Goal: Task Accomplishment & Management: Use online tool/utility

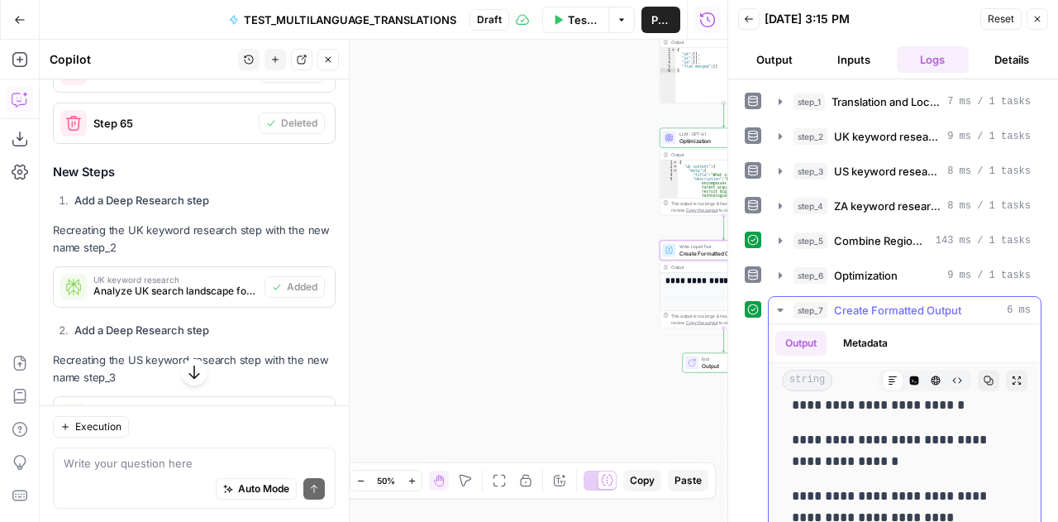
scroll to position [949, 0]
click at [996, 15] on span "Reset" at bounding box center [1001, 19] width 26 height 15
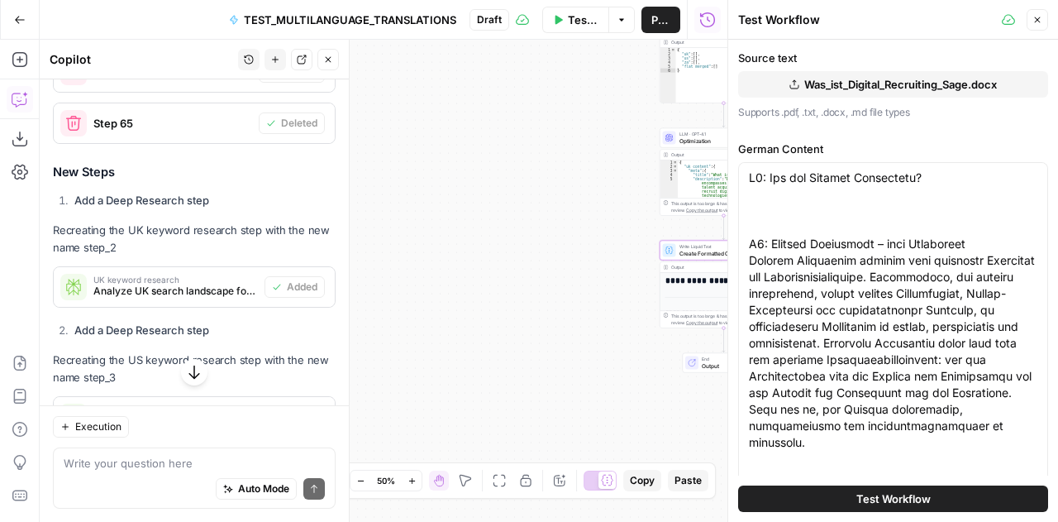
click at [1035, 21] on icon "button" at bounding box center [1038, 20] width 10 height 10
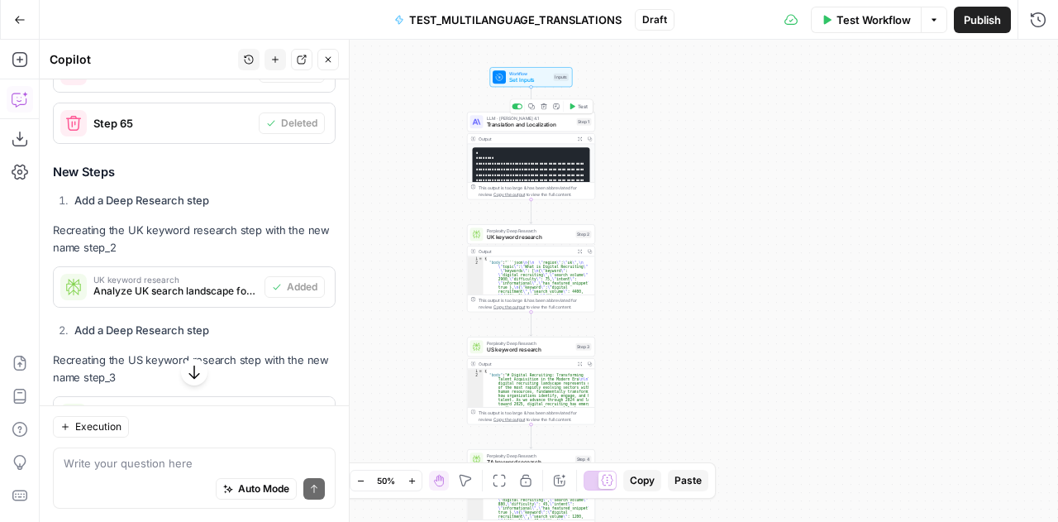
click at [500, 121] on span "Translation and Localization" at bounding box center [530, 125] width 87 height 8
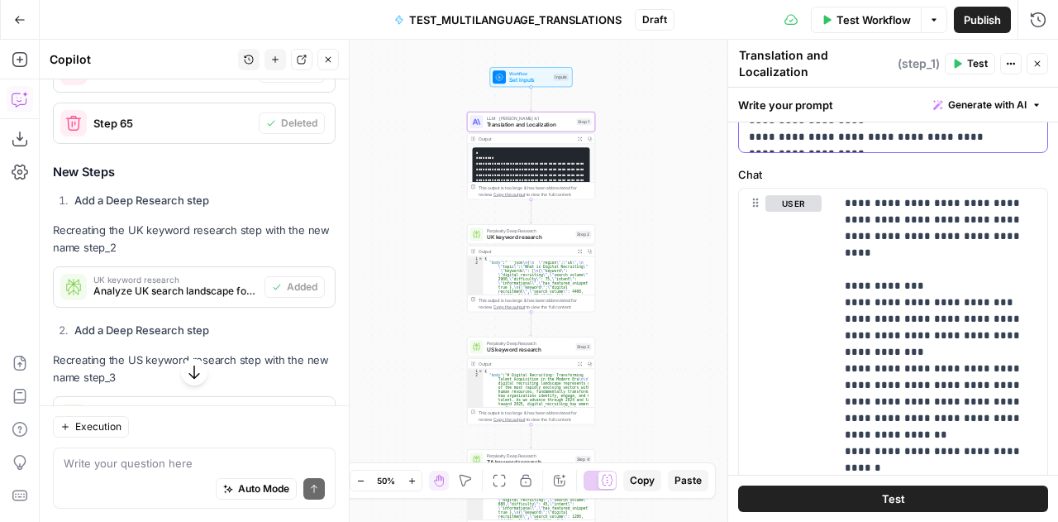
scroll to position [721, 0]
click at [929, 370] on p "**********" at bounding box center [935, 476] width 181 height 562
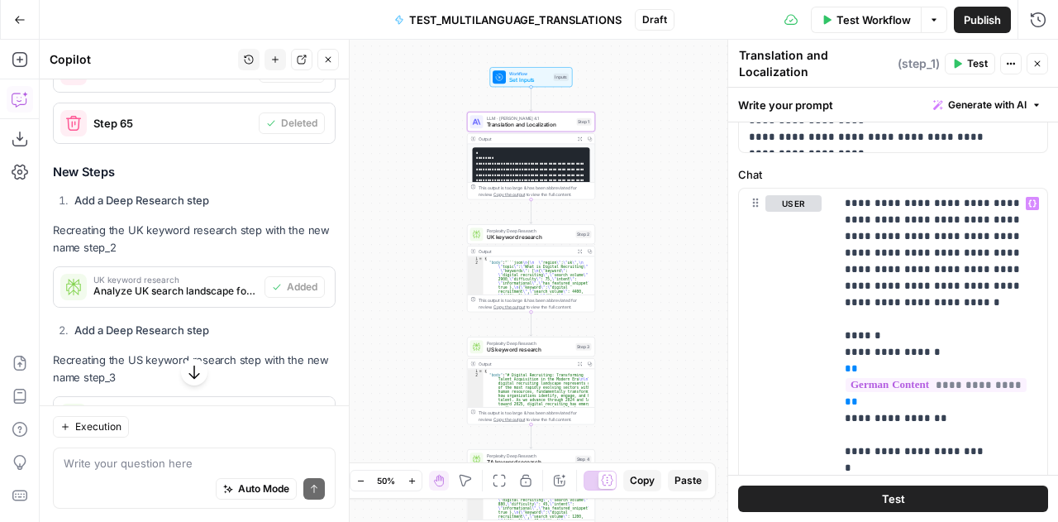
type textarea "**********"
click at [514, 268] on div "{ "body" : "```json \n { \n \" region \" : \" uk \" , \n \" topic \" : \" What …" at bounding box center [537, 446] width 106 height 381
click at [514, 237] on span "UK keyword research" at bounding box center [530, 237] width 86 height 8
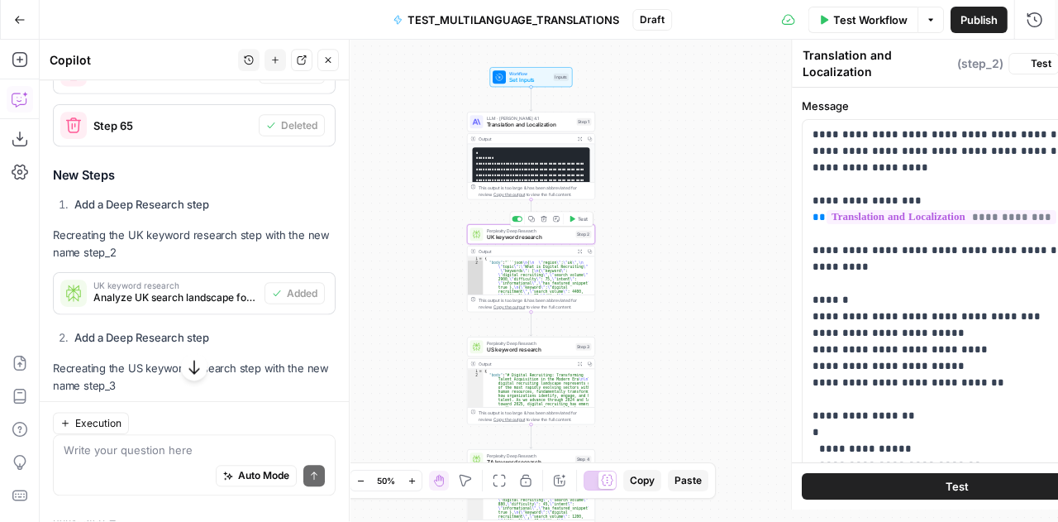
type textarea "UK keyword research"
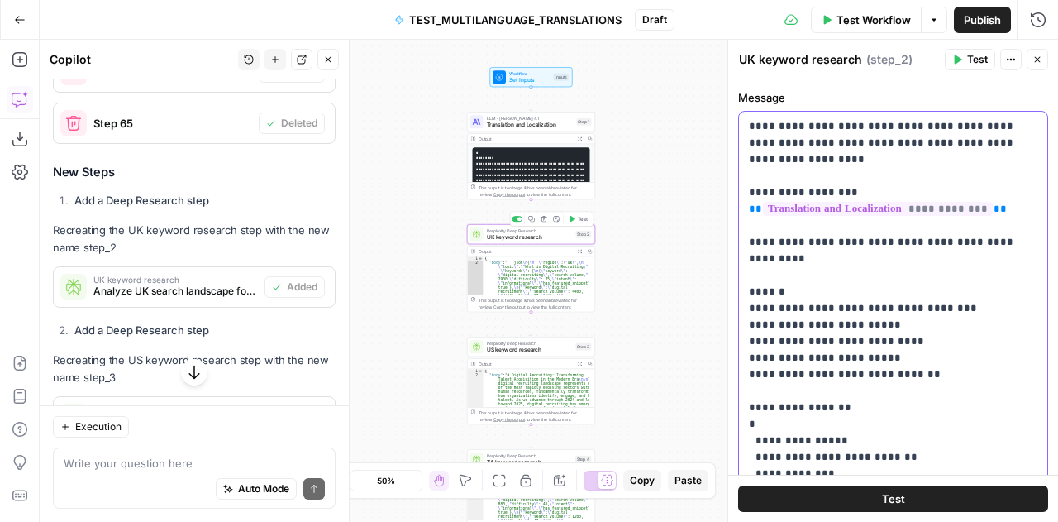
click at [875, 285] on p "**********" at bounding box center [887, 358] width 277 height 480
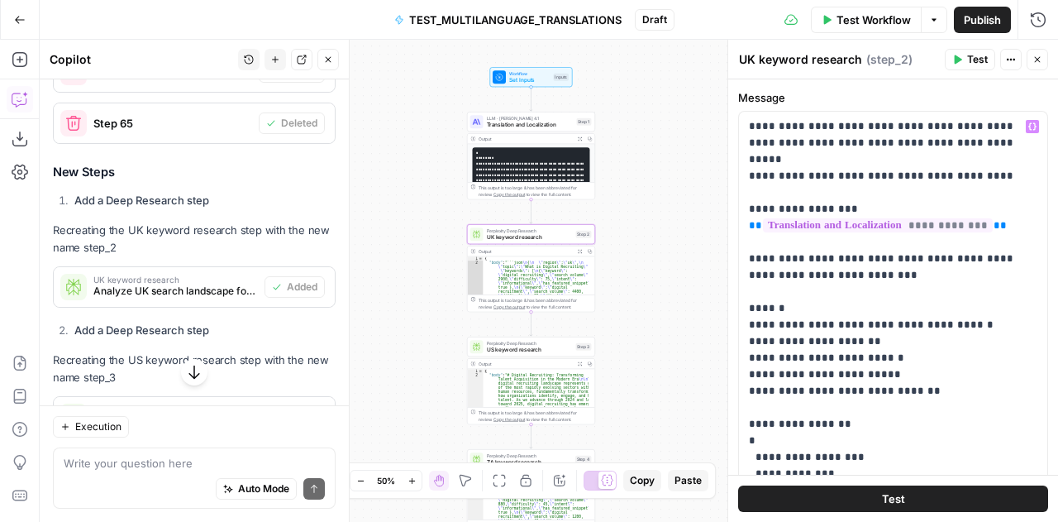
click at [516, 342] on span "Perplexity Deep Research" at bounding box center [530, 343] width 86 height 7
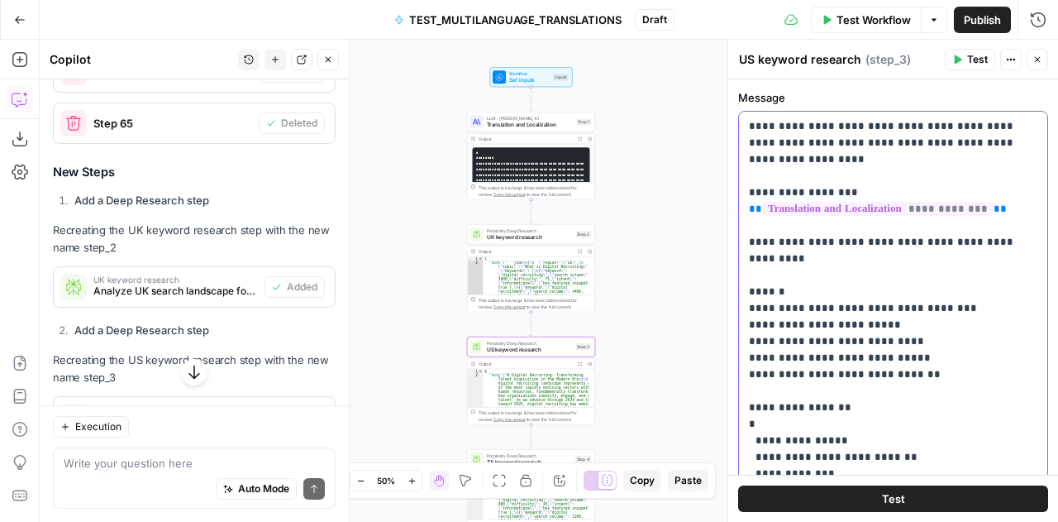
click at [882, 285] on p "**********" at bounding box center [887, 358] width 277 height 480
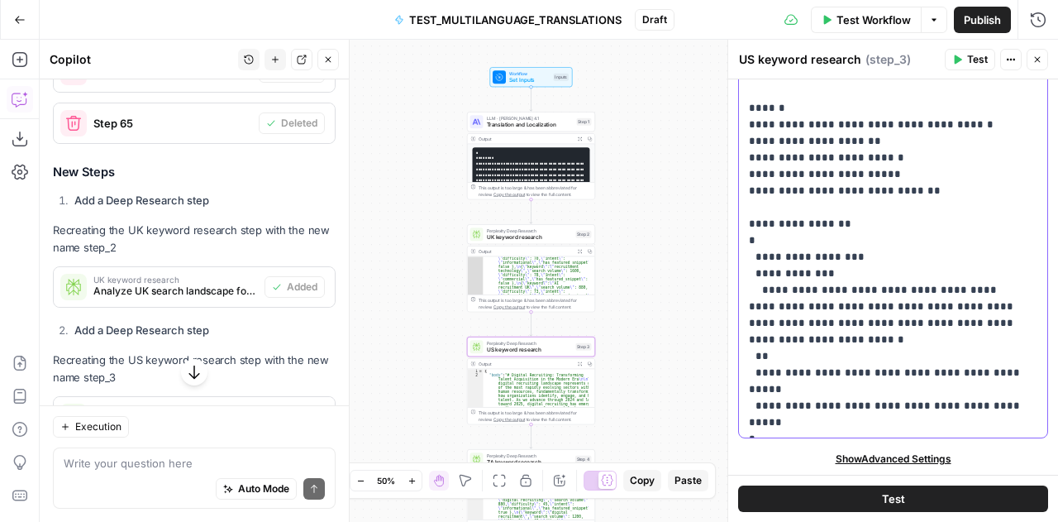
scroll to position [174, 0]
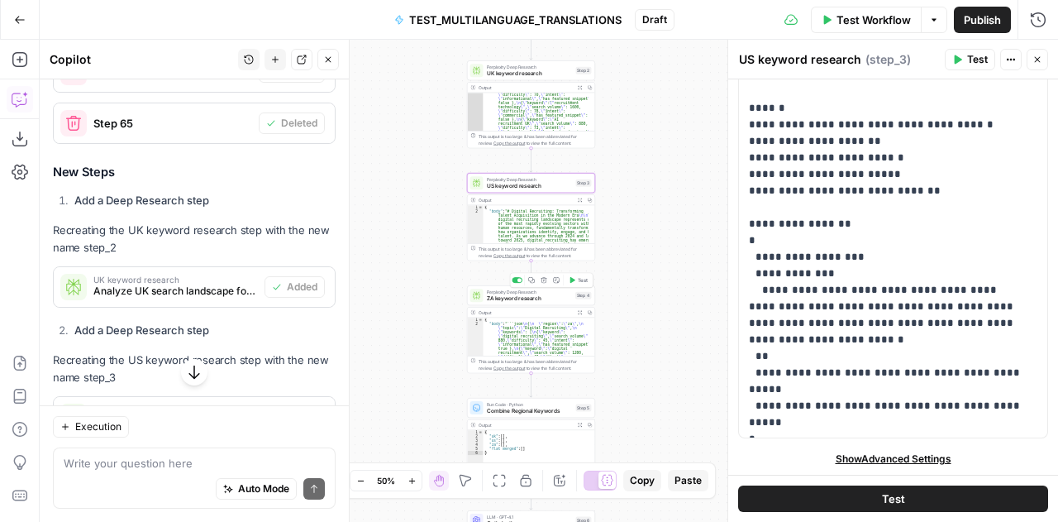
click at [504, 286] on div "Perplexity Deep Research ZA keyword research Step 4 Copy step Delete step Add N…" at bounding box center [531, 295] width 128 height 20
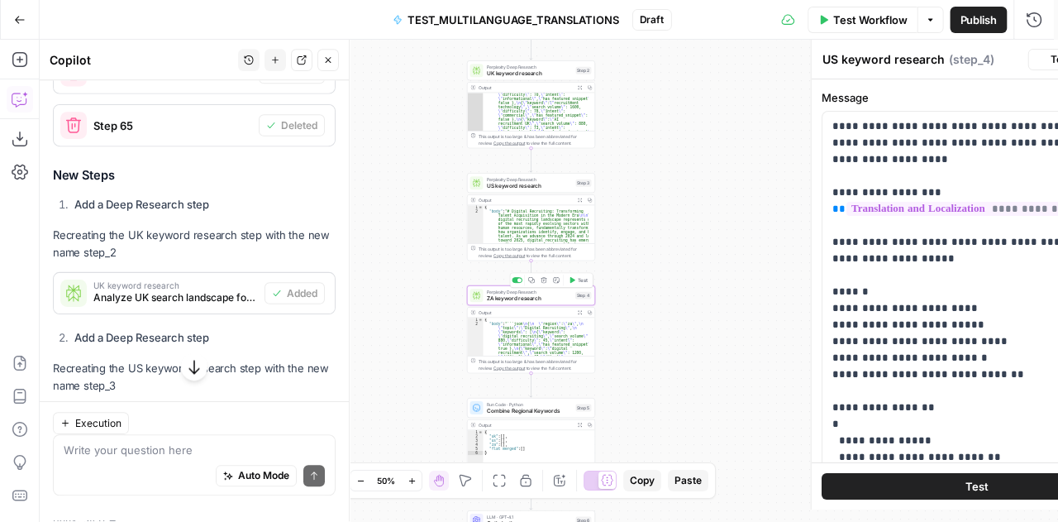
type textarea "ZA keyword research"
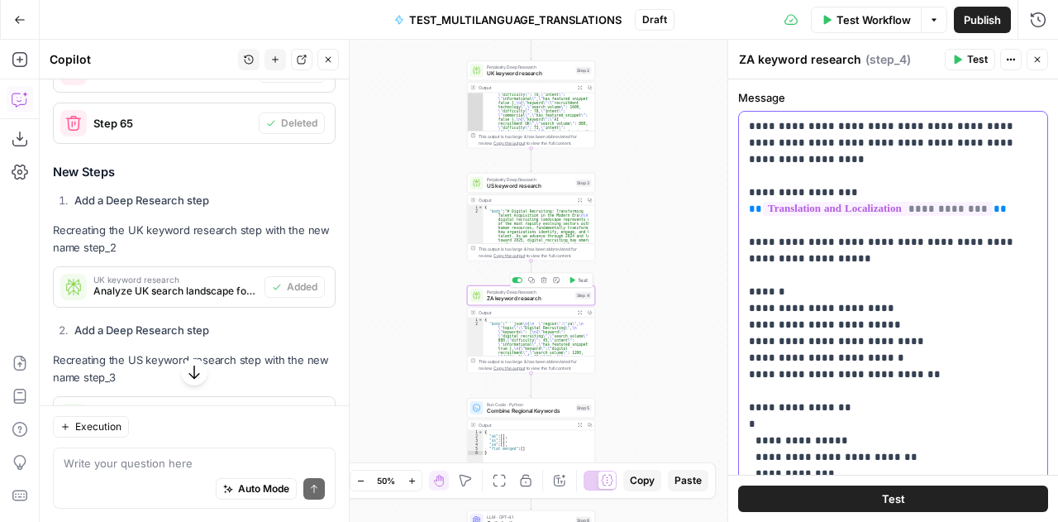
click at [938, 338] on p "**********" at bounding box center [887, 358] width 277 height 480
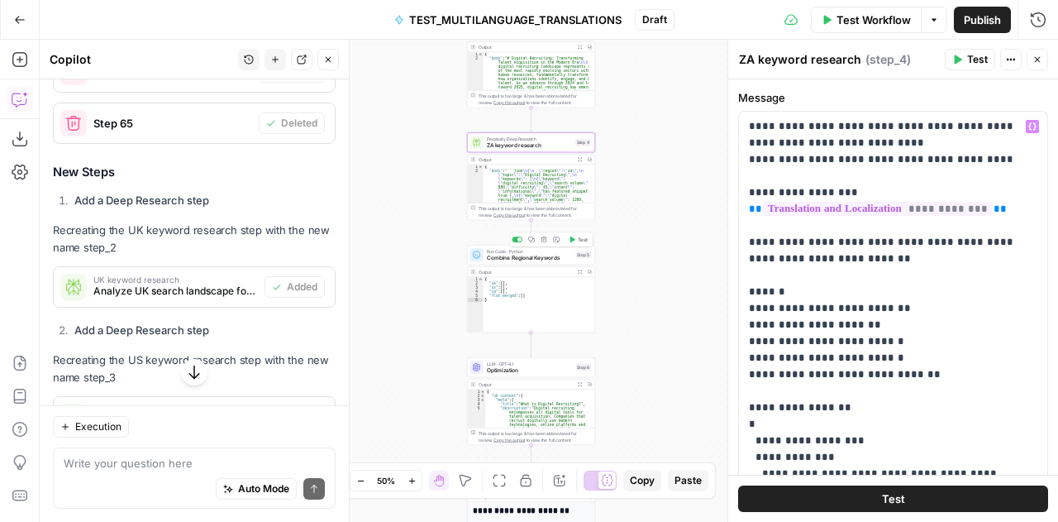
click at [495, 257] on span "Combine Regional Keywords" at bounding box center [530, 258] width 86 height 8
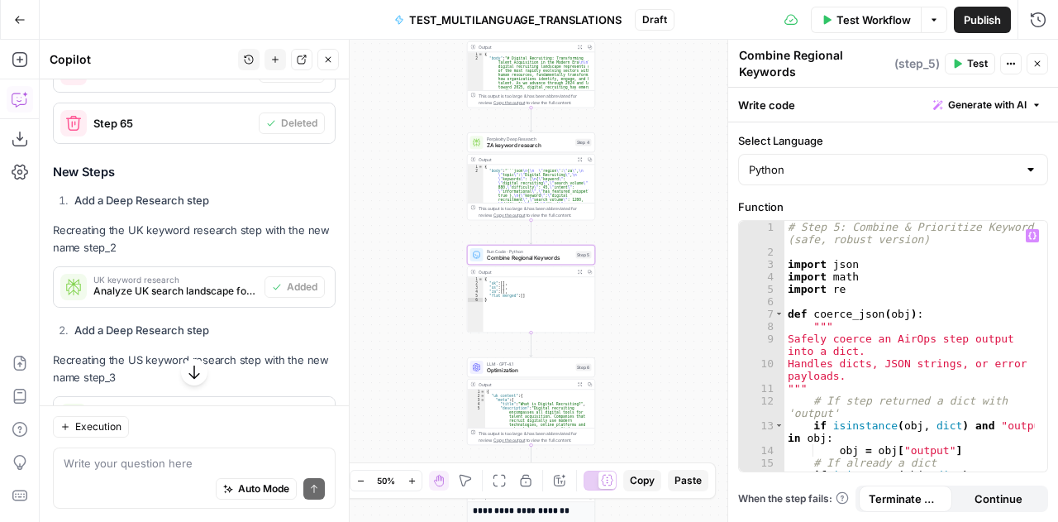
click at [934, 327] on div "# Step 5: Combine & Prioritize Keywords (safe, robust version) import json impo…" at bounding box center [910, 372] width 251 height 303
type textarea "**********"
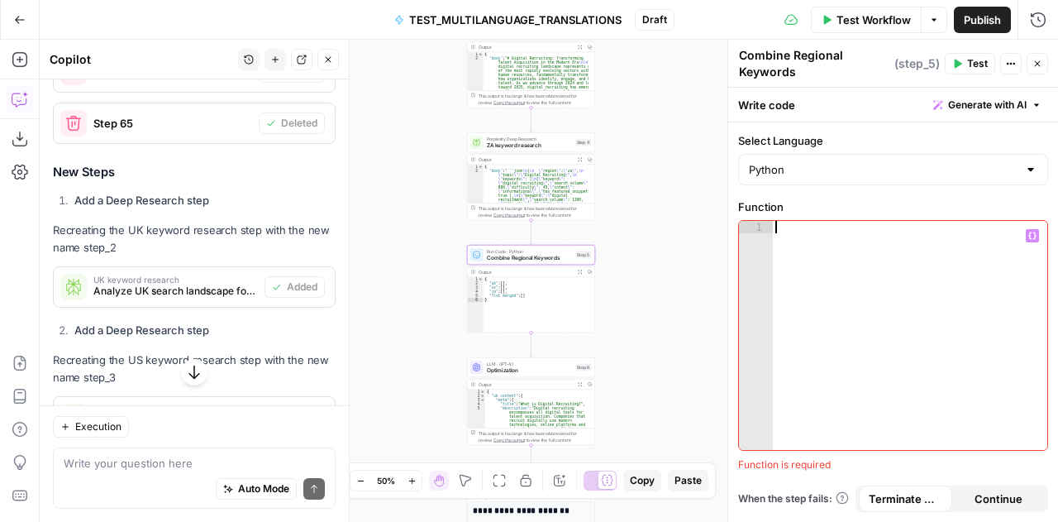
scroll to position [364, 0]
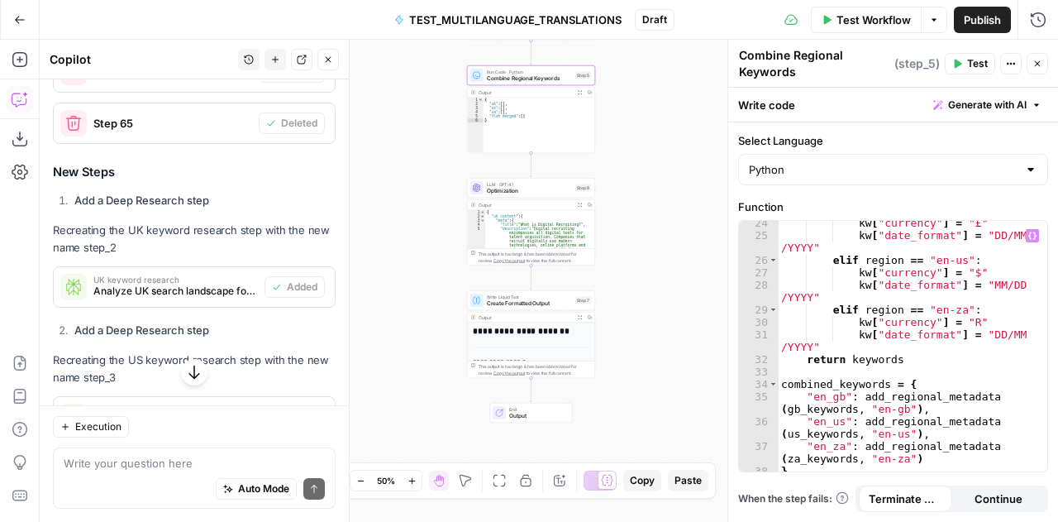
click at [513, 189] on span "Optimization" at bounding box center [530, 191] width 86 height 8
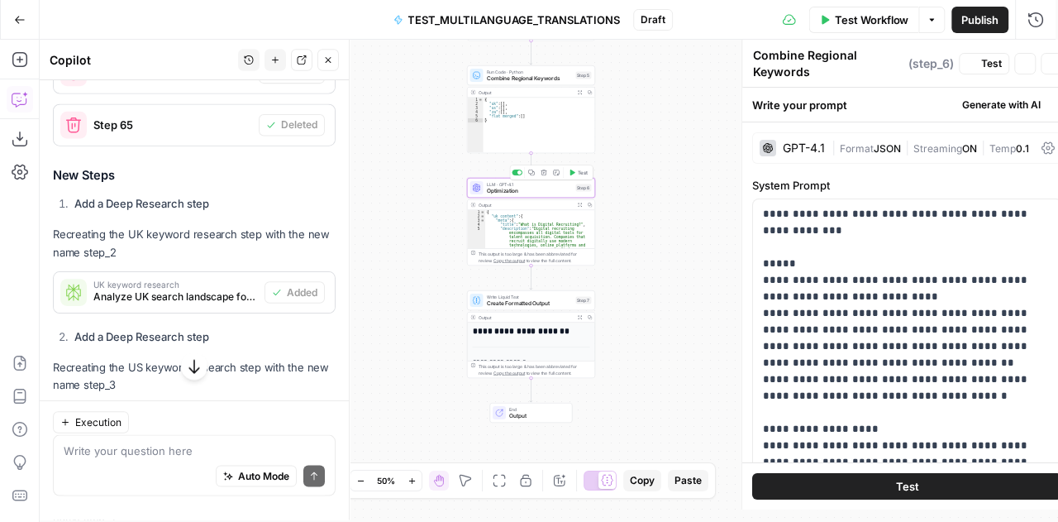
type textarea "Optimization"
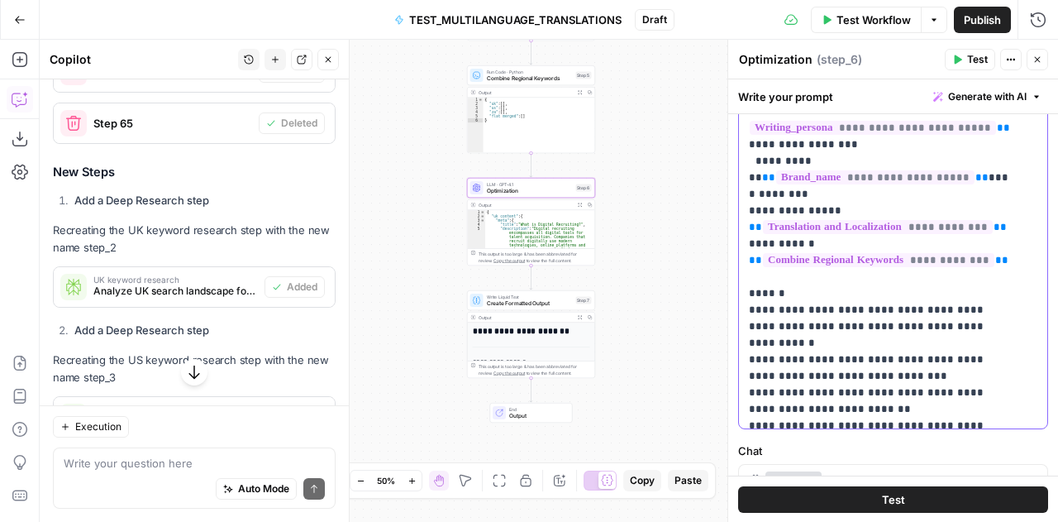
scroll to position [0, 0]
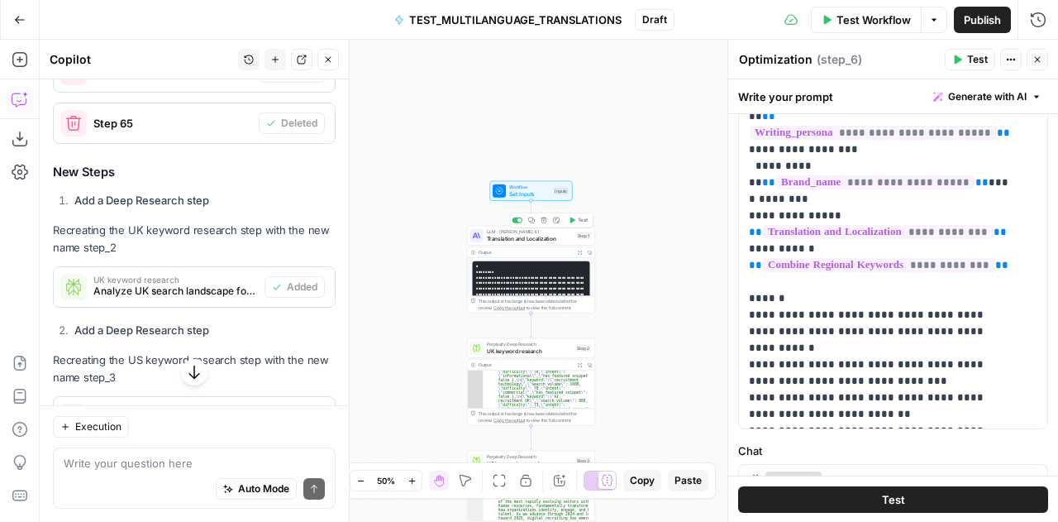
click at [495, 231] on span "LLM · [PERSON_NAME] 4.1" at bounding box center [530, 231] width 87 height 7
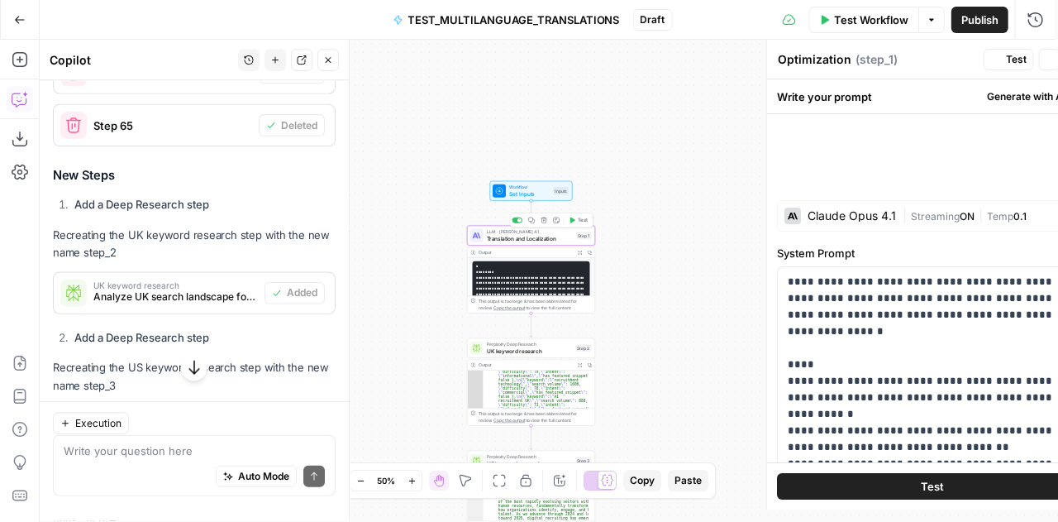
type textarea "Translation and Localization"
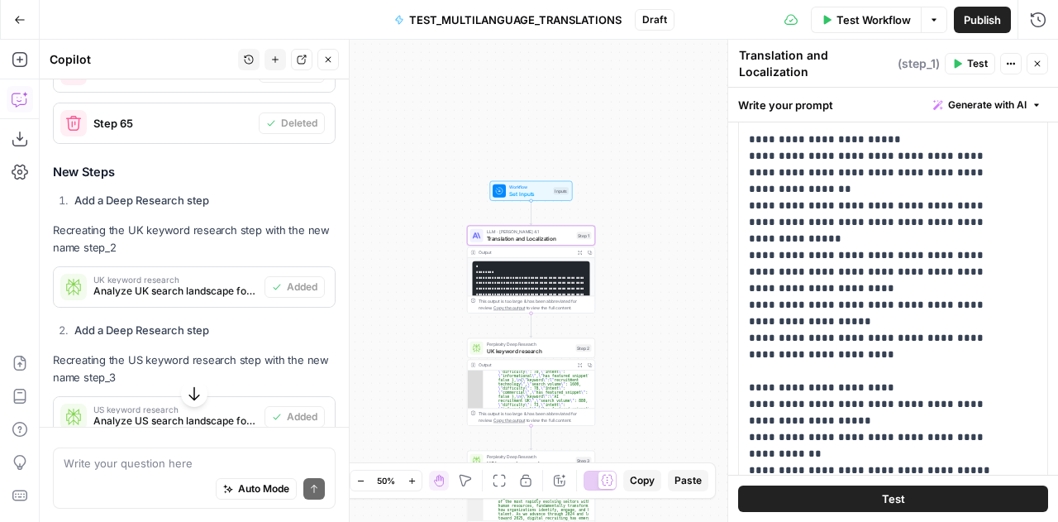
scroll to position [477, 0]
click at [863, 296] on p "**********" at bounding box center [881, 73] width 264 height 1273
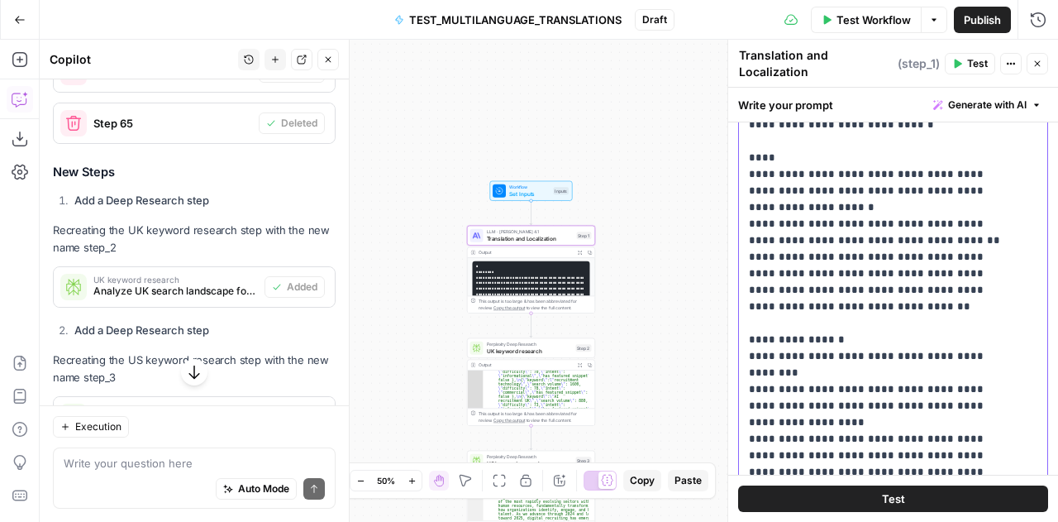
scroll to position [138, 0]
drag, startPoint x: 865, startPoint y: 305, endPoint x: 758, endPoint y: 254, distance: 118.4
copy p "**********"
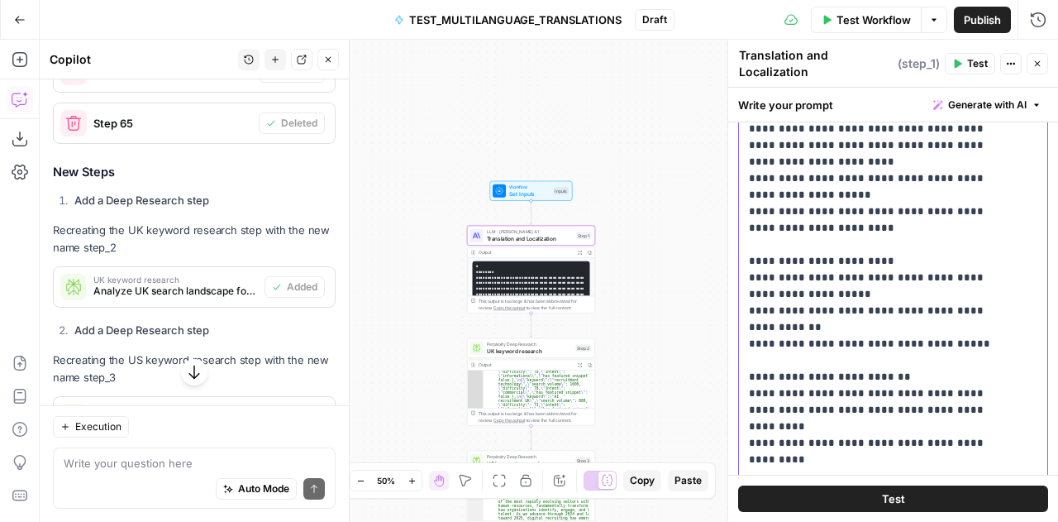
scroll to position [282, 0]
drag, startPoint x: 810, startPoint y: 400, endPoint x: 759, endPoint y: 403, distance: 51.3
drag, startPoint x: 963, startPoint y: 437, endPoint x: 848, endPoint y: 451, distance: 115.8
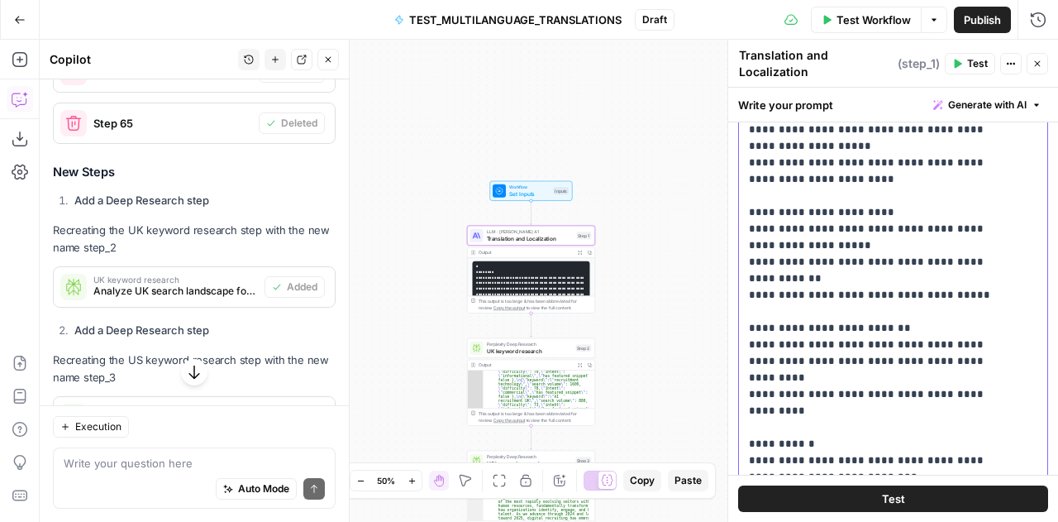
drag, startPoint x: 971, startPoint y: 389, endPoint x: 748, endPoint y: 355, distance: 226.0
click at [748, 355] on div "**********" at bounding box center [887, 254] width 297 height 674
click at [1039, 61] on icon "button" at bounding box center [1038, 64] width 10 height 10
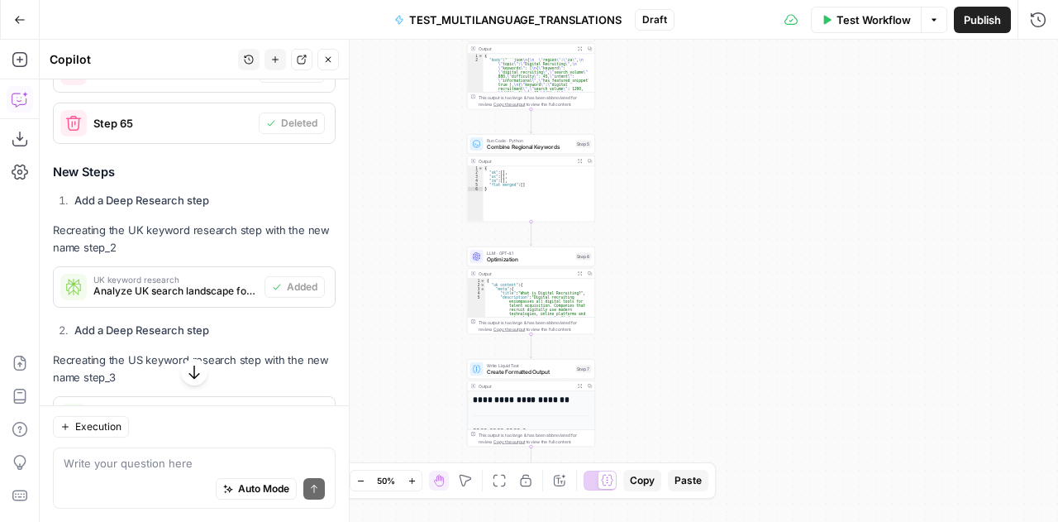
type textarea "*********"
click at [527, 297] on div "{ "uk_content" : { "meta" : { "title" : "What is Digital Recruiting?" , "descri…" at bounding box center [536, 314] width 103 height 71
click at [505, 253] on span "LLM · GPT-4.1" at bounding box center [530, 253] width 86 height 7
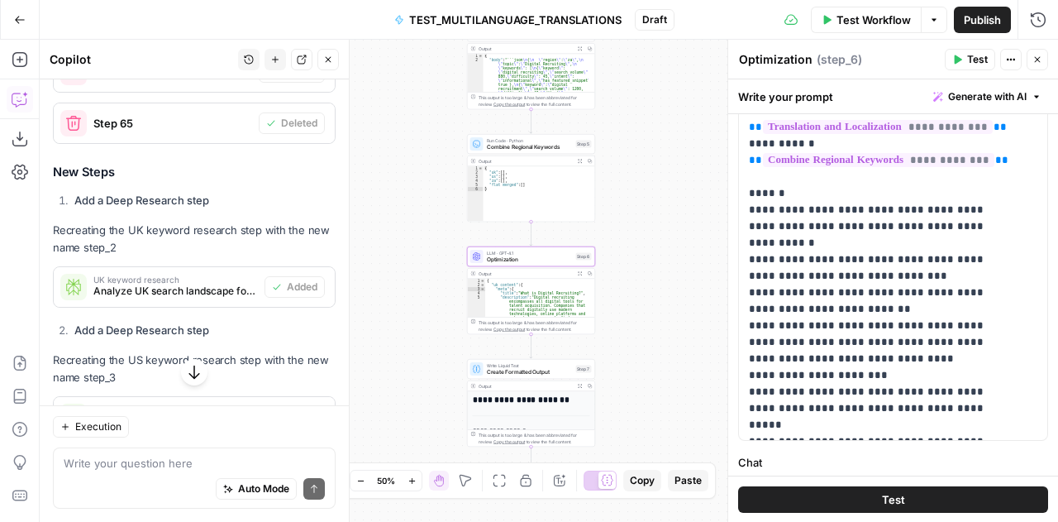
scroll to position [424, 0]
click at [992, 358] on p "**********" at bounding box center [881, 45] width 264 height 777
click at [941, 414] on p "**********" at bounding box center [881, 70] width 264 height 827
click at [1039, 58] on icon "button" at bounding box center [1038, 60] width 6 height 6
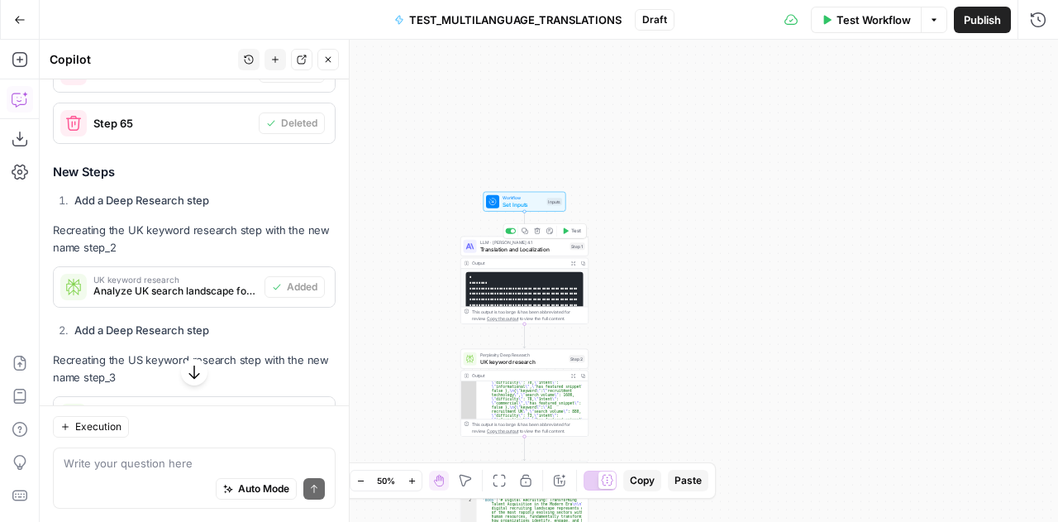
click at [493, 249] on span "Translation and Localization" at bounding box center [523, 249] width 87 height 8
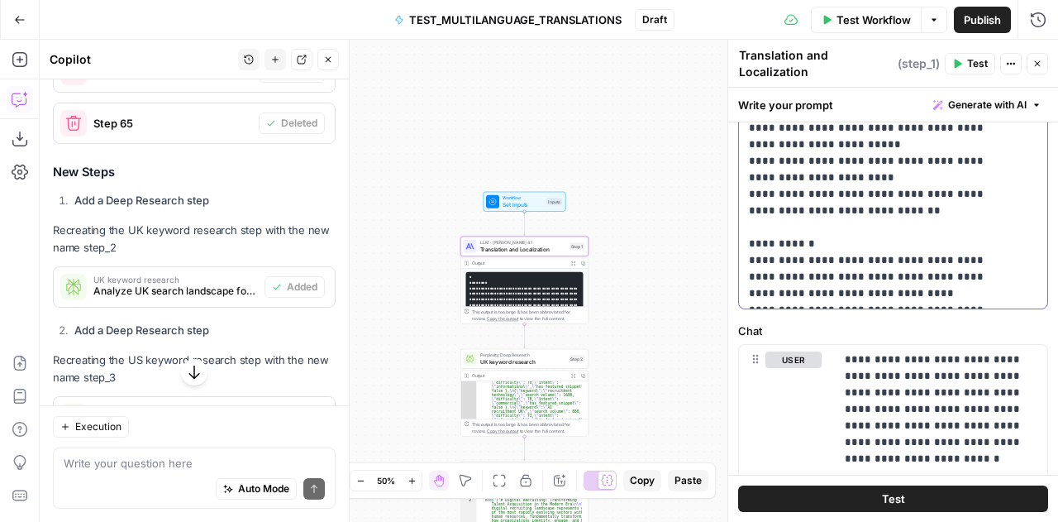
scroll to position [567, 0]
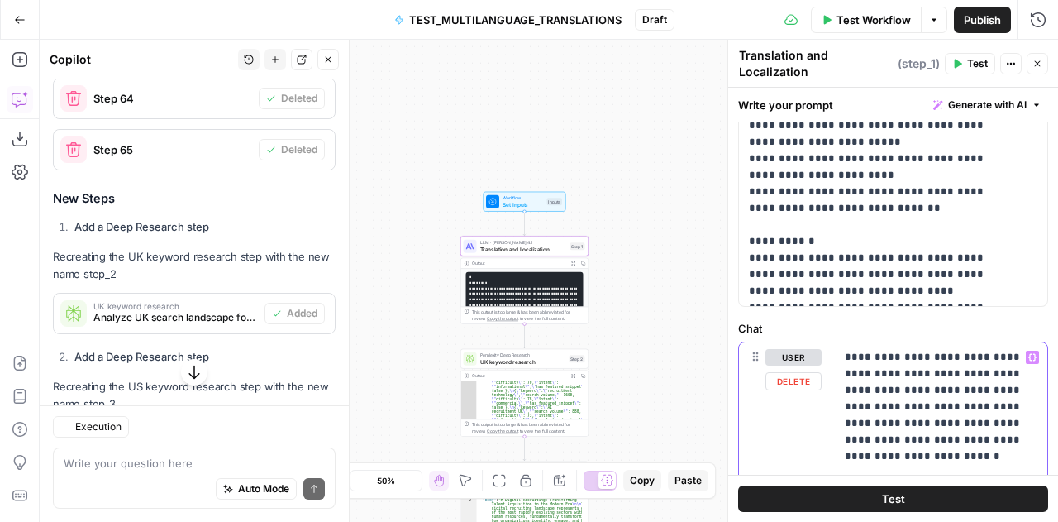
scroll to position [477, 0]
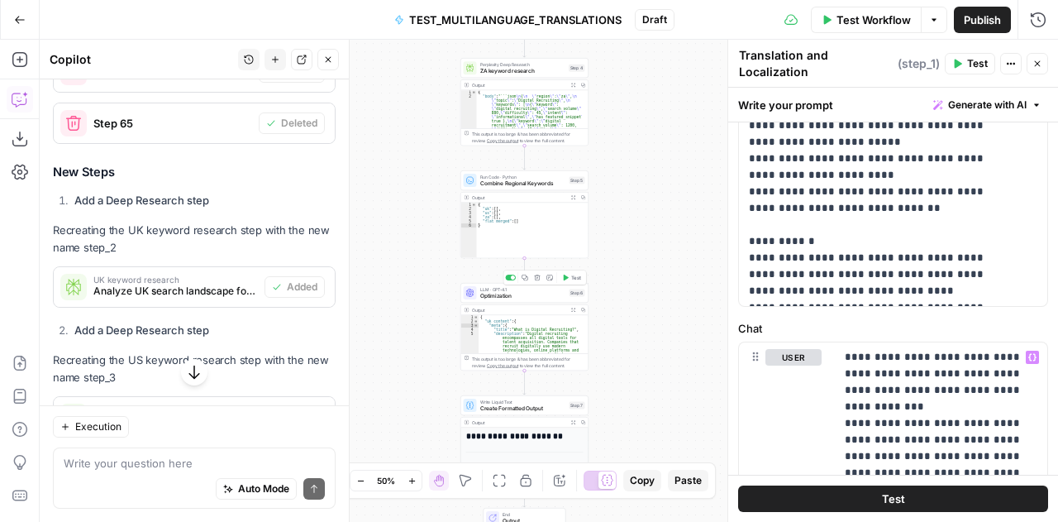
click at [495, 294] on span "Optimization" at bounding box center [523, 296] width 86 height 8
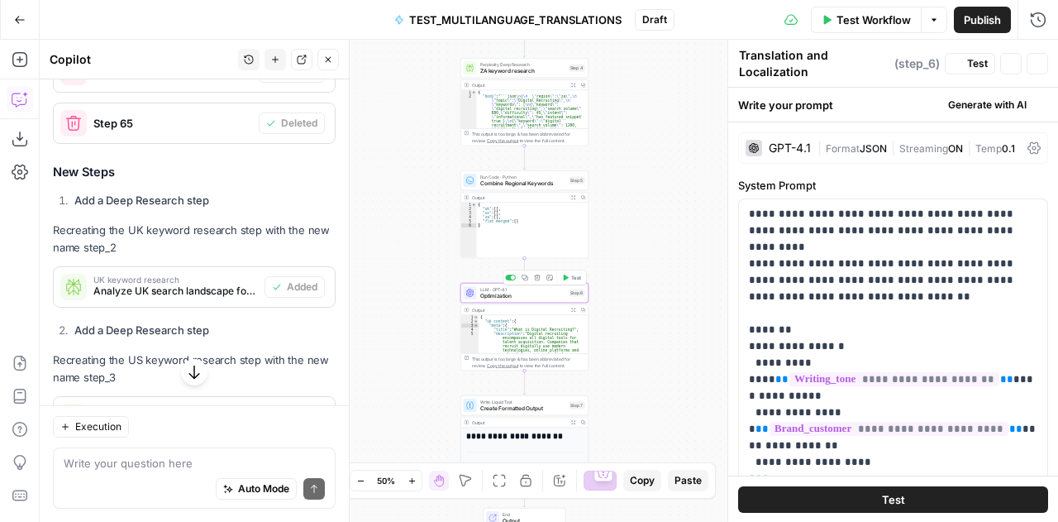
type textarea "Optimization"
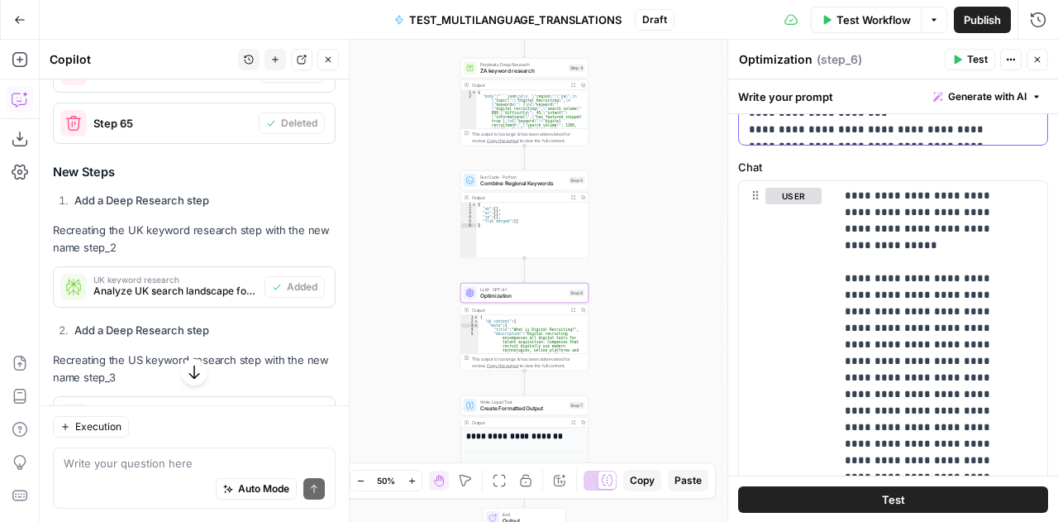
scroll to position [721, 0]
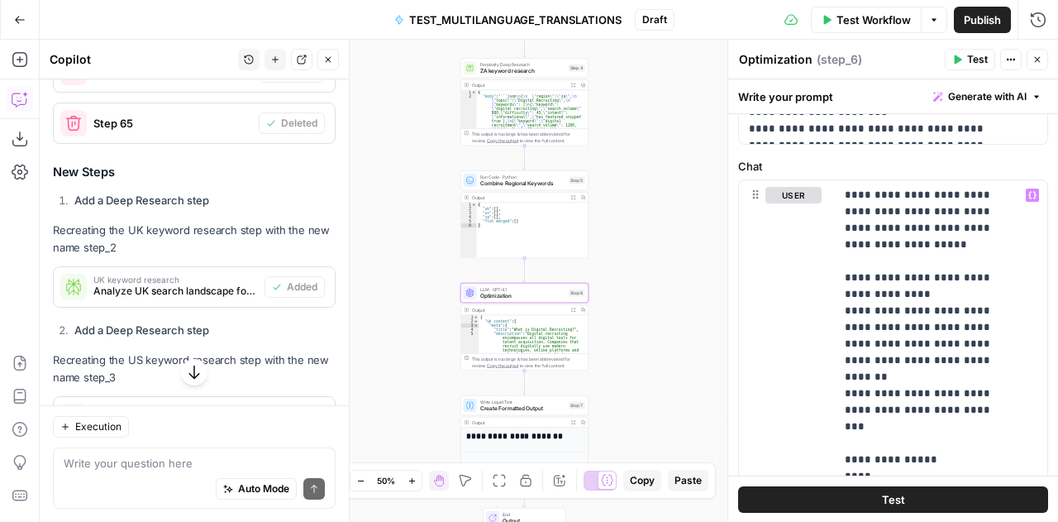
click at [503, 69] on span "ZA keyword research" at bounding box center [522, 71] width 85 height 8
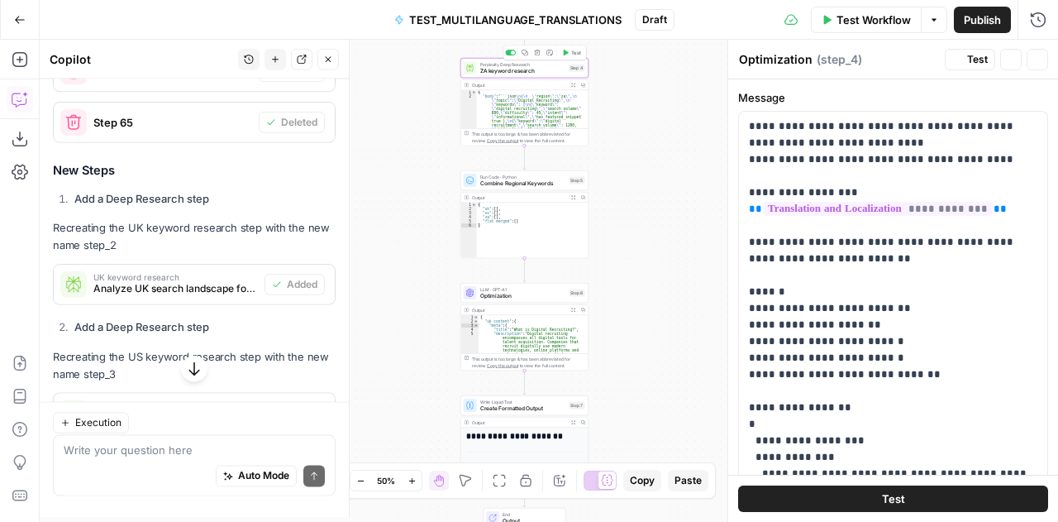
type textarea "ZA keyword research"
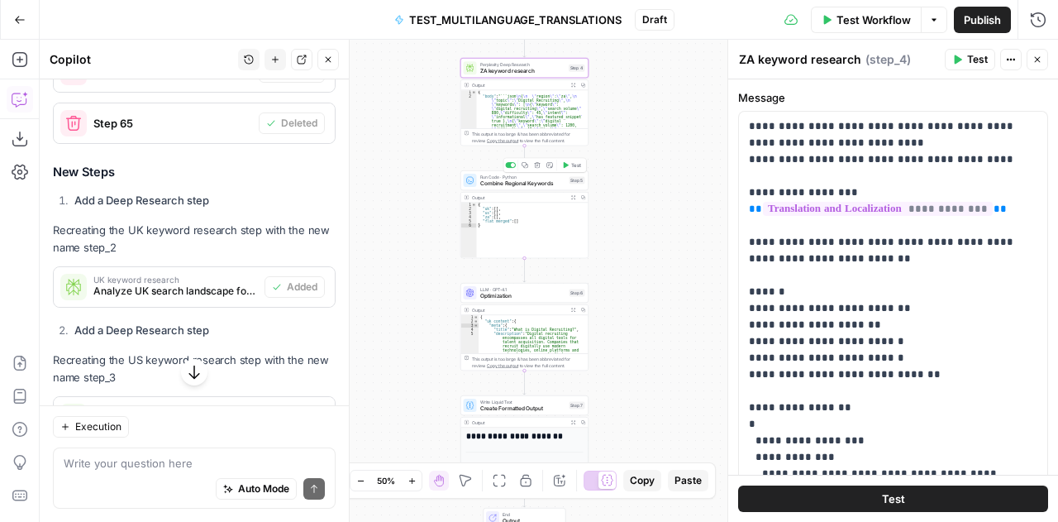
click at [489, 181] on span "Combine Regional Keywords" at bounding box center [523, 183] width 86 height 8
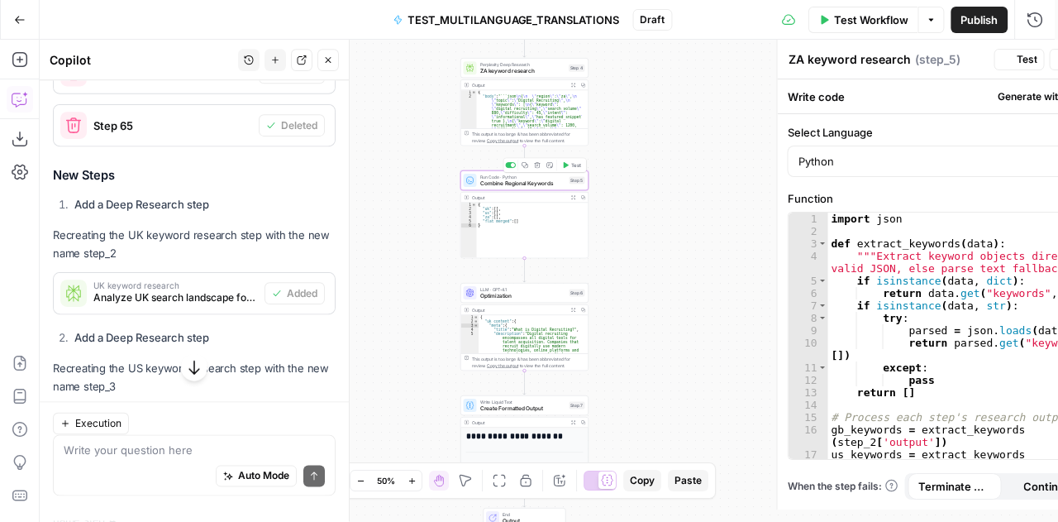
type textarea "Combine Regional Keywords"
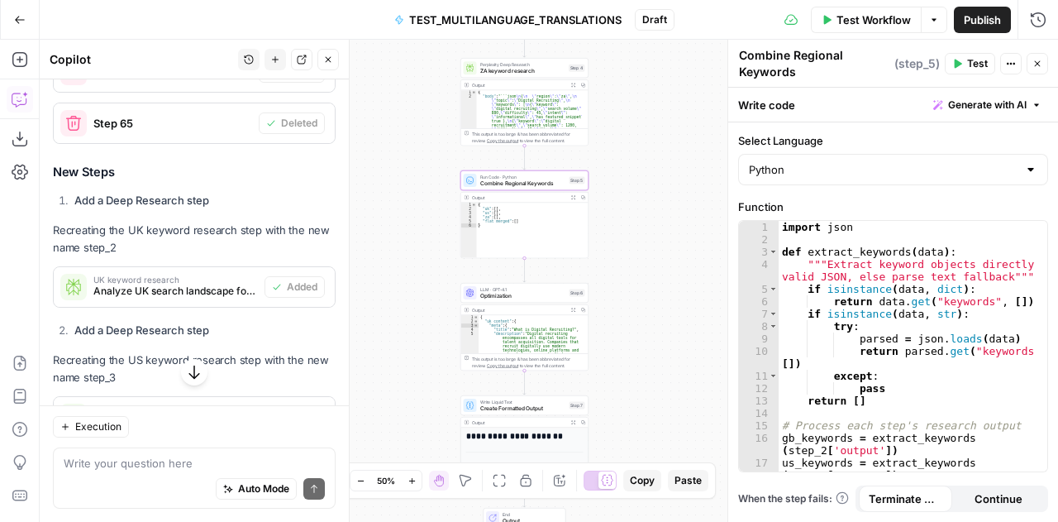
click at [951, 288] on div "import json def extract_keywords ( data ) : """Extract keyword objects directly…" at bounding box center [907, 366] width 257 height 290
type textarea "**********"
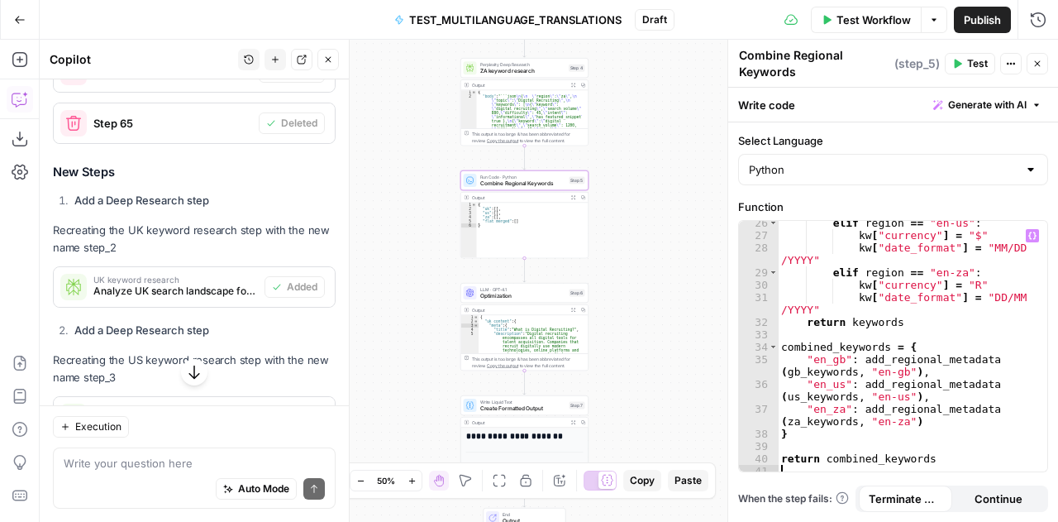
scroll to position [401, 0]
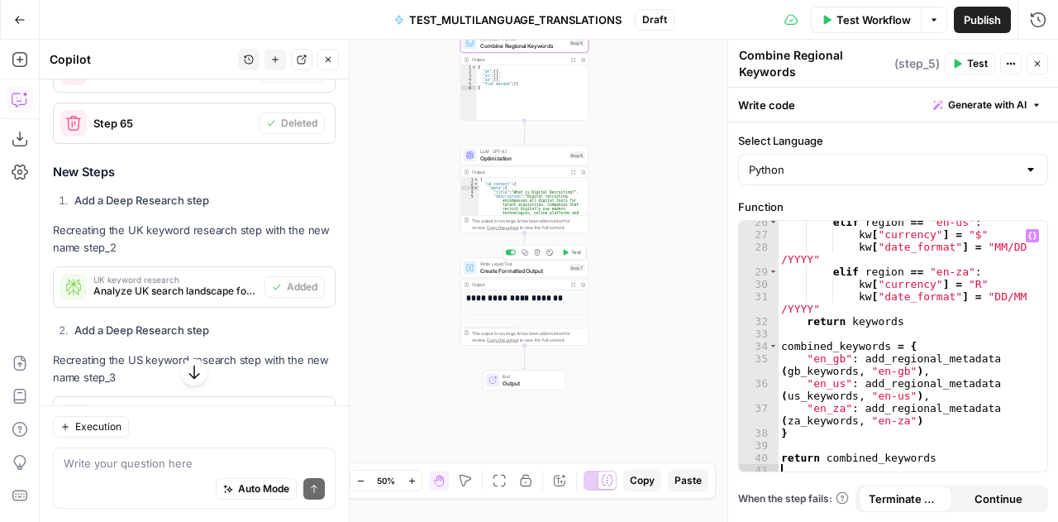
click at [504, 270] on span "Create Formatted Output" at bounding box center [523, 270] width 86 height 8
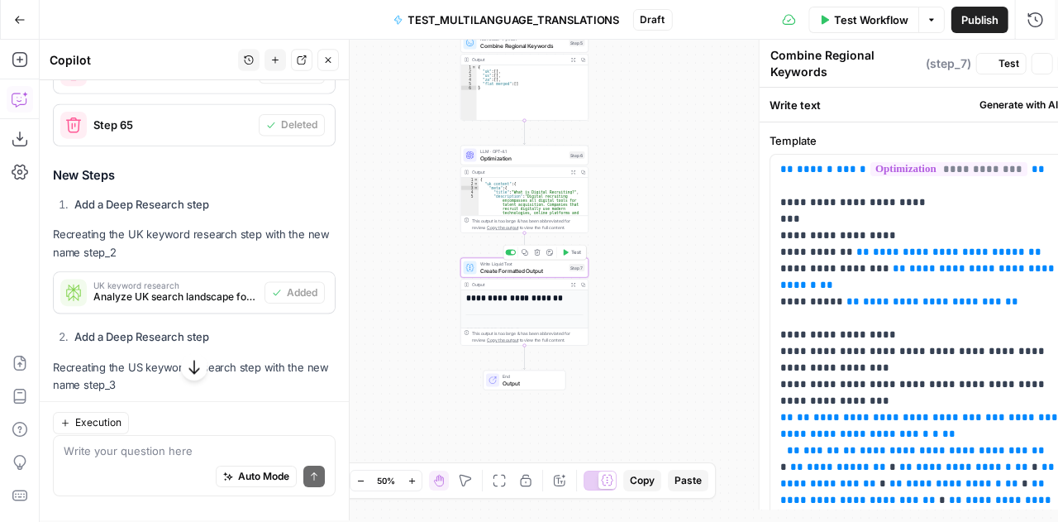
type textarea "Create Formatted Output"
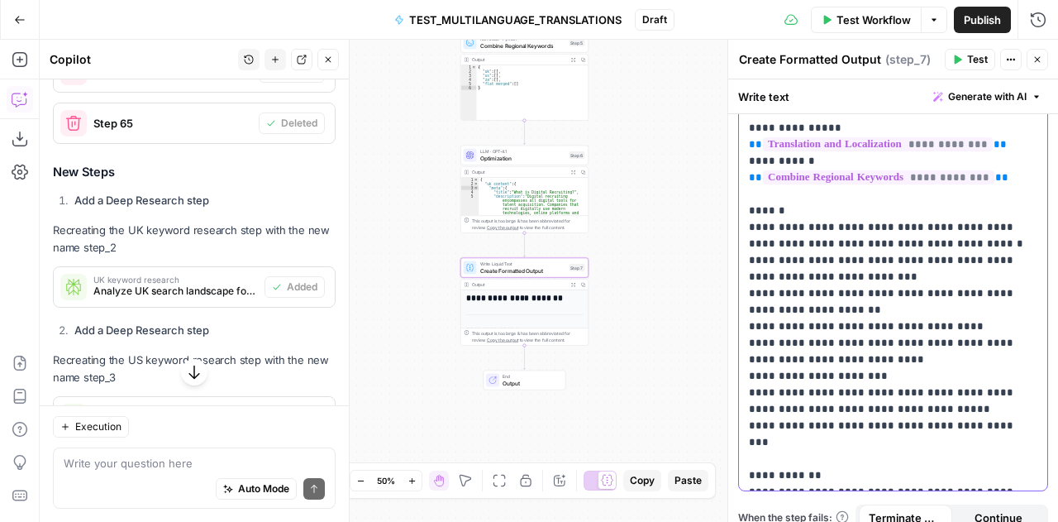
scroll to position [465, 0]
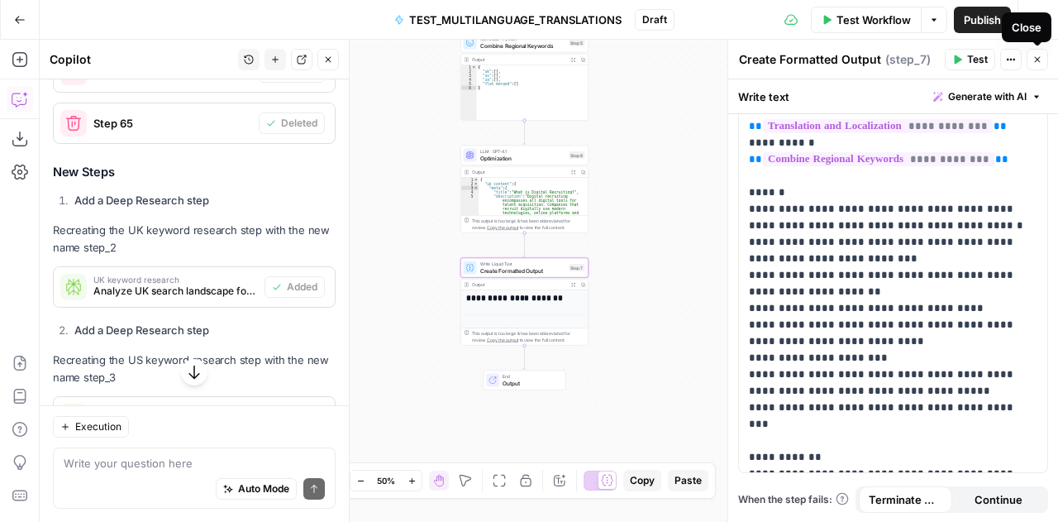
click at [1044, 66] on button "Close" at bounding box center [1038, 60] width 22 height 22
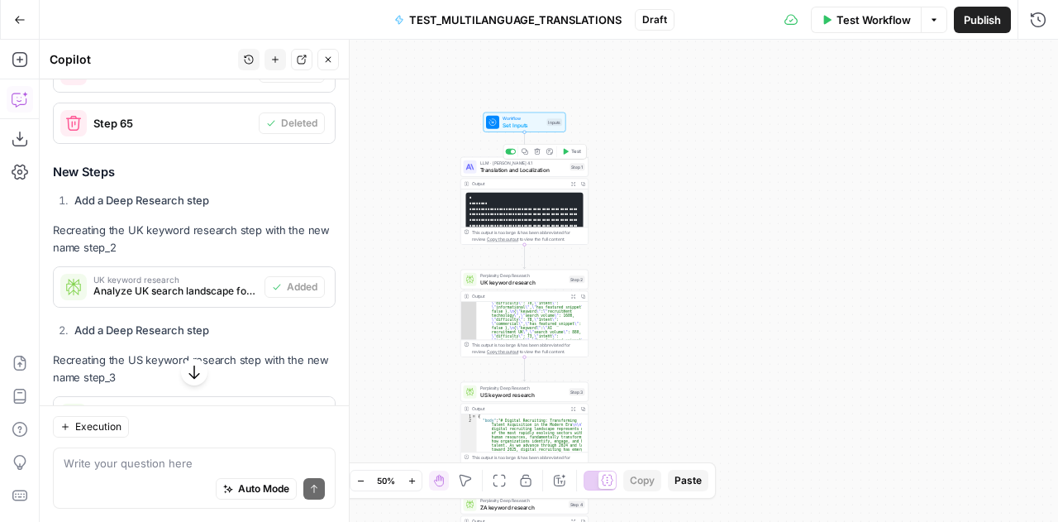
click at [491, 165] on span "LLM · [PERSON_NAME] 4.1" at bounding box center [523, 163] width 87 height 7
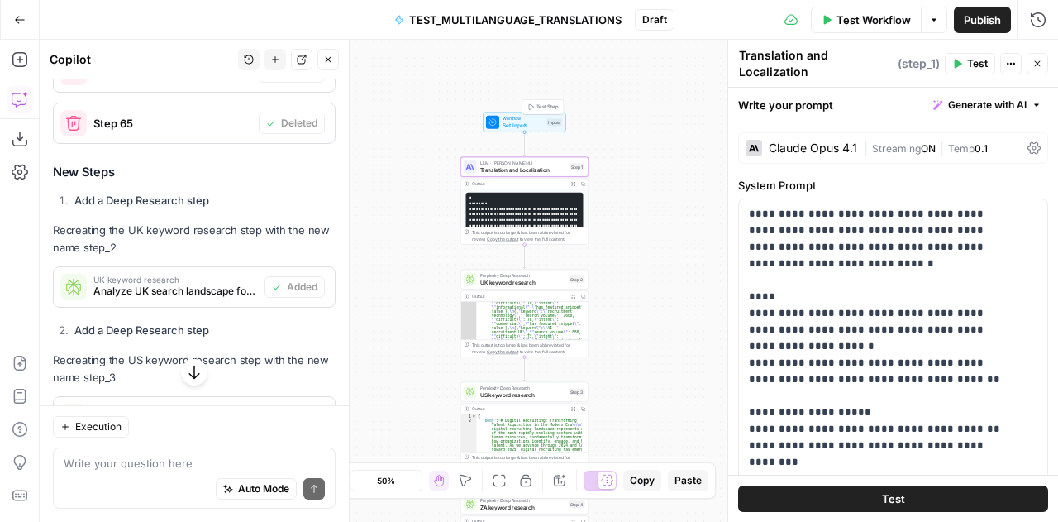
click at [498, 115] on div "Workflow Set Inputs Inputs Test Step" at bounding box center [524, 122] width 76 height 14
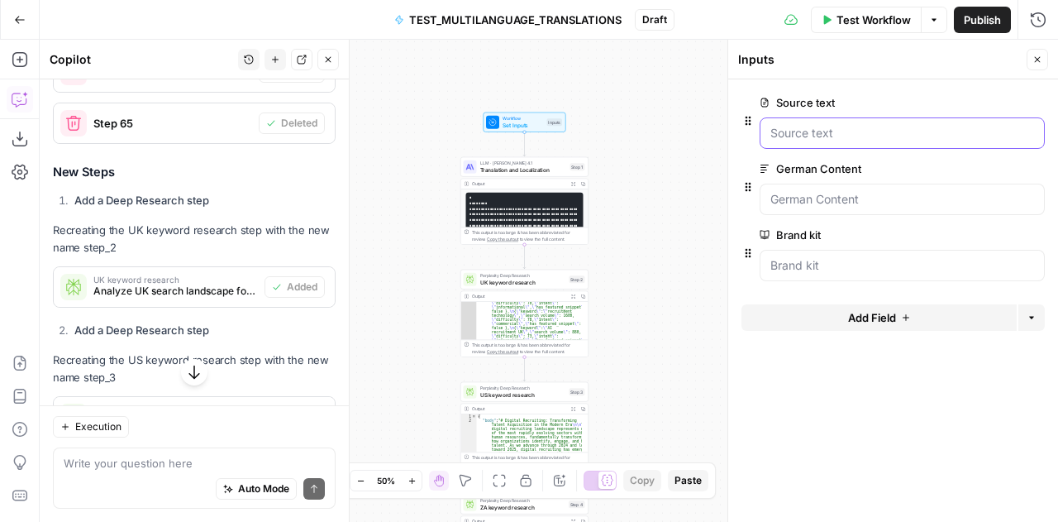
click at [842, 127] on text "Source text" at bounding box center [903, 133] width 264 height 17
click at [969, 98] on span "edit field" at bounding box center [983, 102] width 36 height 13
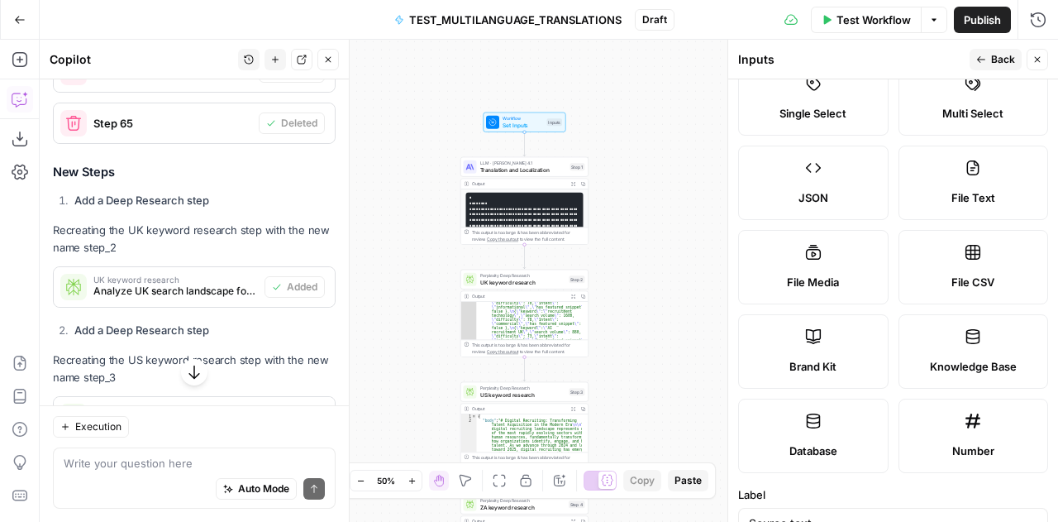
scroll to position [0, 0]
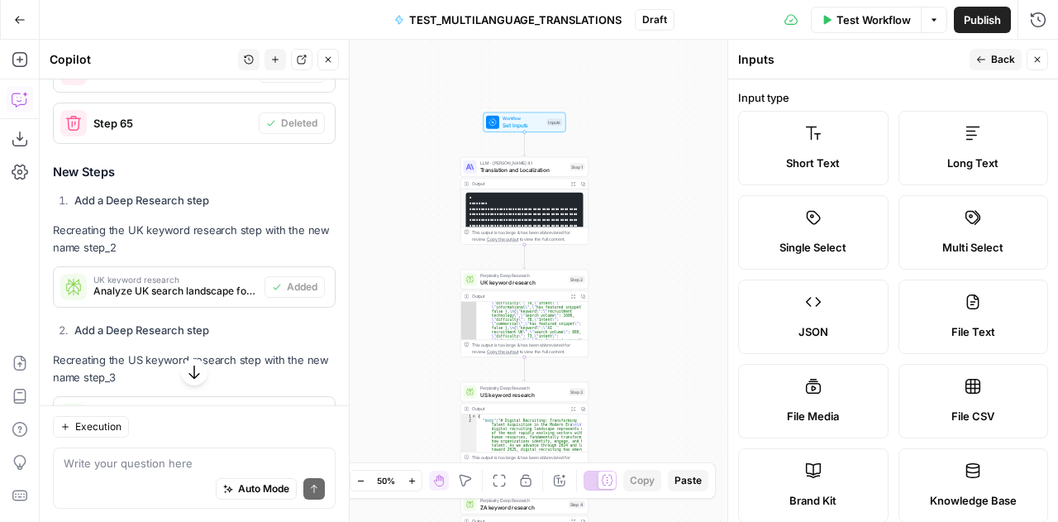
click at [508, 115] on span "Workflow" at bounding box center [523, 118] width 41 height 7
click at [1039, 58] on icon "button" at bounding box center [1038, 60] width 6 height 6
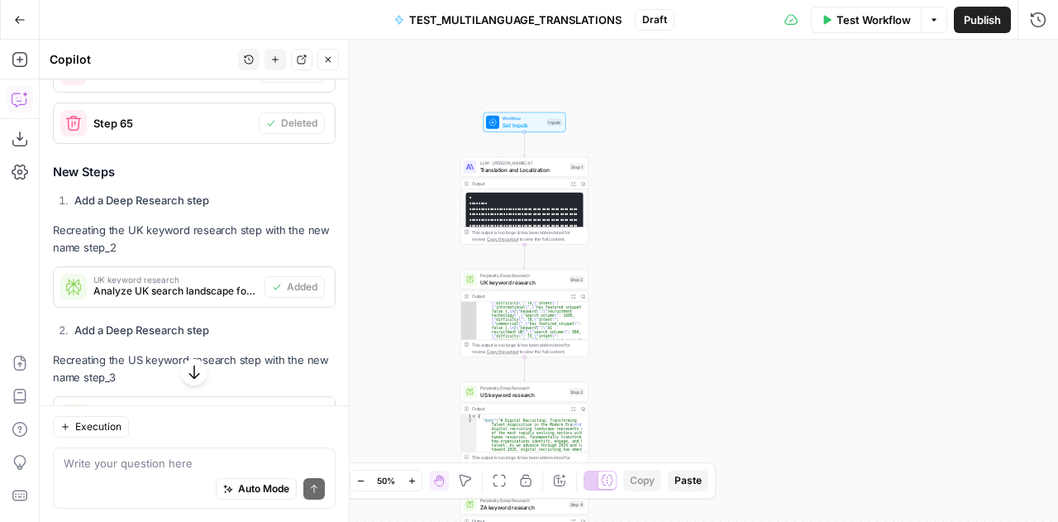
click at [505, 117] on span "Workflow" at bounding box center [523, 118] width 41 height 7
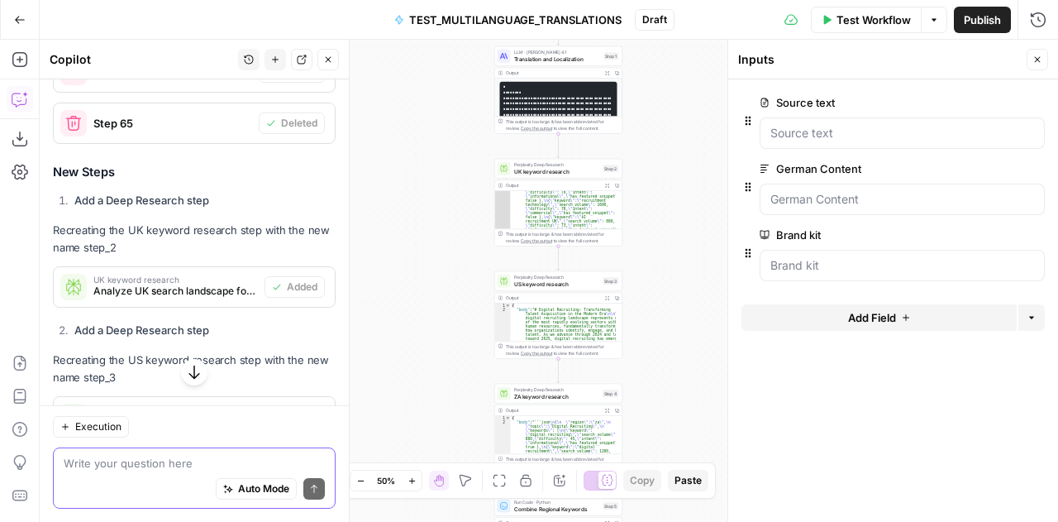
click at [122, 459] on textarea at bounding box center [194, 463] width 261 height 17
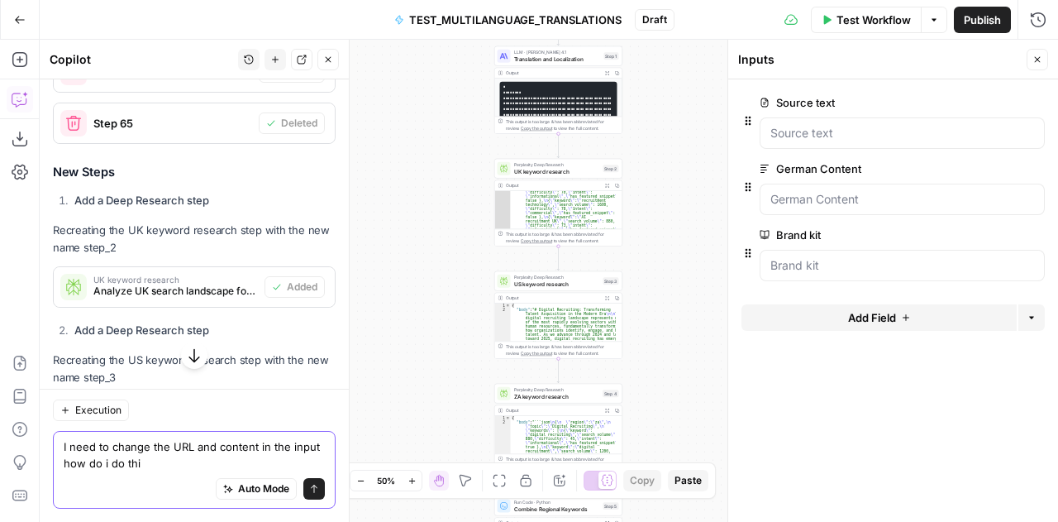
type textarea "I need to change the URL and content in the input how do i do this"
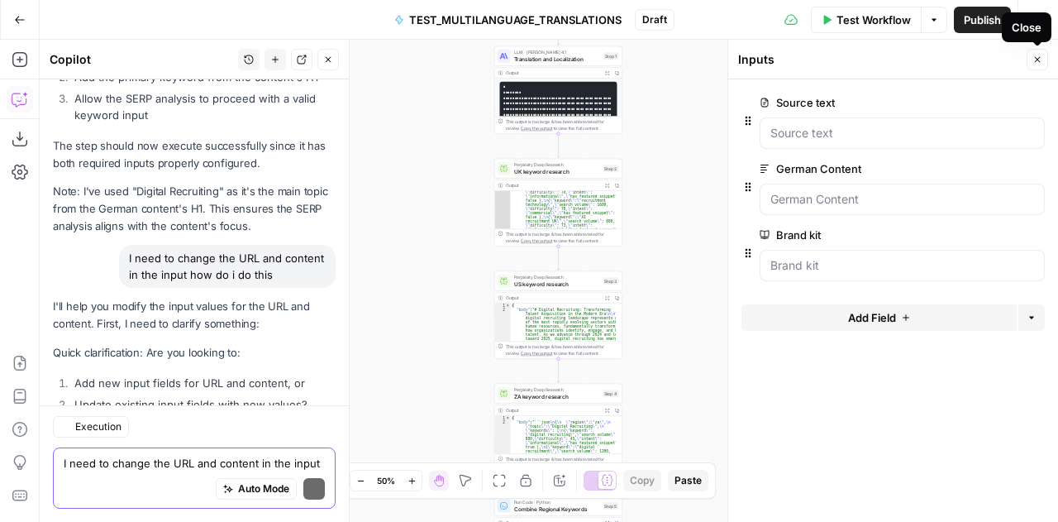
scroll to position [1632, 0]
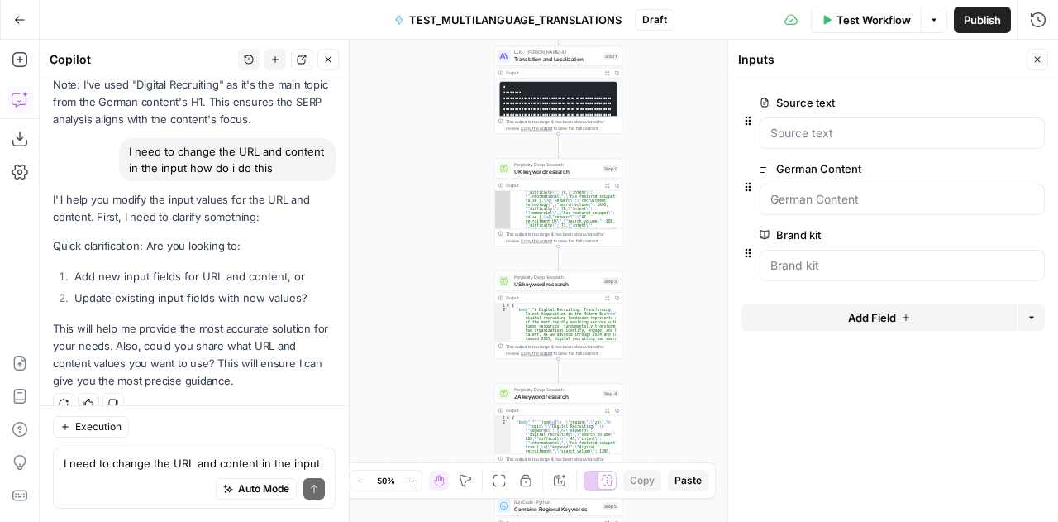
click at [207, 475] on div "Auto Mode Send" at bounding box center [194, 489] width 261 height 36
type textarea "Update with new values"
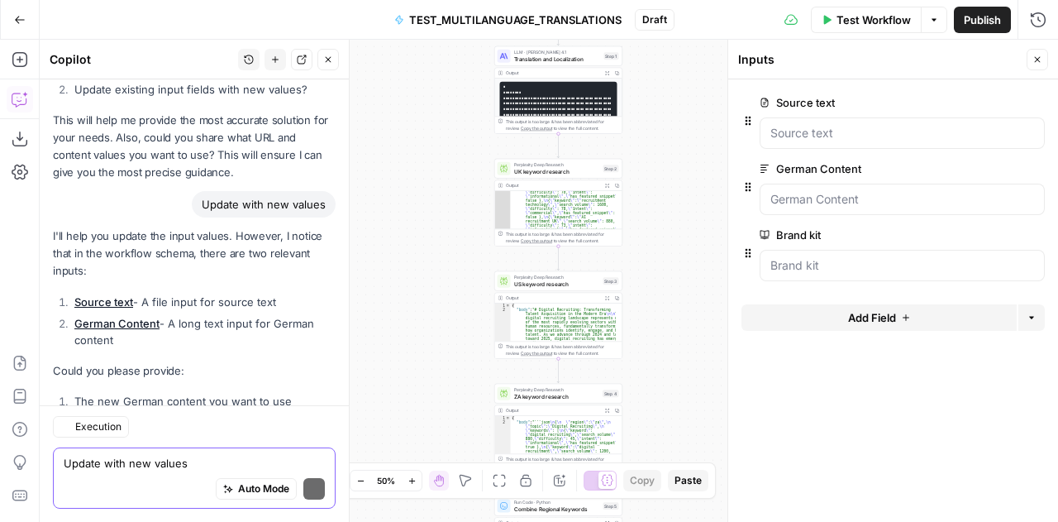
scroll to position [1947, 0]
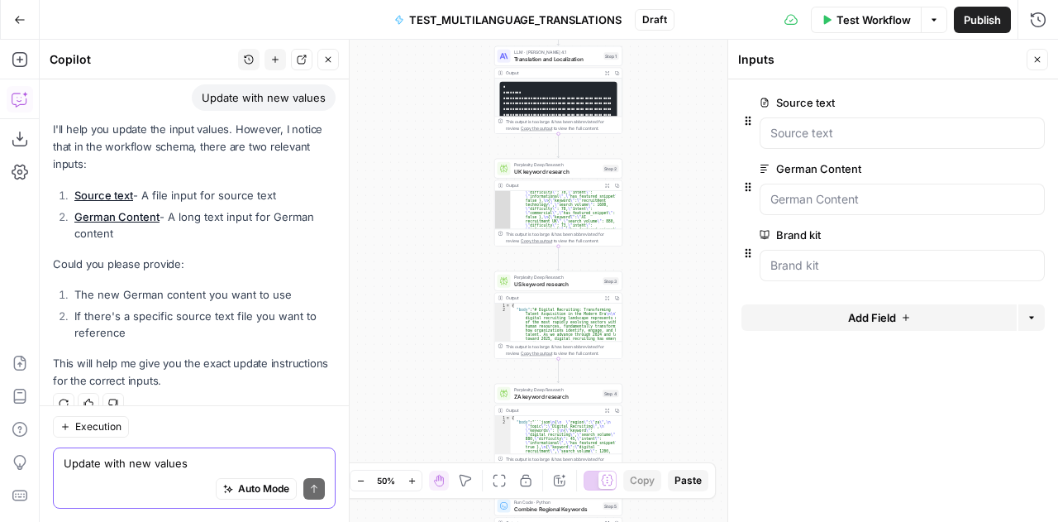
drag, startPoint x: 151, startPoint y: 456, endPoint x: 114, endPoint y: 462, distance: 37.0
click at [114, 462] on textarea "Update with new values" at bounding box center [194, 463] width 261 height 17
paste textarea "[URL][DOMAIN_NAME]"
type textarea "I only have the URL not copy to provide [URL][DOMAIN_NAME]"
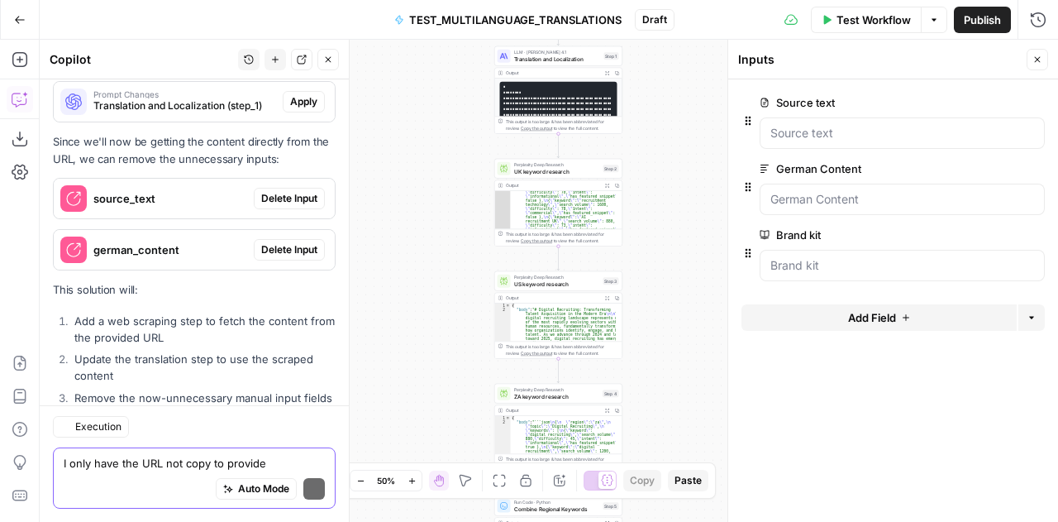
scroll to position [2736, 0]
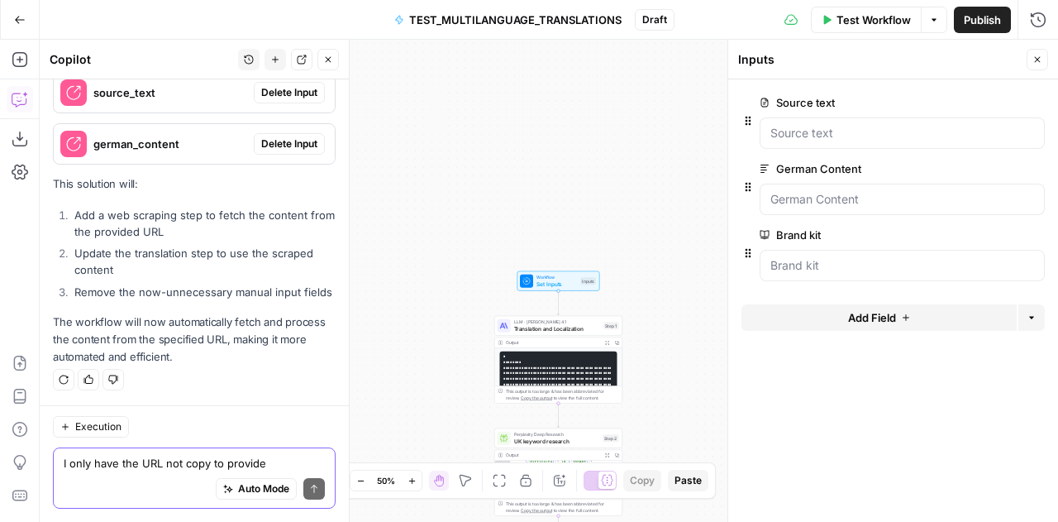
click at [174, 459] on textarea "I only have the URL not copy to provide [URL][DOMAIN_NAME]" at bounding box center [194, 463] width 261 height 17
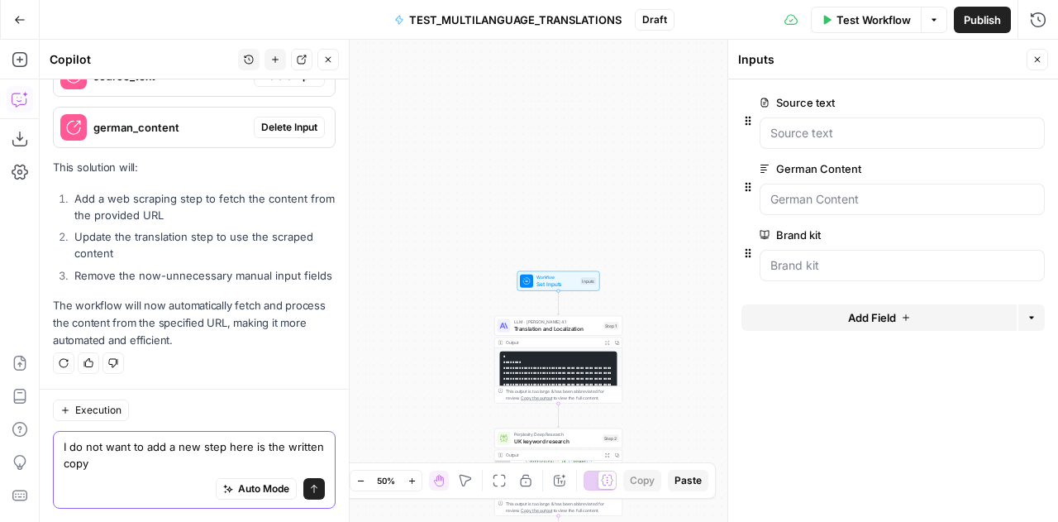
paste textarea "Lor ips Dolors Ametc Adipiscing? Elitse Doeiu tem incidi utla etd mag Aliquaeni…"
type textarea "L ip dol sita co adi e sed doei temp in utl etdolor magn Ali eni Admini Venia Q…"
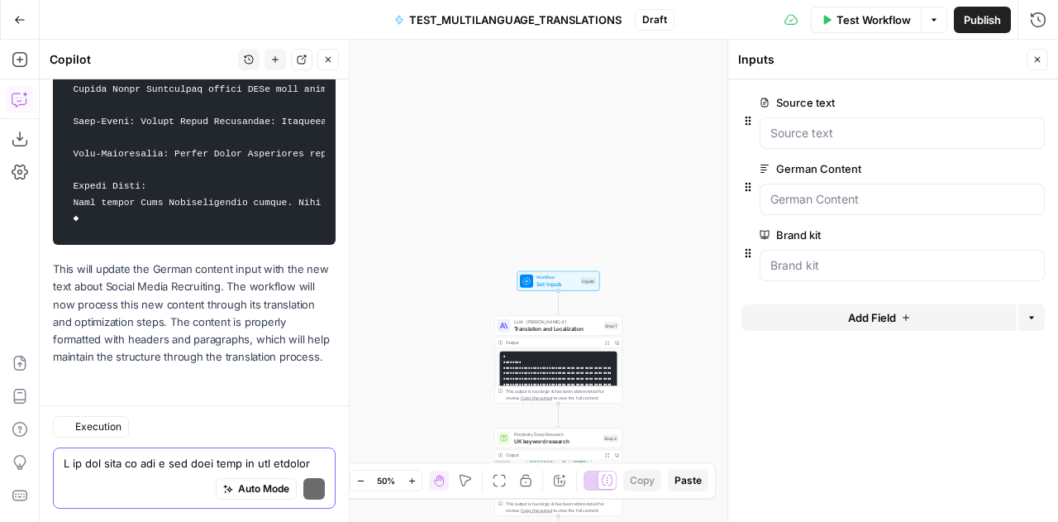
scroll to position [9358, 0]
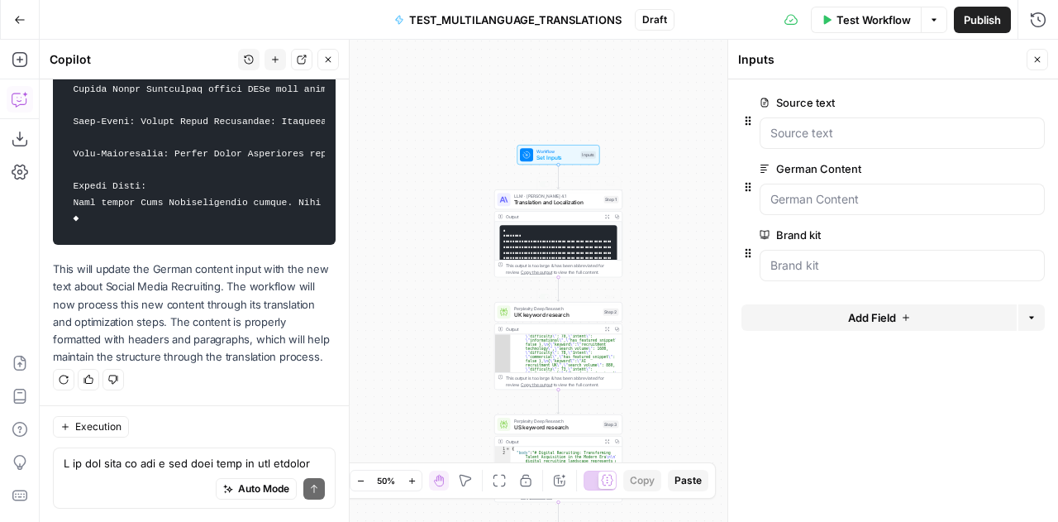
click at [532, 316] on span "UK keyword research" at bounding box center [557, 315] width 86 height 8
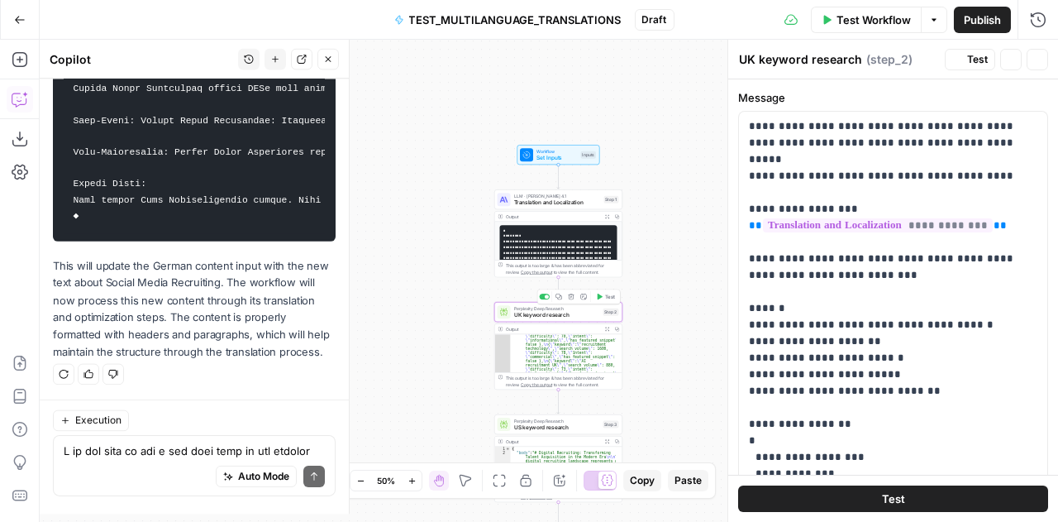
type textarea "UK keyword research"
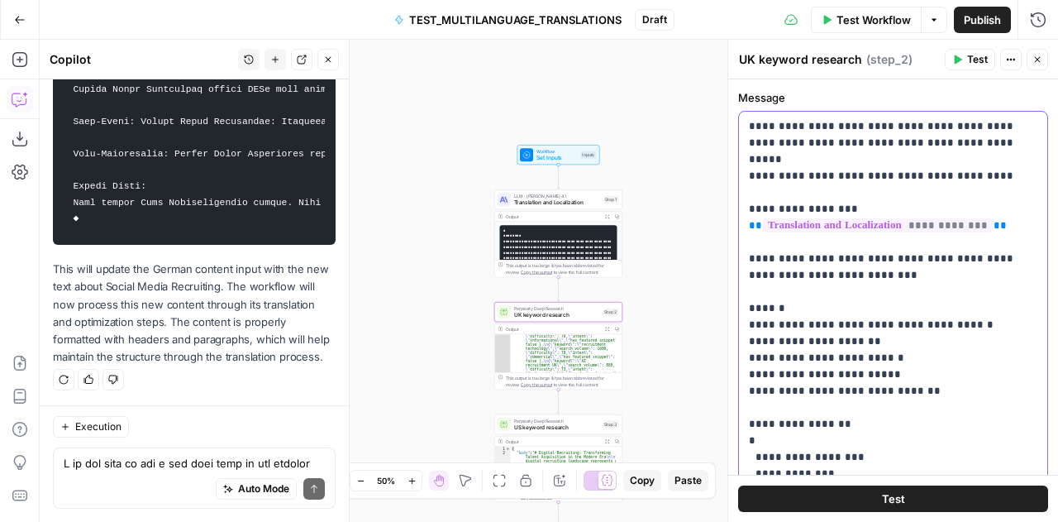
click at [830, 312] on p "**********" at bounding box center [887, 358] width 277 height 480
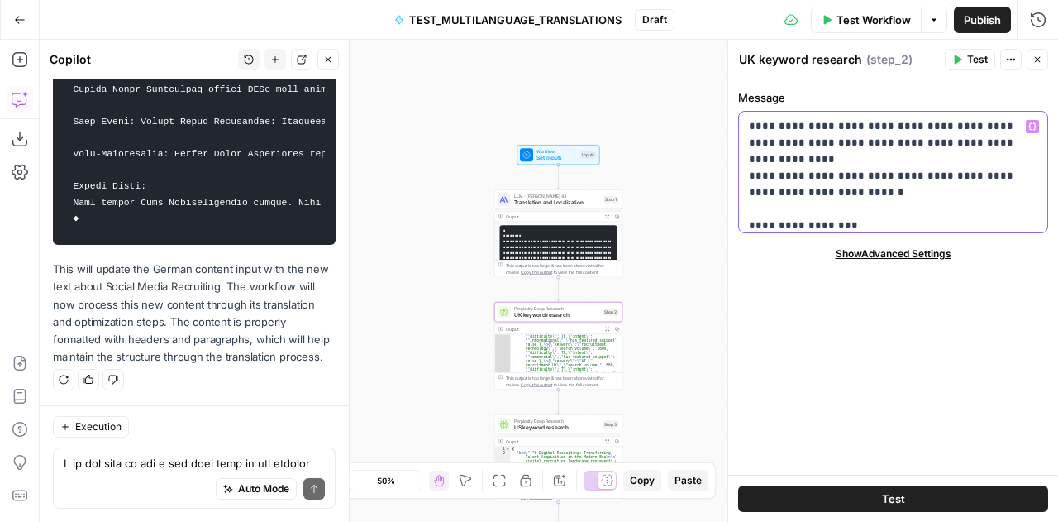
scroll to position [9464, 0]
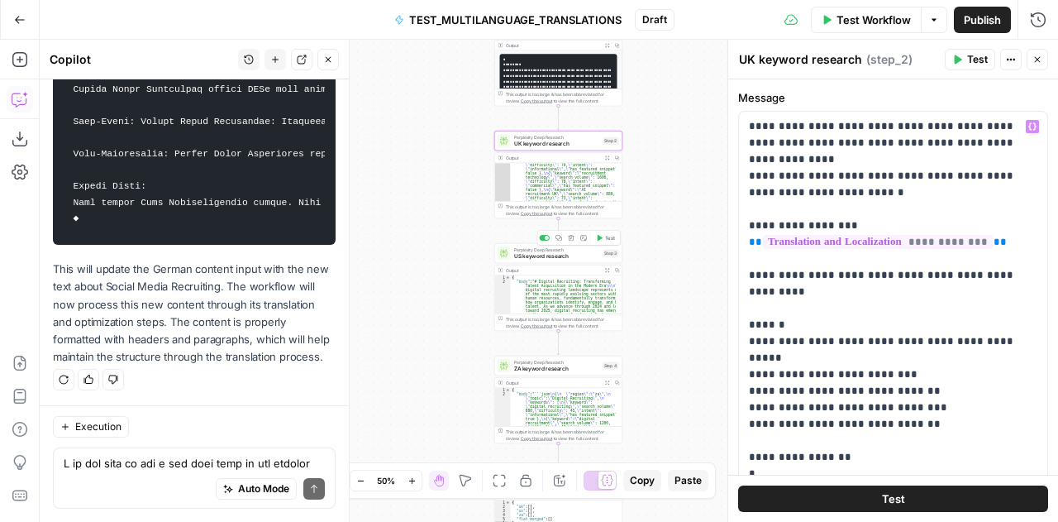
click at [529, 260] on span "US keyword research" at bounding box center [557, 256] width 86 height 8
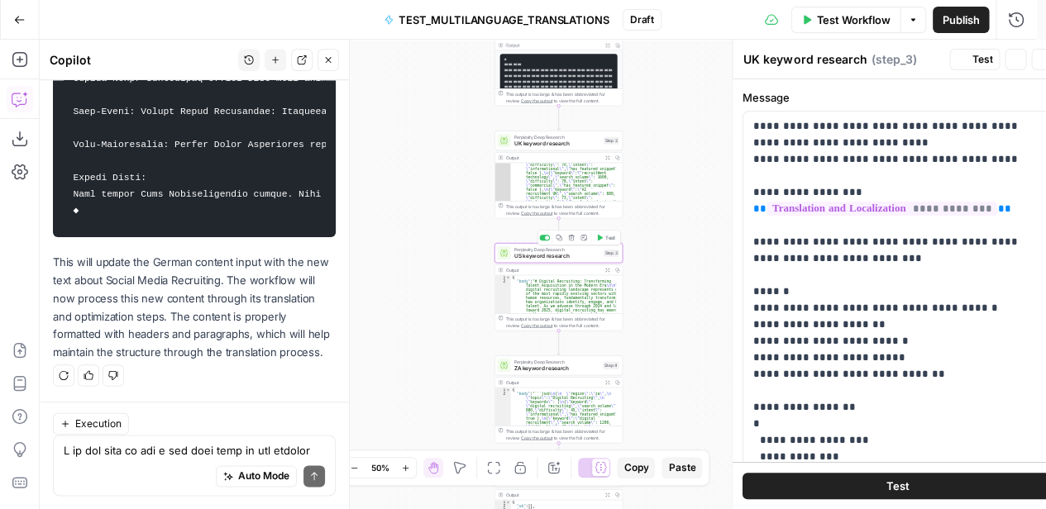
type textarea "US keyword research"
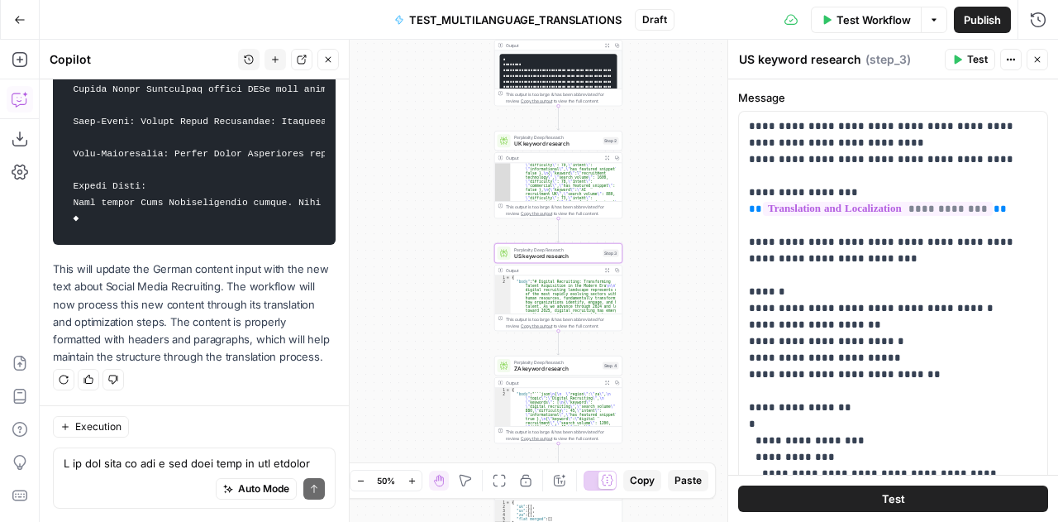
click at [524, 366] on span "ZA keyword research" at bounding box center [556, 369] width 85 height 8
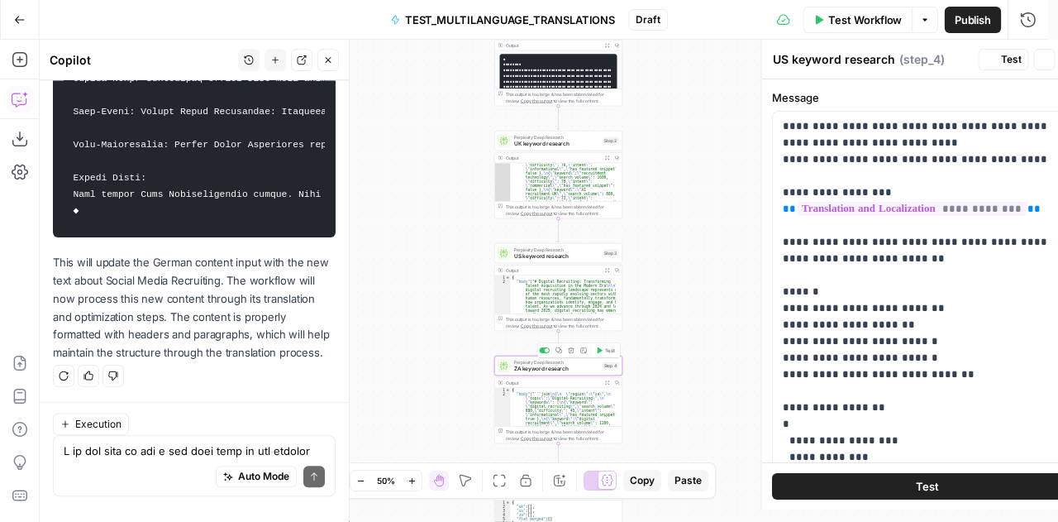
type textarea "ZA keyword research"
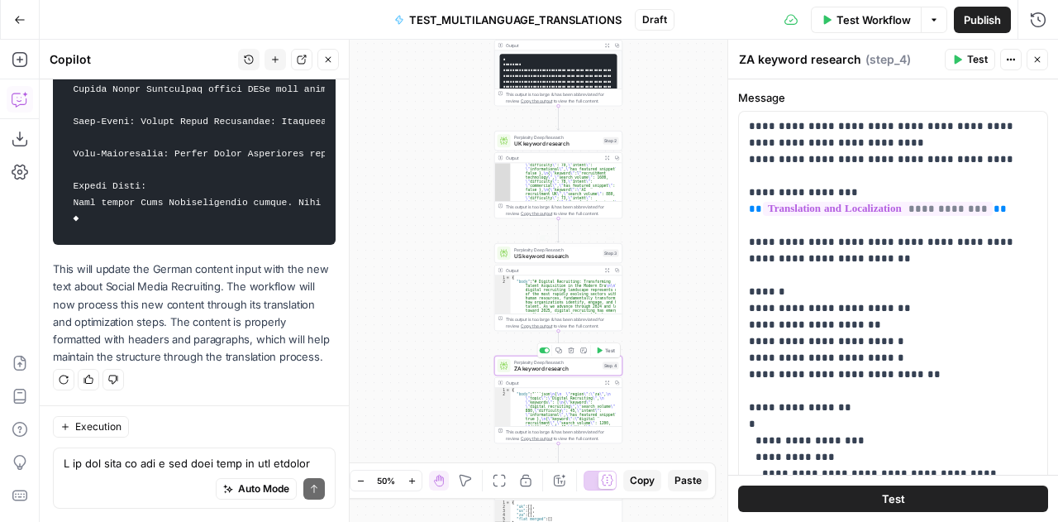
click at [523, 145] on span "UK keyword research" at bounding box center [557, 144] width 86 height 8
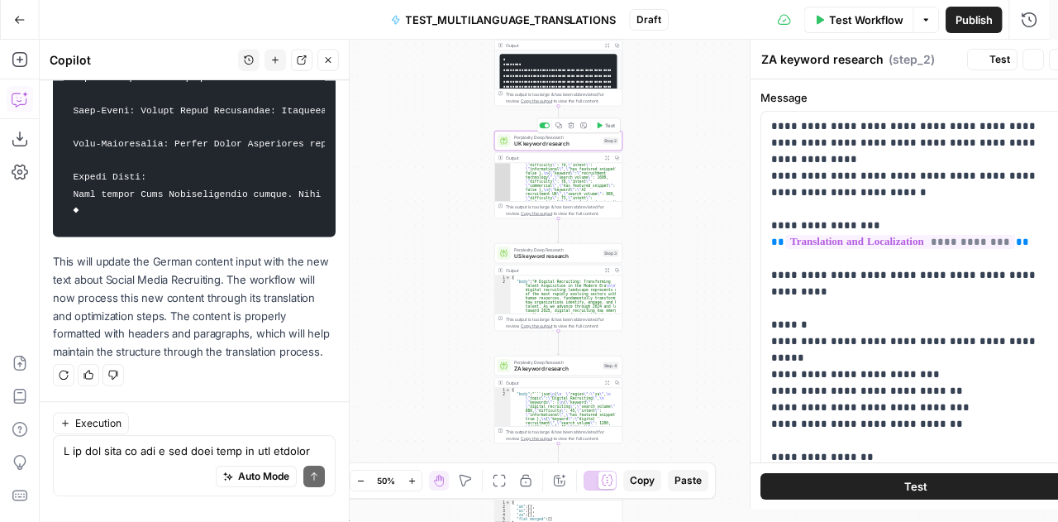
type textarea "UK keyword research"
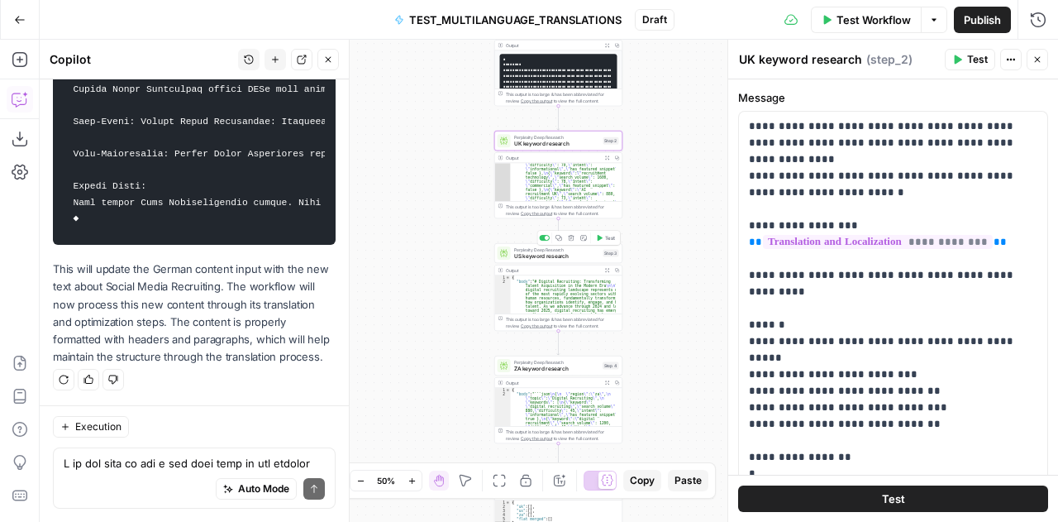
click at [538, 252] on span "US keyword research" at bounding box center [557, 256] width 86 height 8
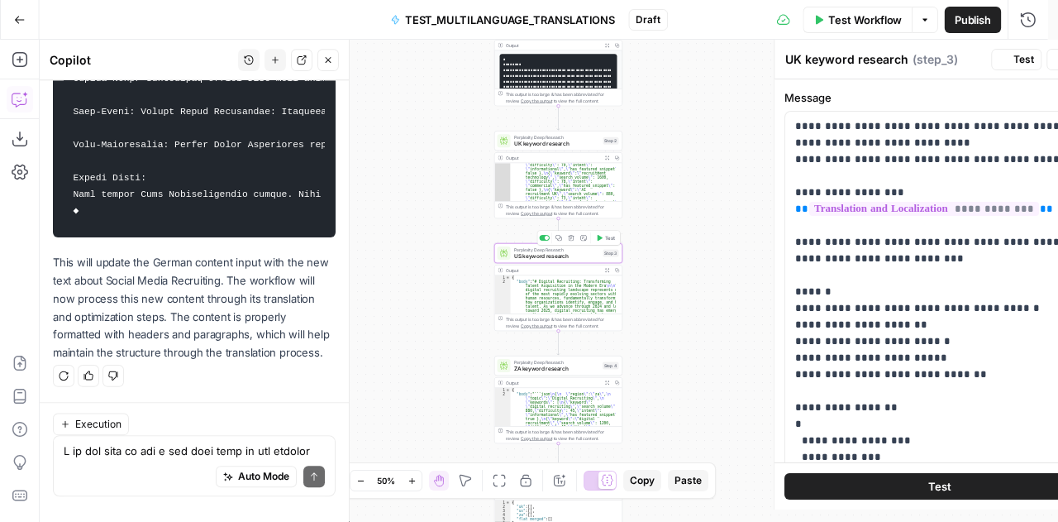
type textarea "US keyword research"
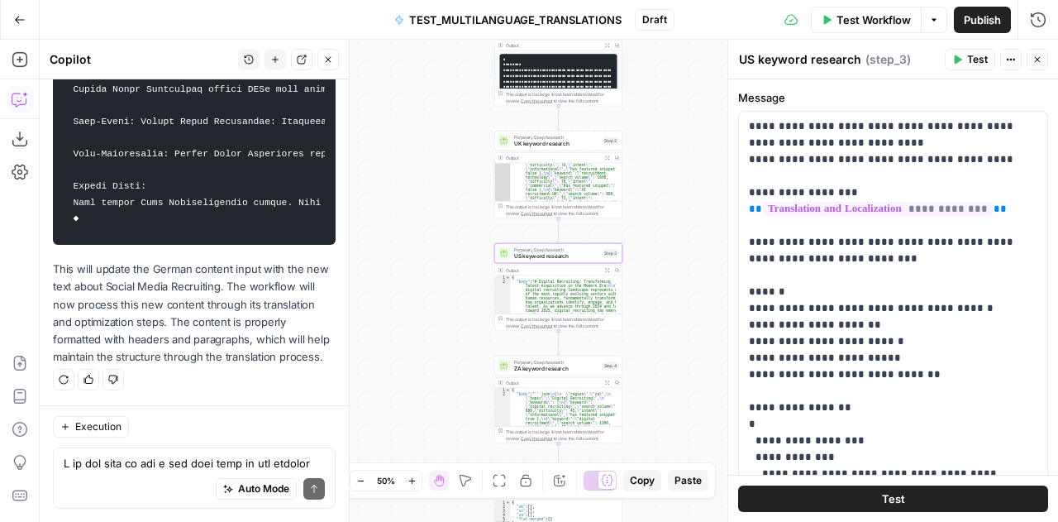
click at [523, 137] on span "Perplexity Deep Research" at bounding box center [557, 137] width 86 height 7
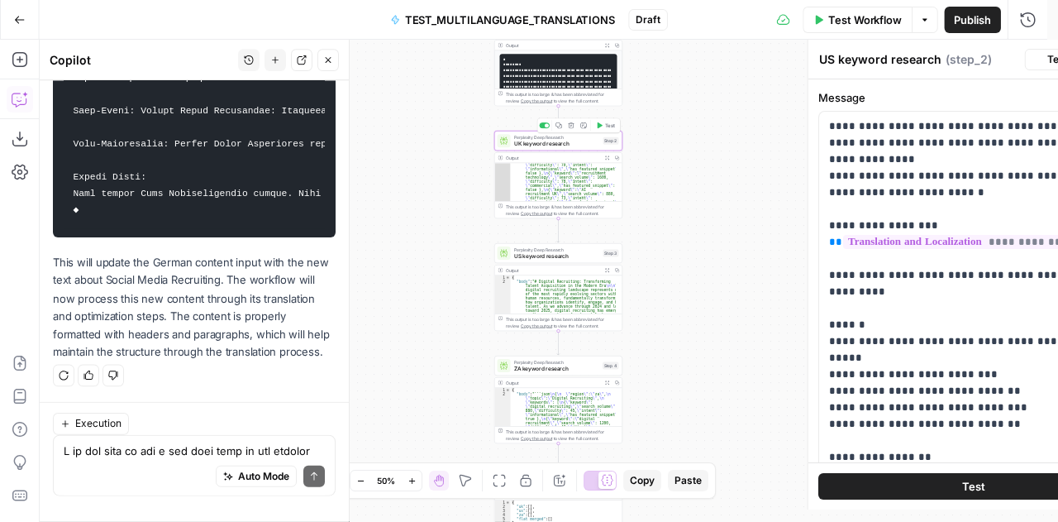
type textarea "UK keyword research"
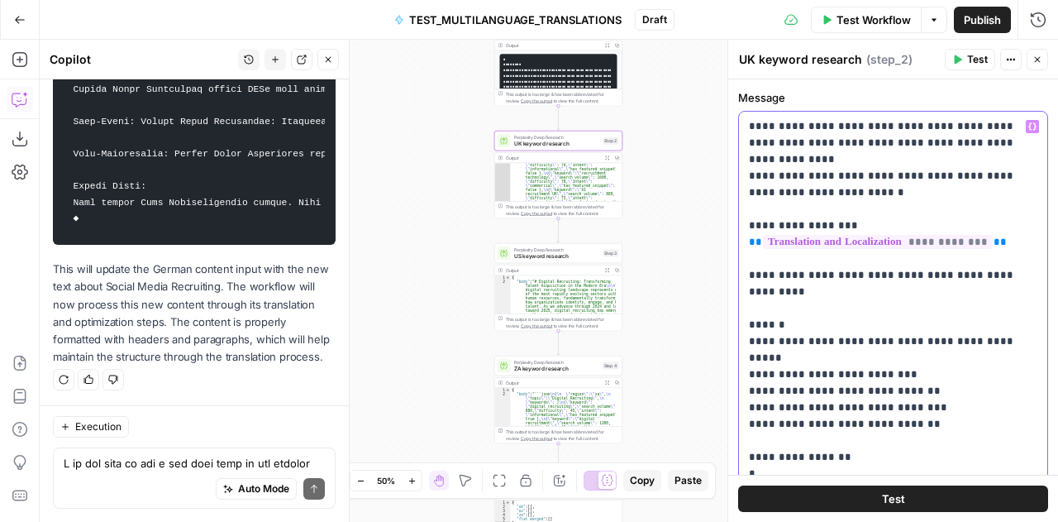
drag, startPoint x: 913, startPoint y: 145, endPoint x: 764, endPoint y: 160, distance: 149.7
click at [764, 160] on p "**********" at bounding box center [887, 374] width 277 height 513
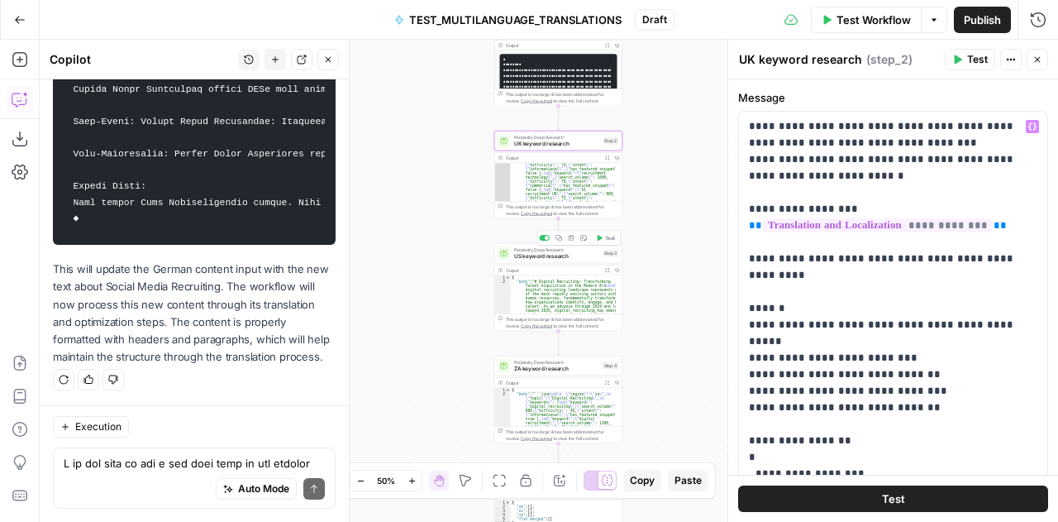
click at [533, 251] on span "Perplexity Deep Research" at bounding box center [557, 249] width 86 height 7
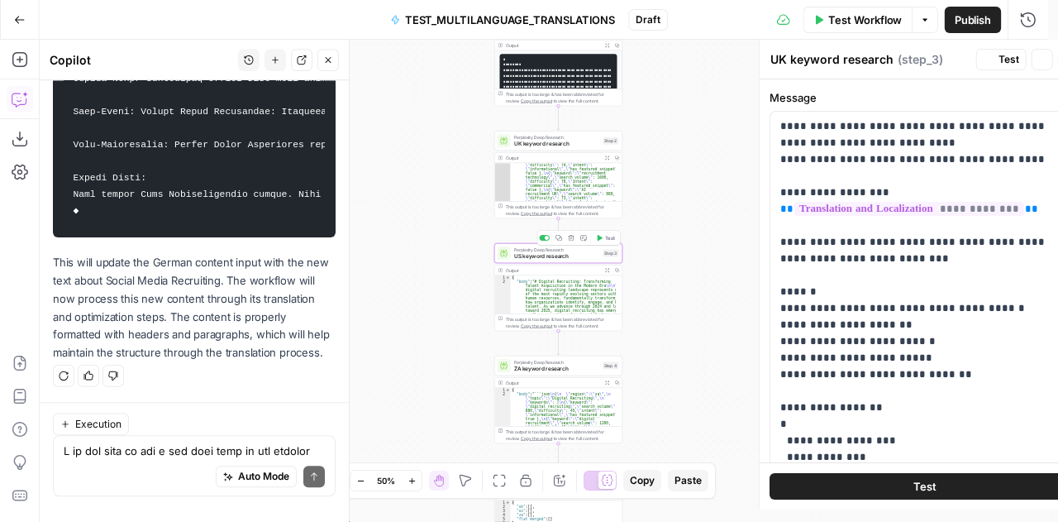
type textarea "US keyword research"
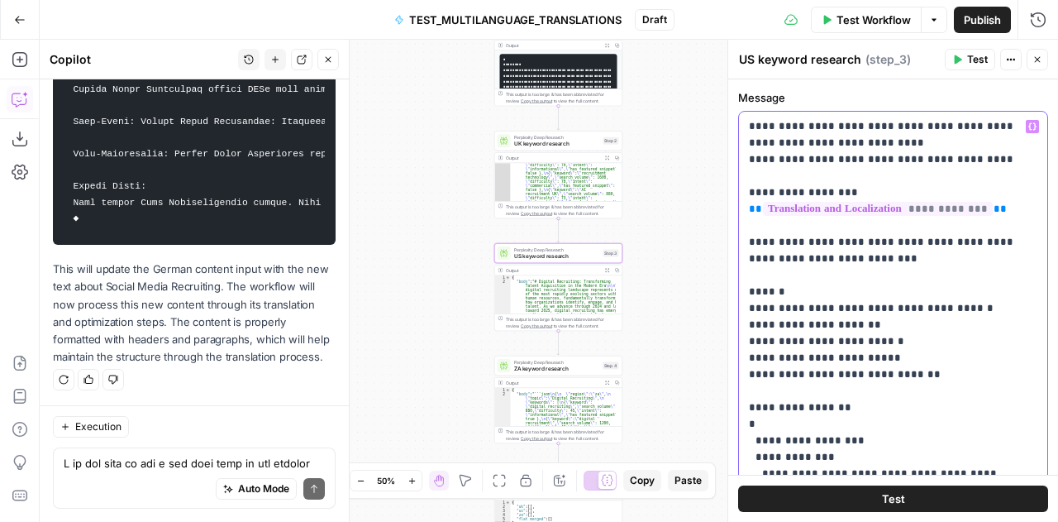
click at [912, 288] on p "**********" at bounding box center [887, 358] width 277 height 480
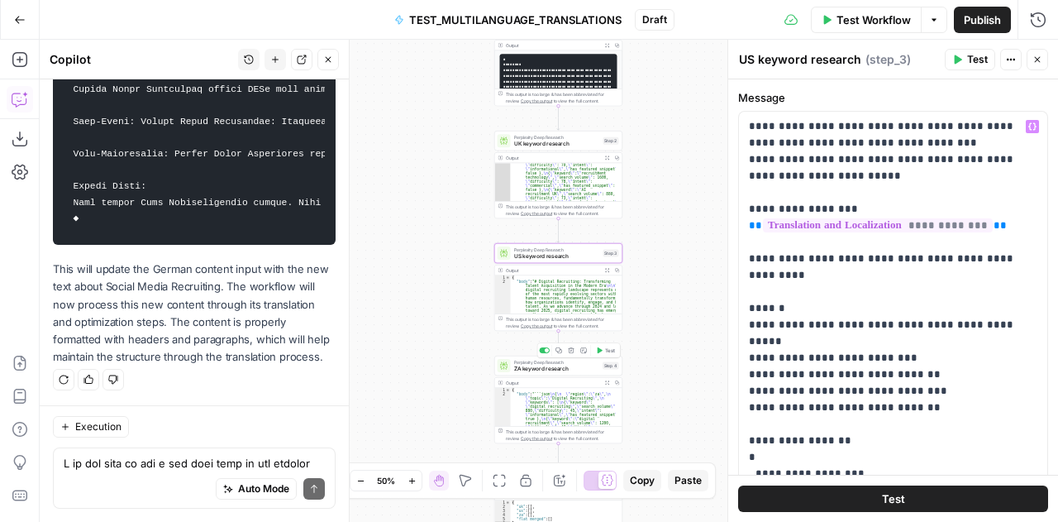
click at [531, 369] on span "ZA keyword research" at bounding box center [556, 369] width 85 height 8
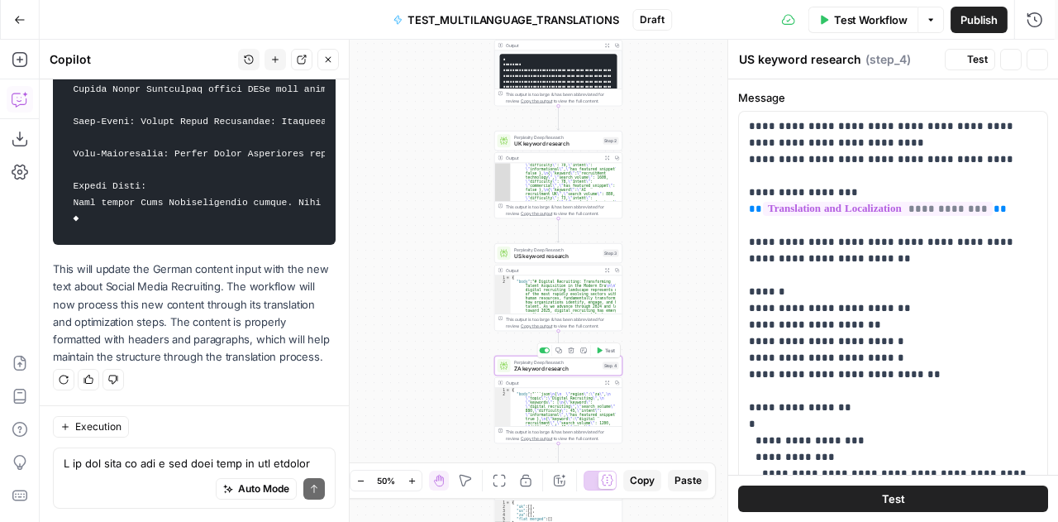
type textarea "ZA keyword research"
click at [930, 311] on p "**********" at bounding box center [887, 358] width 277 height 480
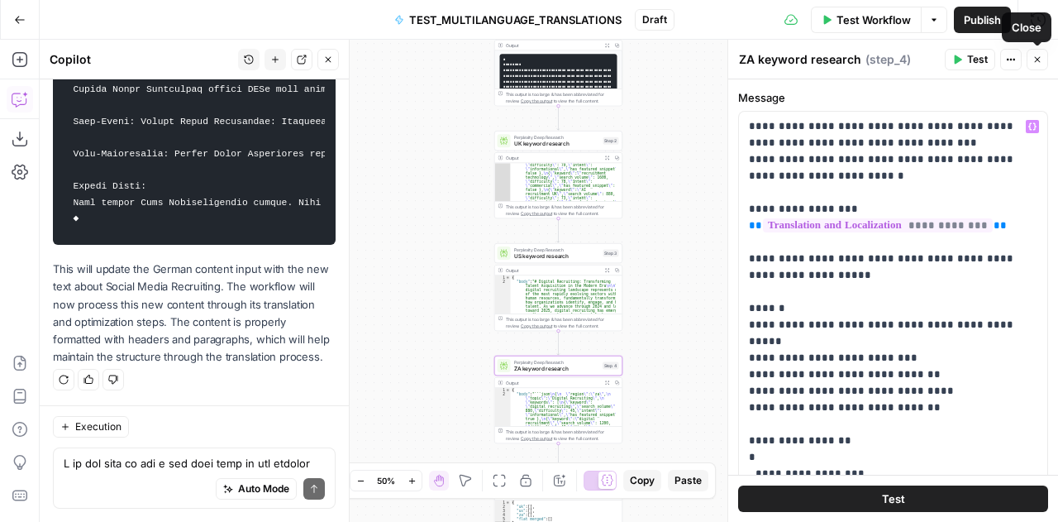
click at [1045, 60] on button "Close" at bounding box center [1038, 60] width 22 height 22
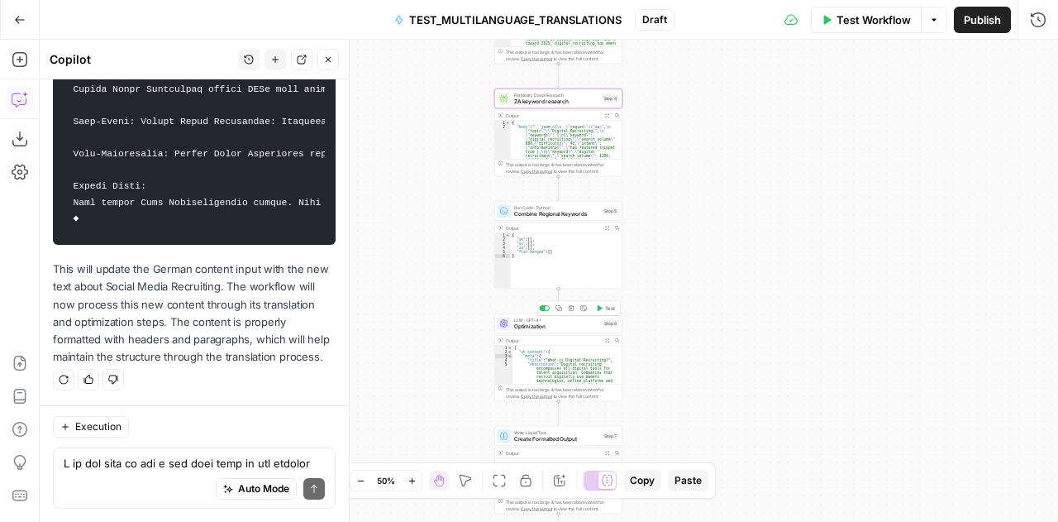
click at [533, 325] on span "Optimization" at bounding box center [557, 327] width 86 height 8
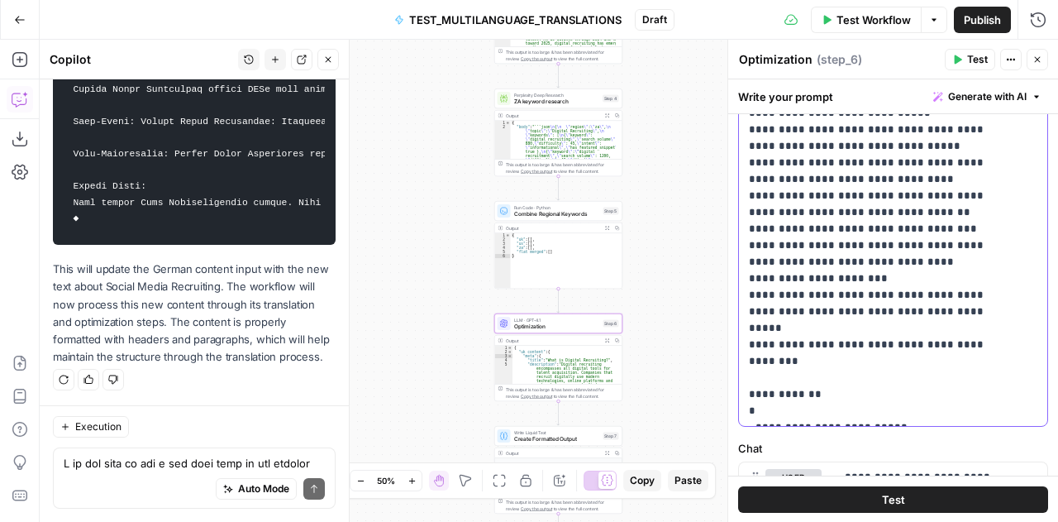
scroll to position [520, 0]
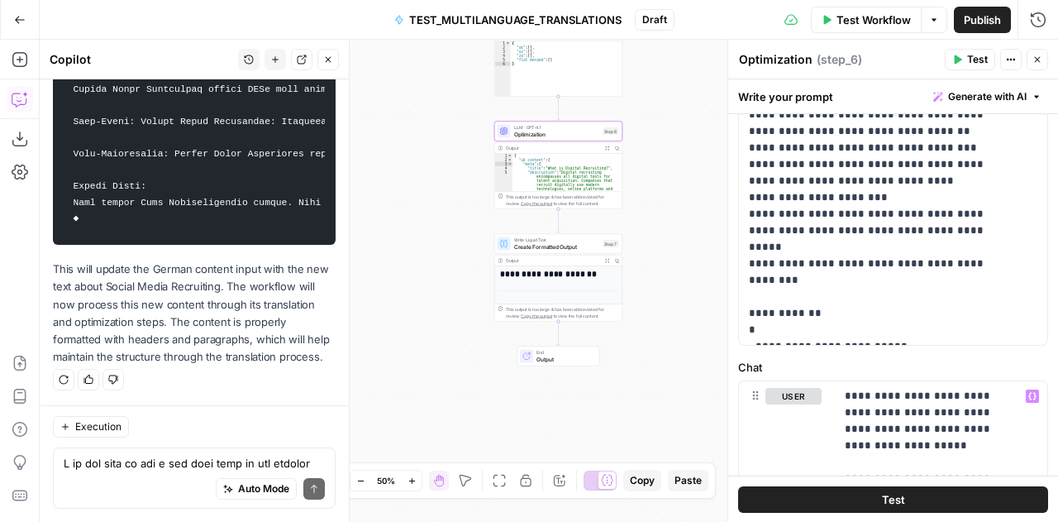
click at [542, 243] on span "Create Formatted Output" at bounding box center [557, 246] width 86 height 8
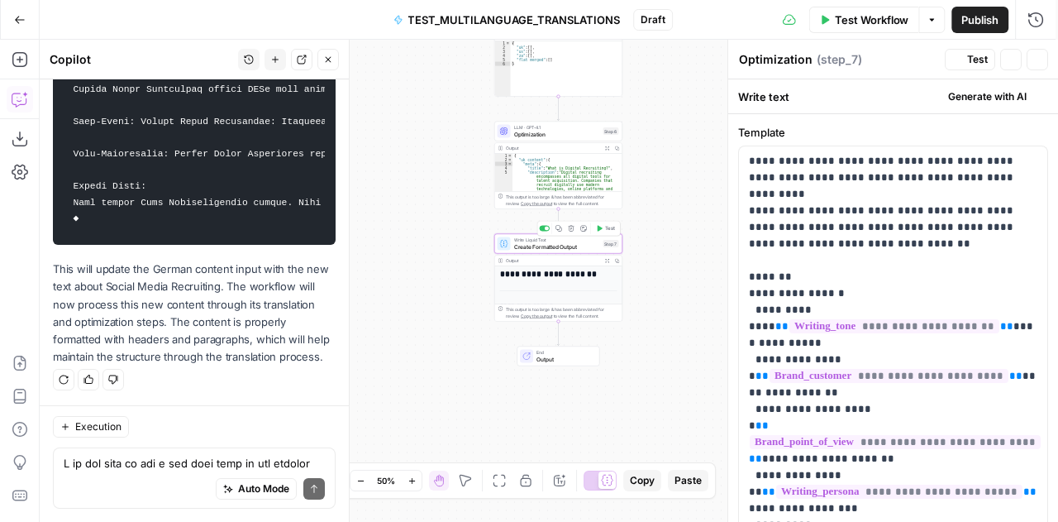
type textarea "Create Formatted Output"
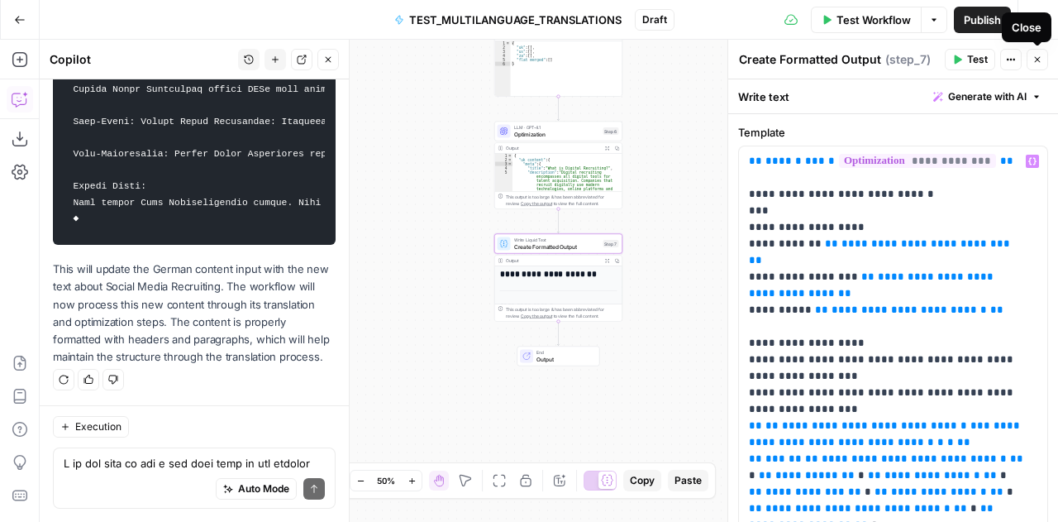
click at [1036, 59] on icon "button" at bounding box center [1038, 60] width 10 height 10
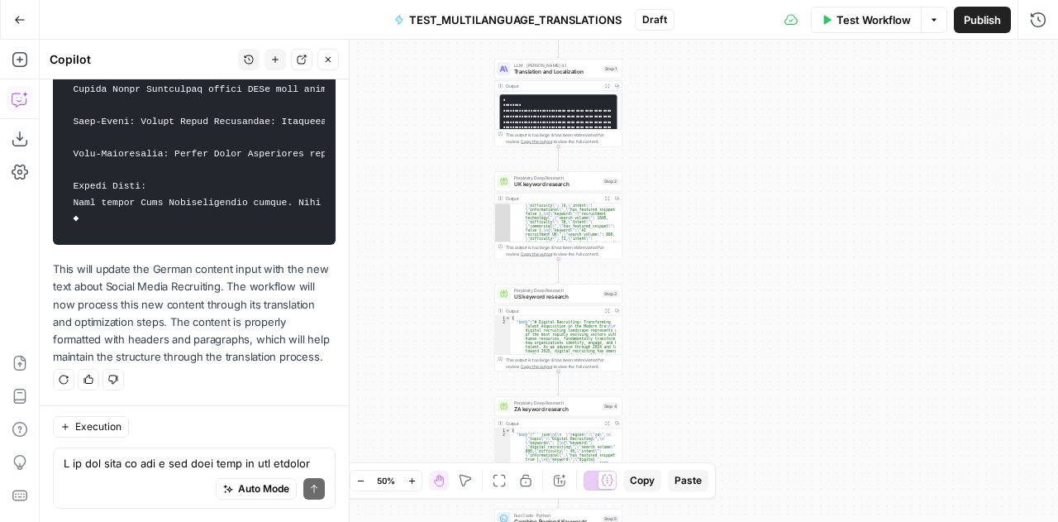
click at [863, 20] on span "Test Workflow" at bounding box center [874, 20] width 74 height 17
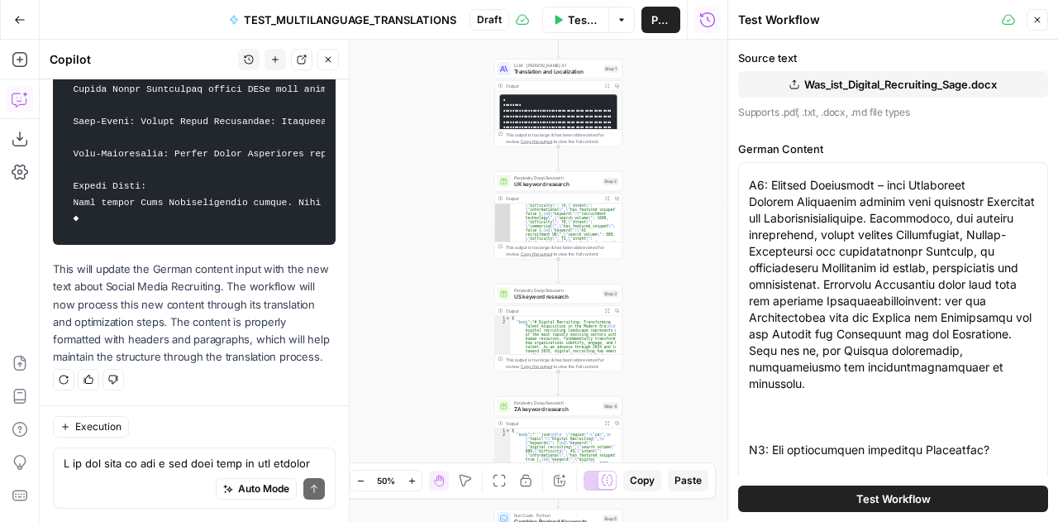
scroll to position [0, 0]
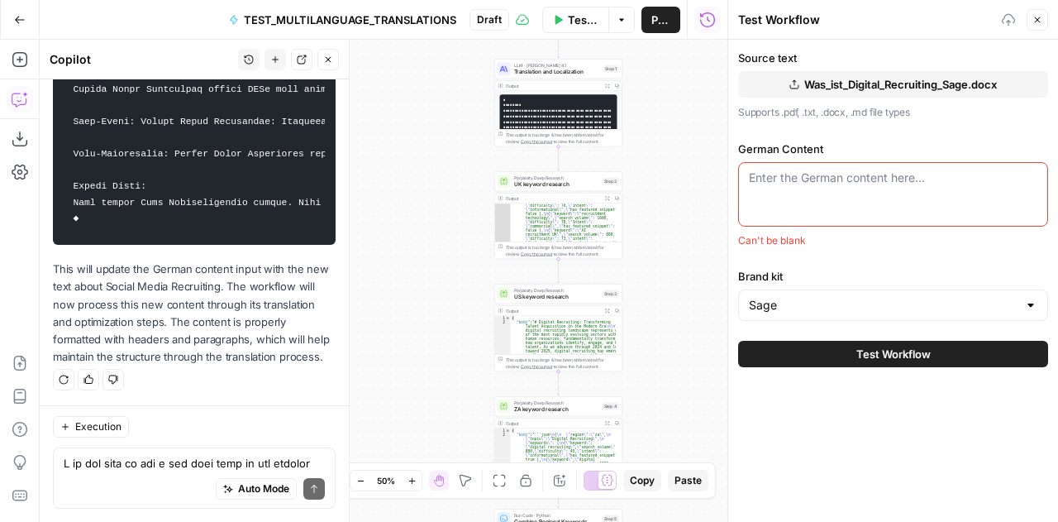
paste textarea "Lor ips Dolors Ametc Adipiscing? Elitse Doeiu tem incidi utla etd mag Aliquaeni…"
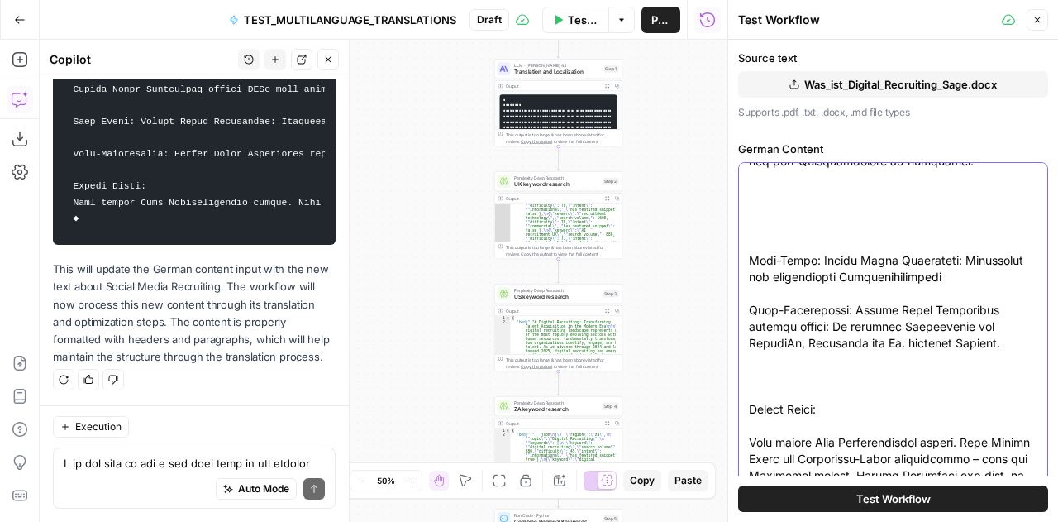
scroll to position [3935, 0]
type textarea "Lor ips Dolors Ametc Adipiscing? Elitse Doeiu tem incidi utla etd mag Aliquaeni…"
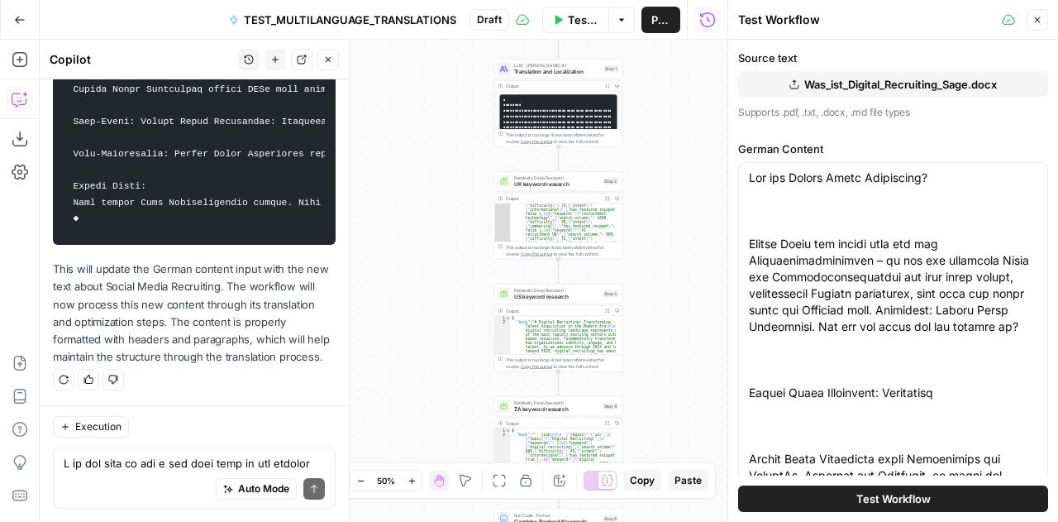
click at [960, 79] on span "Was_ist_Digital_Recruiting_Sage.docx" at bounding box center [901, 84] width 193 height 17
click at [541, 212] on div ""body" : "```json \n { \n \" region \" : \" uk \" , \n \" topic \" : \" What is…" at bounding box center [564, 479] width 106 height 716
click at [526, 183] on span "UK keyword research" at bounding box center [557, 184] width 86 height 8
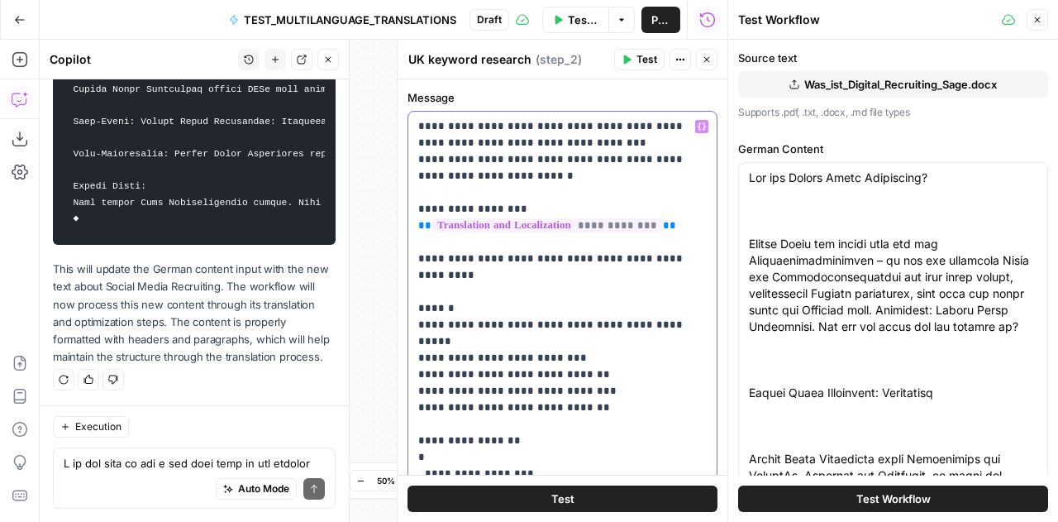
click at [509, 178] on p "**********" at bounding box center [556, 366] width 277 height 496
click at [1039, 21] on icon "button" at bounding box center [1038, 20] width 6 height 6
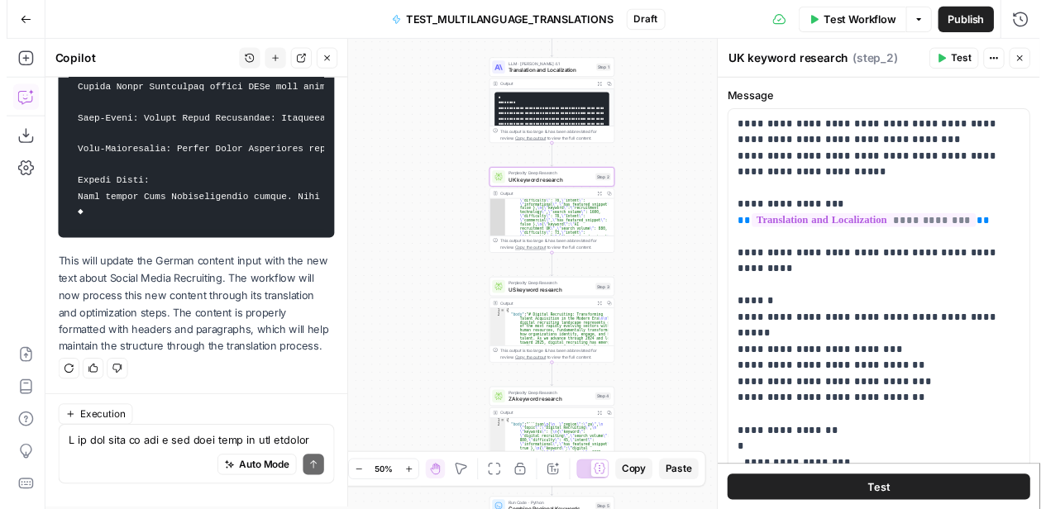
scroll to position [9464, 0]
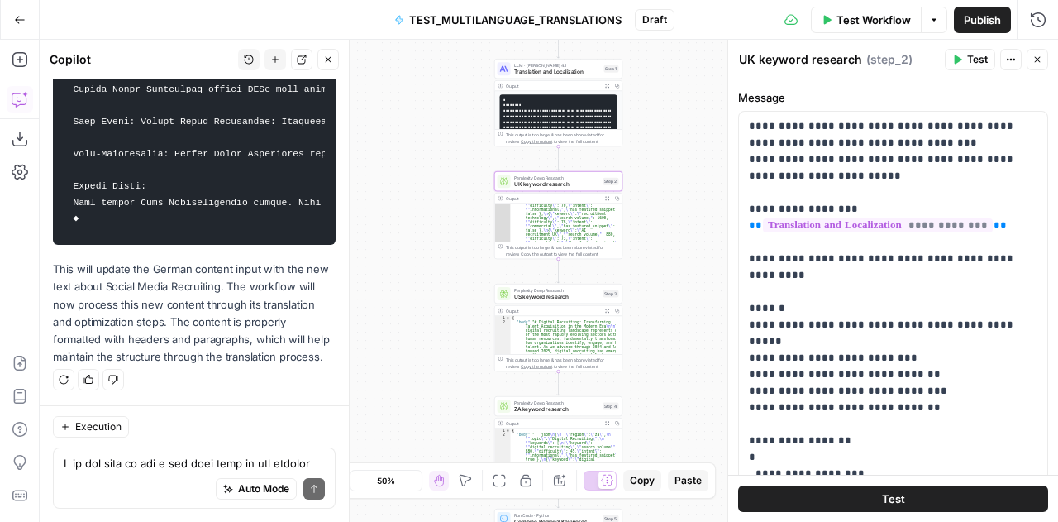
click at [547, 294] on span "US keyword research" at bounding box center [557, 297] width 86 height 8
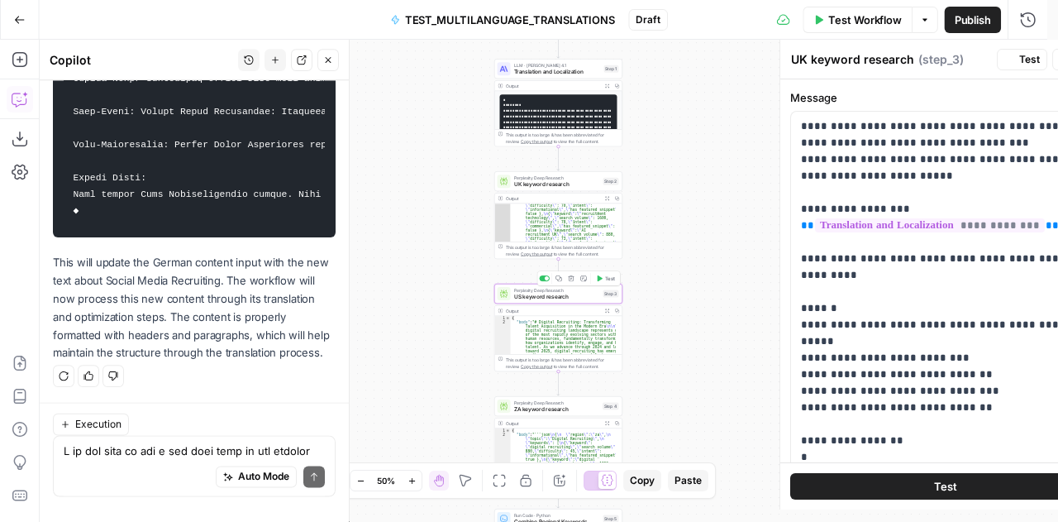
type textarea "US keyword research"
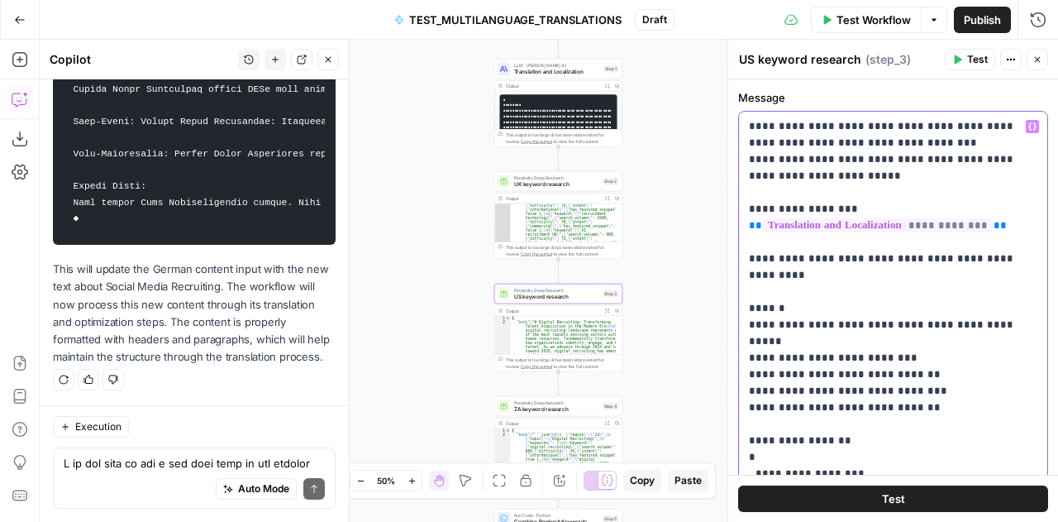
drag, startPoint x: 974, startPoint y: 160, endPoint x: 867, endPoint y: 180, distance: 109.3
click at [867, 180] on p "**********" at bounding box center [887, 366] width 277 height 496
drag, startPoint x: 833, startPoint y: 178, endPoint x: 812, endPoint y: 178, distance: 20.7
click at [812, 178] on p "**********" at bounding box center [887, 366] width 277 height 496
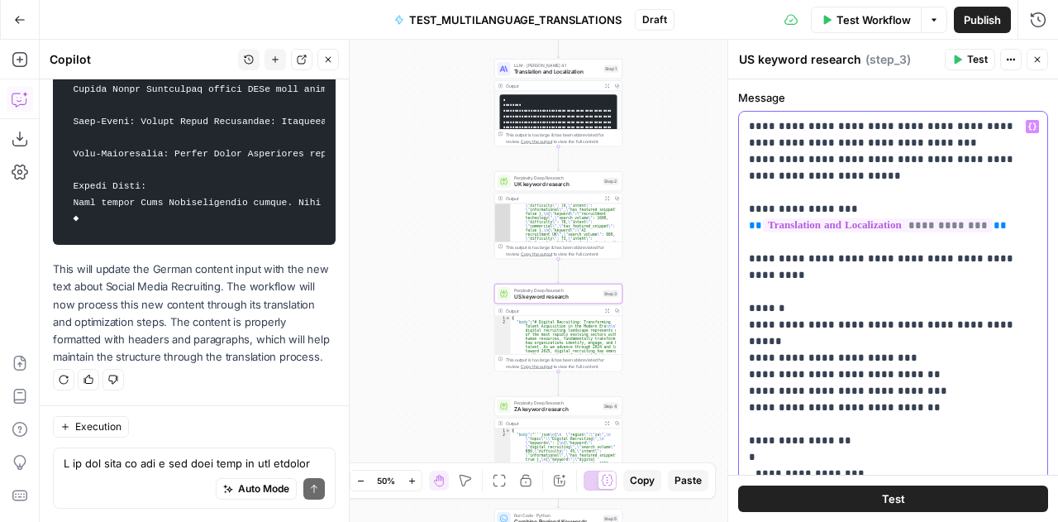
click at [812, 178] on p "**********" at bounding box center [887, 366] width 277 height 496
click at [526, 180] on span "UK keyword research" at bounding box center [557, 184] width 86 height 8
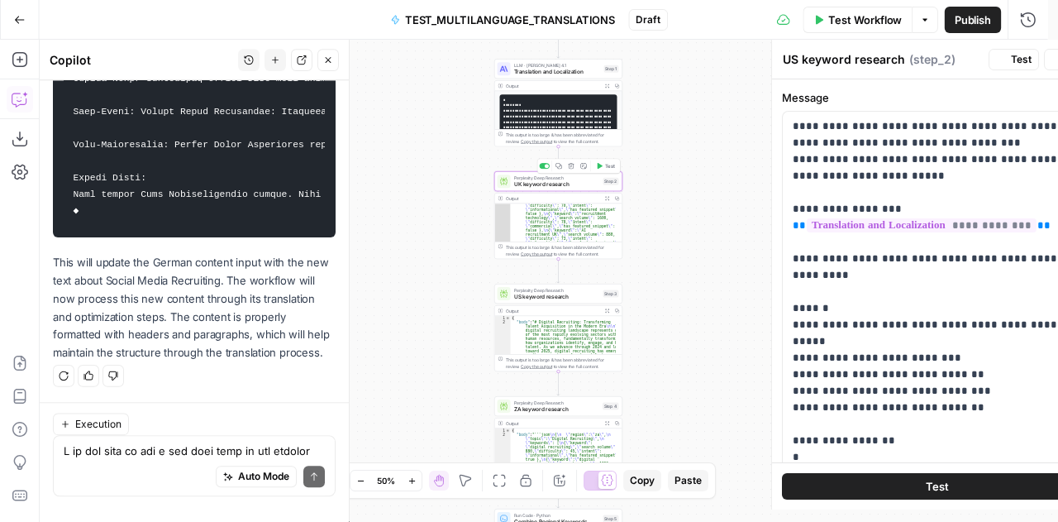
type textarea "UK keyword research"
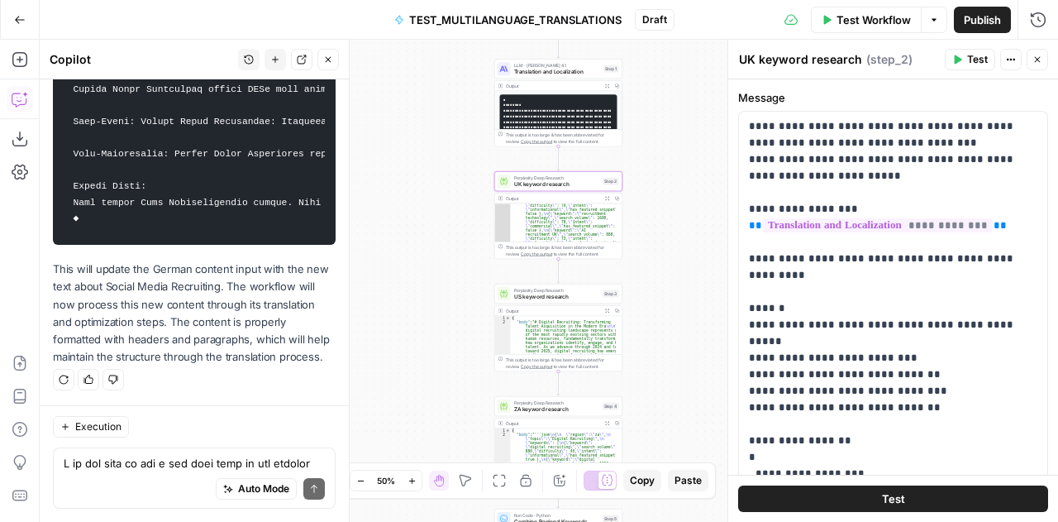
click at [538, 408] on span "ZA keyword research" at bounding box center [556, 409] width 85 height 8
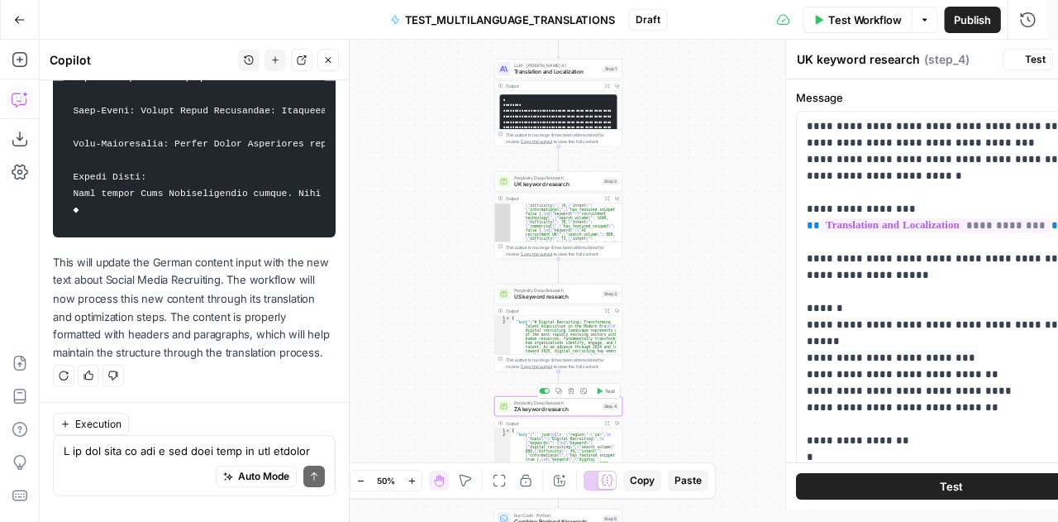
type textarea "ZA keyword research"
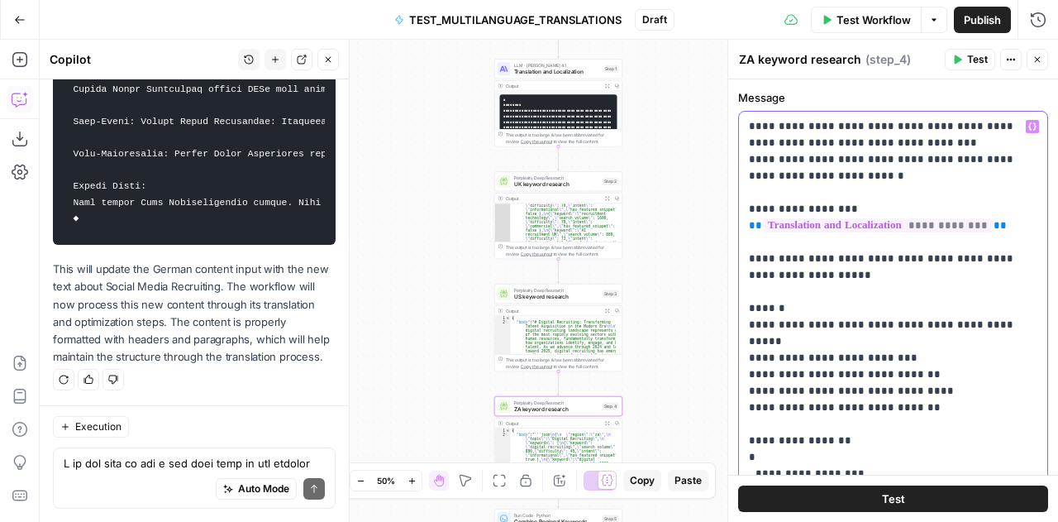
drag, startPoint x: 842, startPoint y: 179, endPoint x: 823, endPoint y: 181, distance: 19.1
click at [823, 181] on p "**********" at bounding box center [887, 366] width 277 height 496
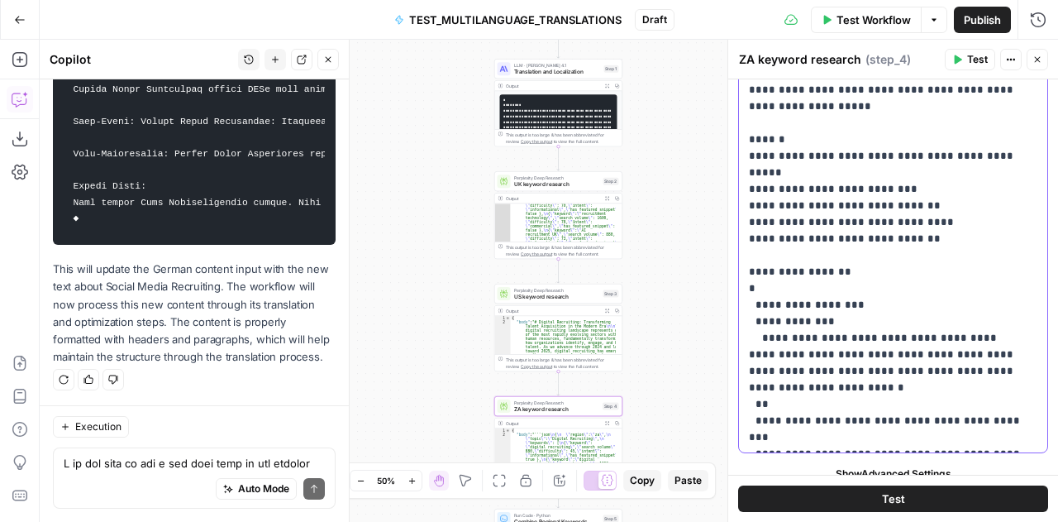
scroll to position [184, 0]
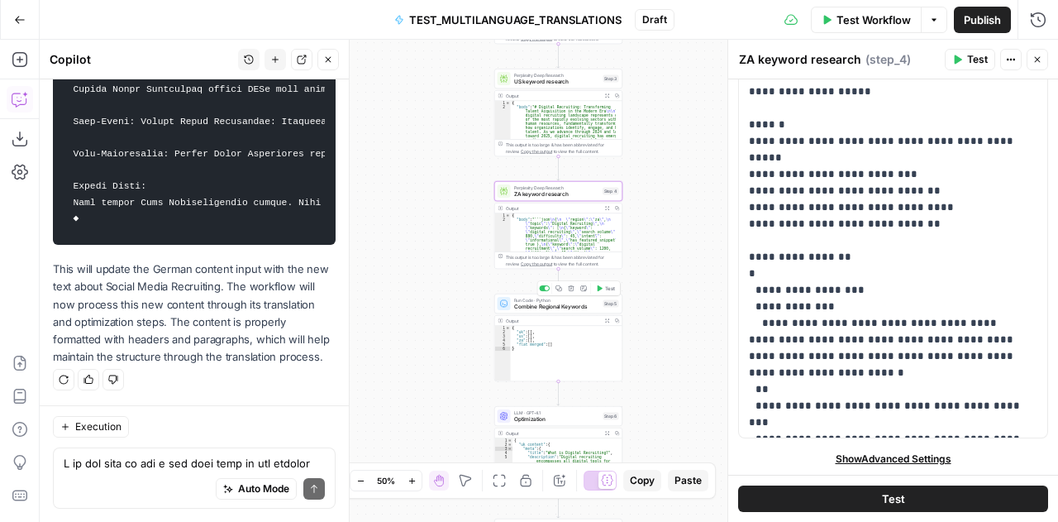
click at [542, 307] on span "Combine Regional Keywords" at bounding box center [557, 307] width 86 height 8
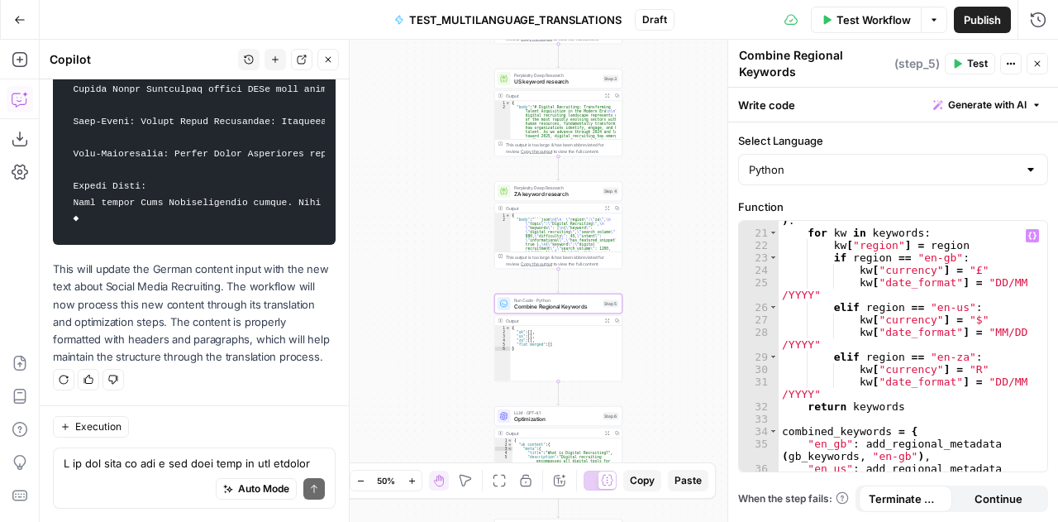
scroll to position [404, 0]
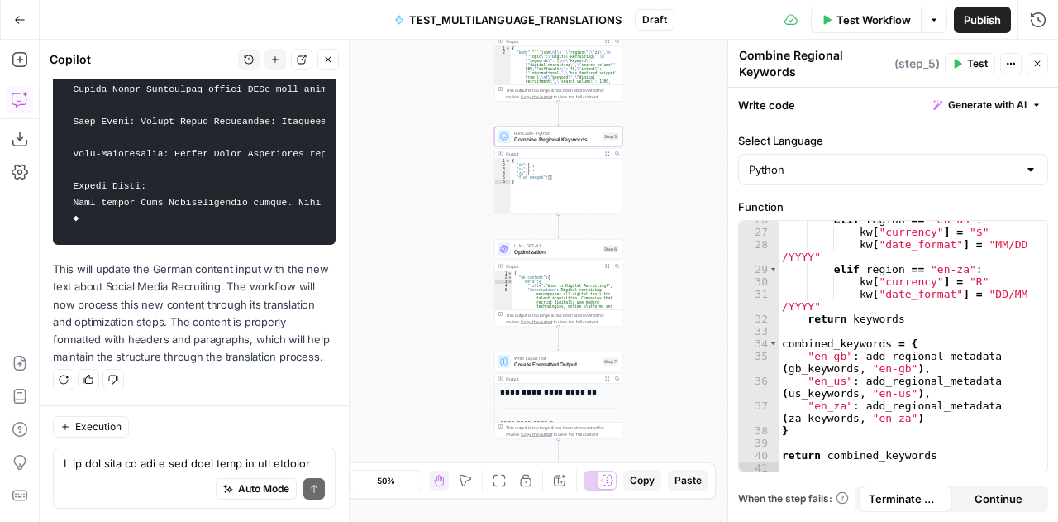
click at [523, 250] on span "Optimization" at bounding box center [557, 252] width 86 height 8
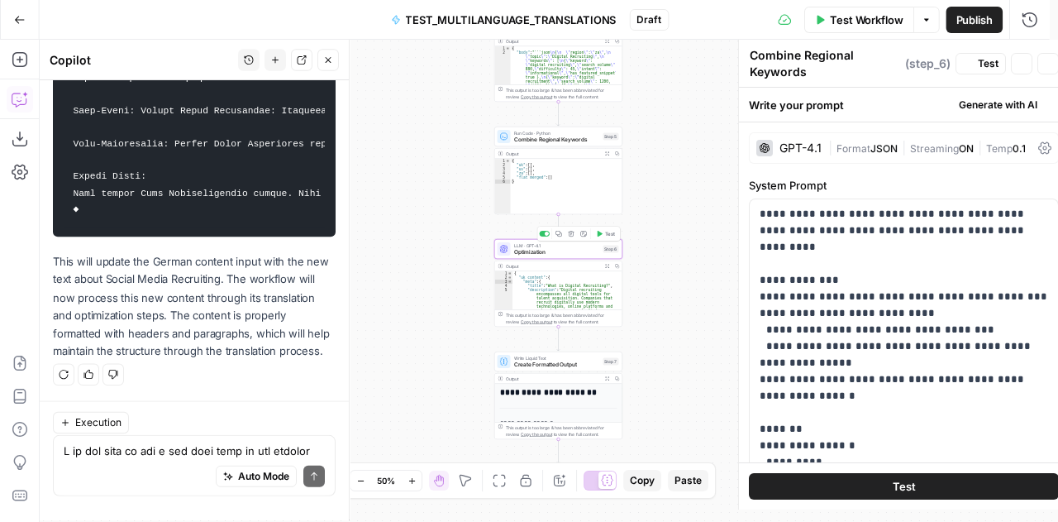
type textarea "Optimization"
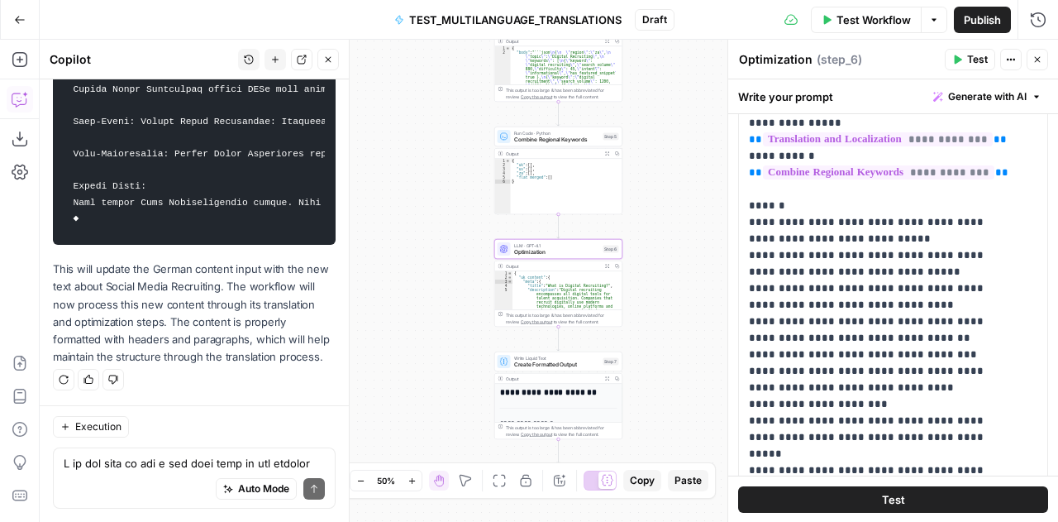
scroll to position [328, 0]
drag, startPoint x: 841, startPoint y: 193, endPoint x: 819, endPoint y: 191, distance: 22.4
click at [819, 191] on p "**********" at bounding box center [881, 50] width 264 height 959
click at [796, 225] on p "**********" at bounding box center [881, 50] width 264 height 959
click at [981, 338] on p "**********" at bounding box center [881, 50] width 264 height 959
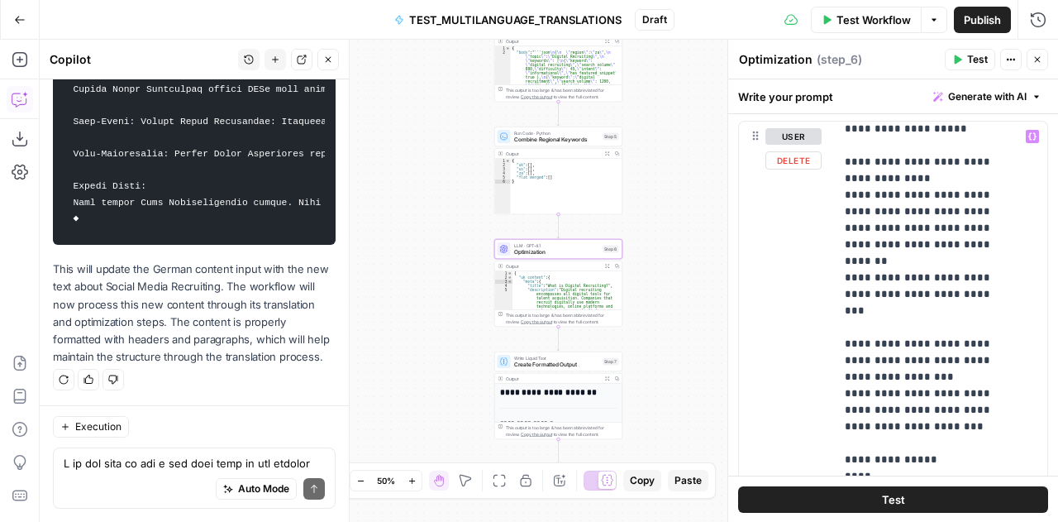
scroll to position [58, 0]
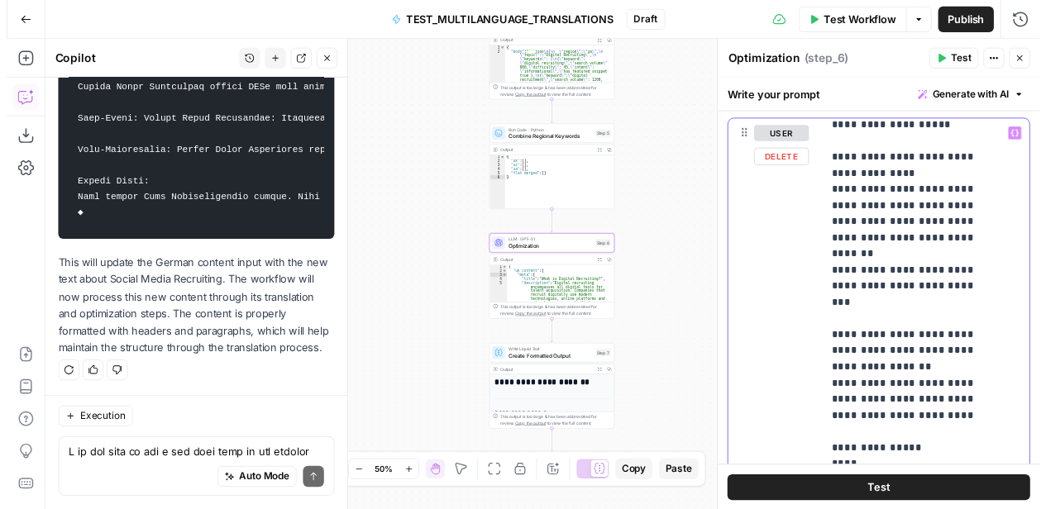
scroll to position [294, 0]
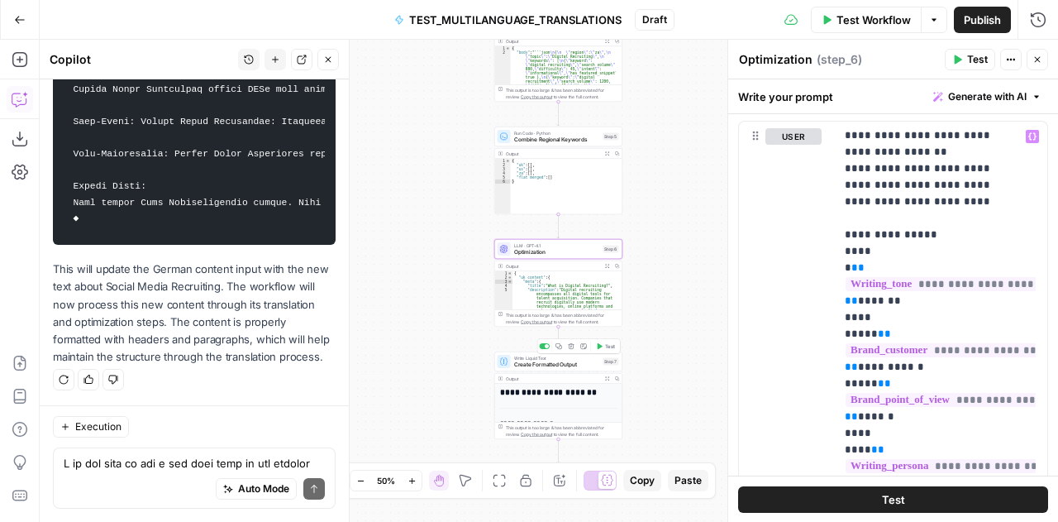
click at [531, 362] on span "Create Formatted Output" at bounding box center [557, 365] width 86 height 8
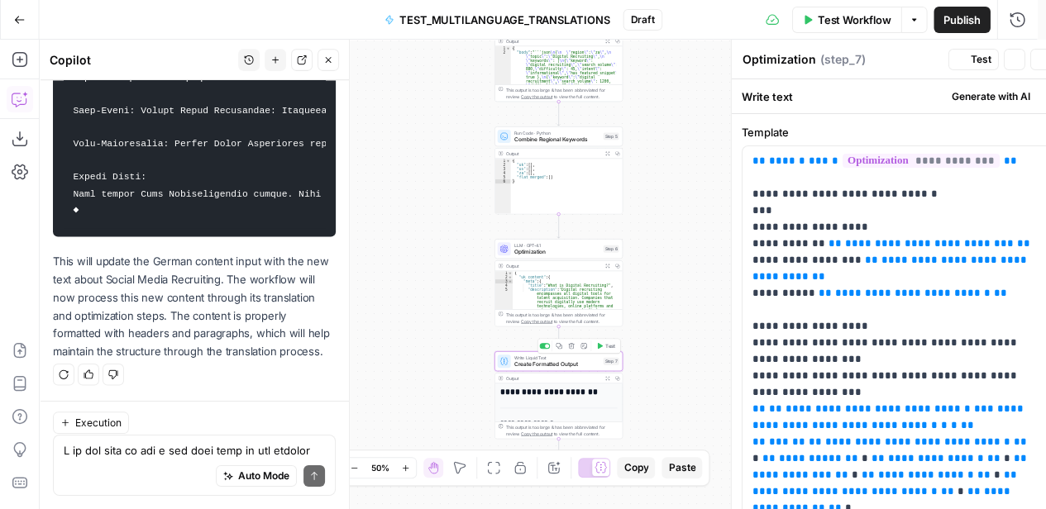
type textarea "Create Formatted Output"
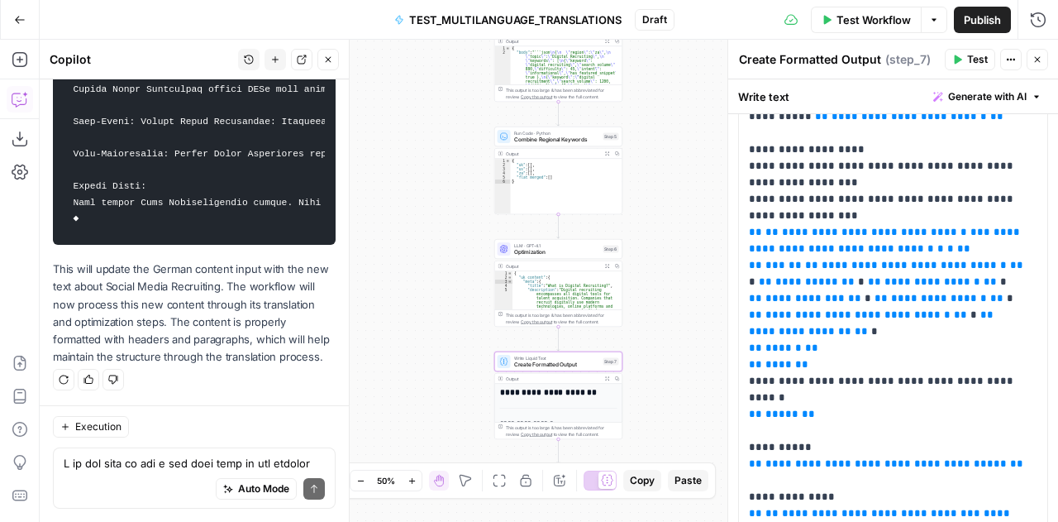
scroll to position [1589, 0]
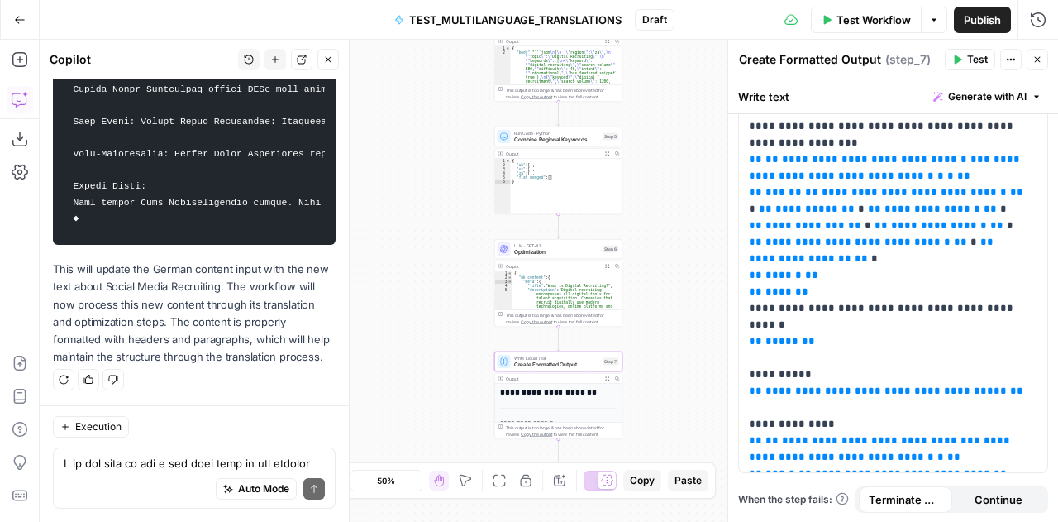
click at [1041, 57] on icon "button" at bounding box center [1038, 60] width 10 height 10
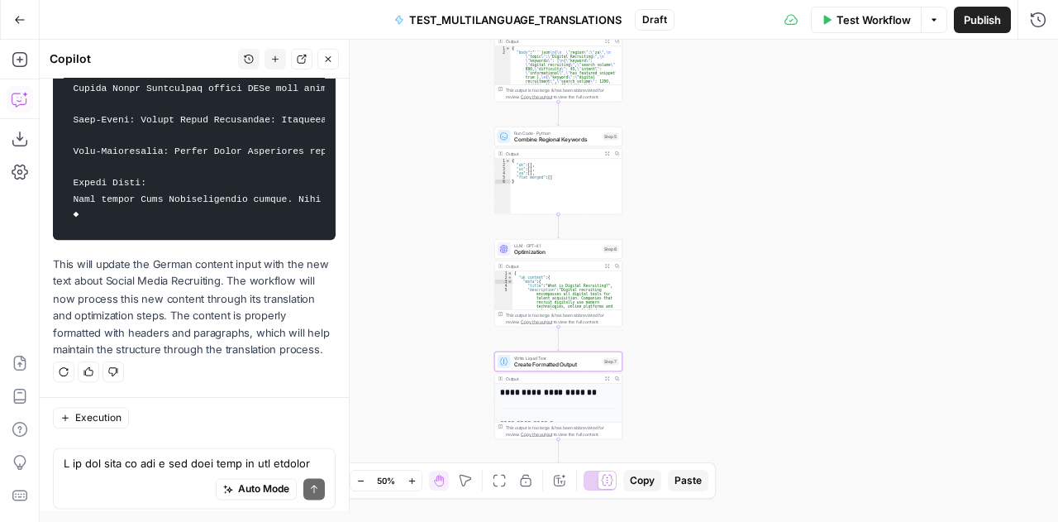
scroll to position [9464, 0]
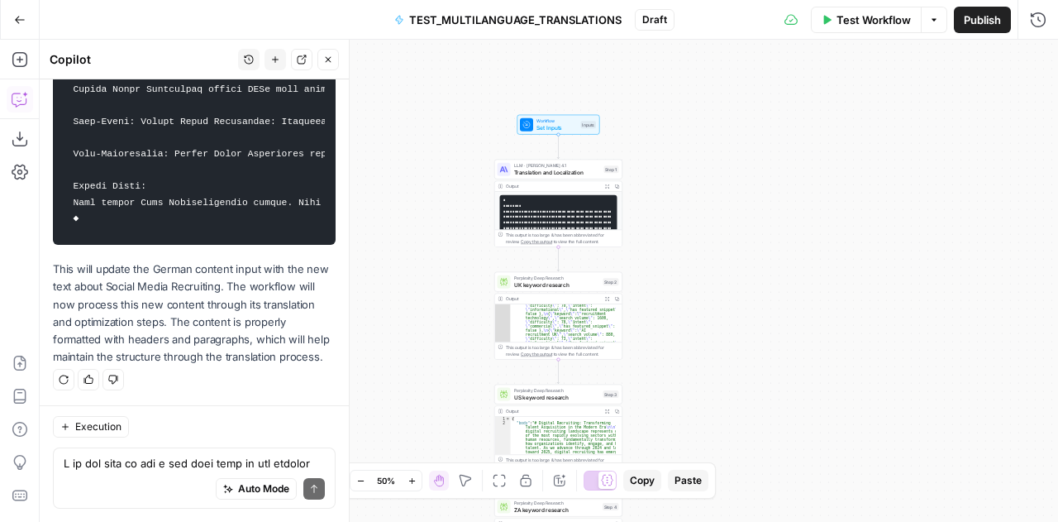
click at [893, 23] on span "Test Workflow" at bounding box center [874, 20] width 74 height 17
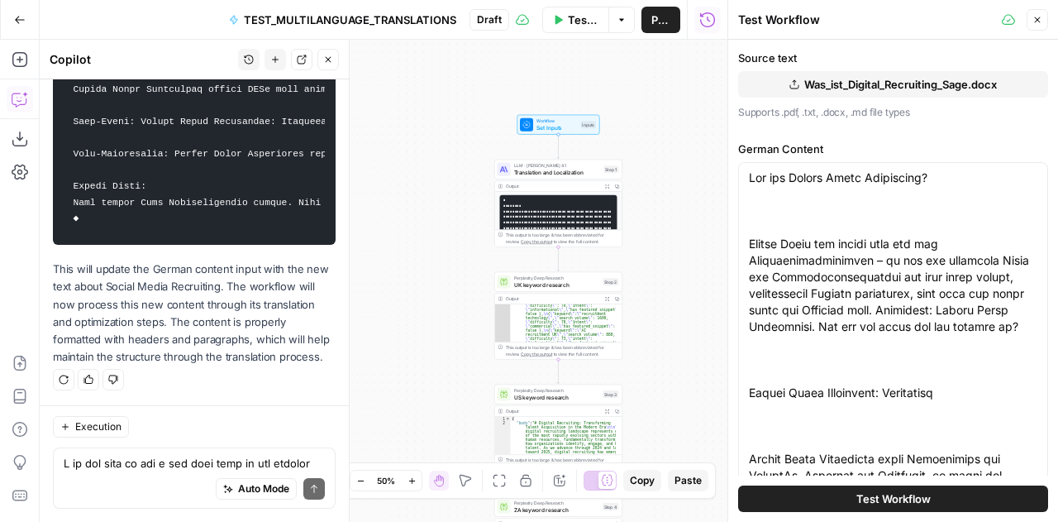
click at [791, 84] on button "Was_ist_Digital_Recruiting_Sage.docx" at bounding box center [893, 84] width 310 height 26
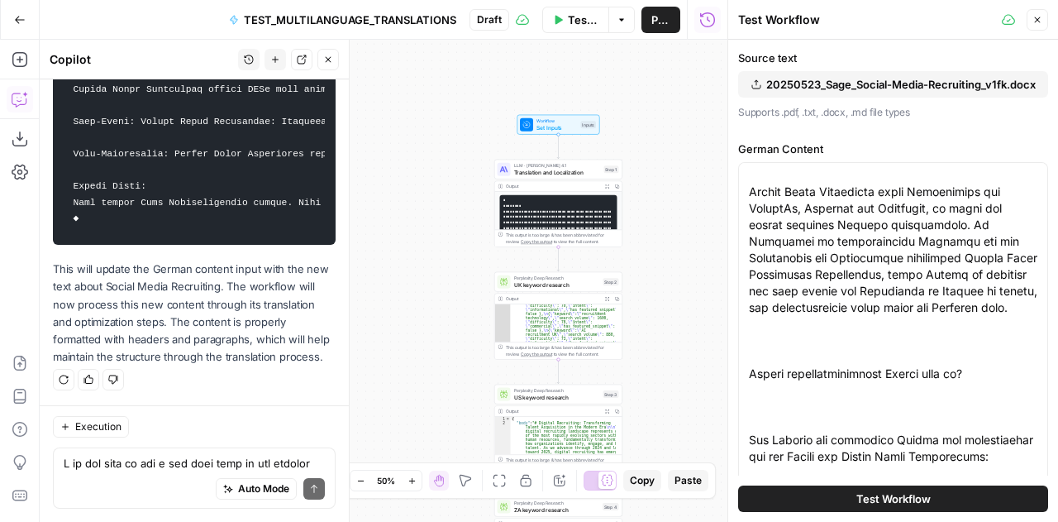
scroll to position [268, 0]
click at [892, 504] on span "Test Workflow" at bounding box center [894, 498] width 74 height 17
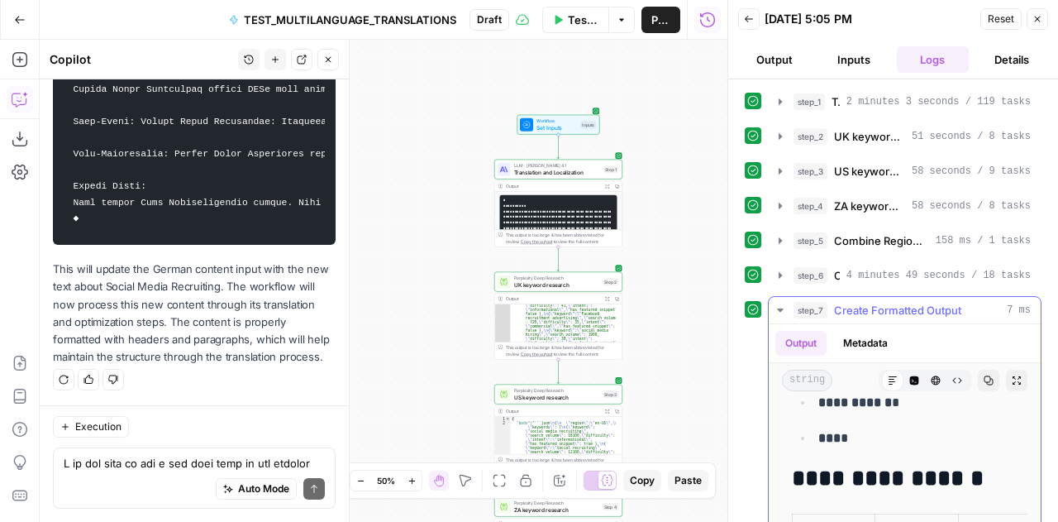
scroll to position [1637, 0]
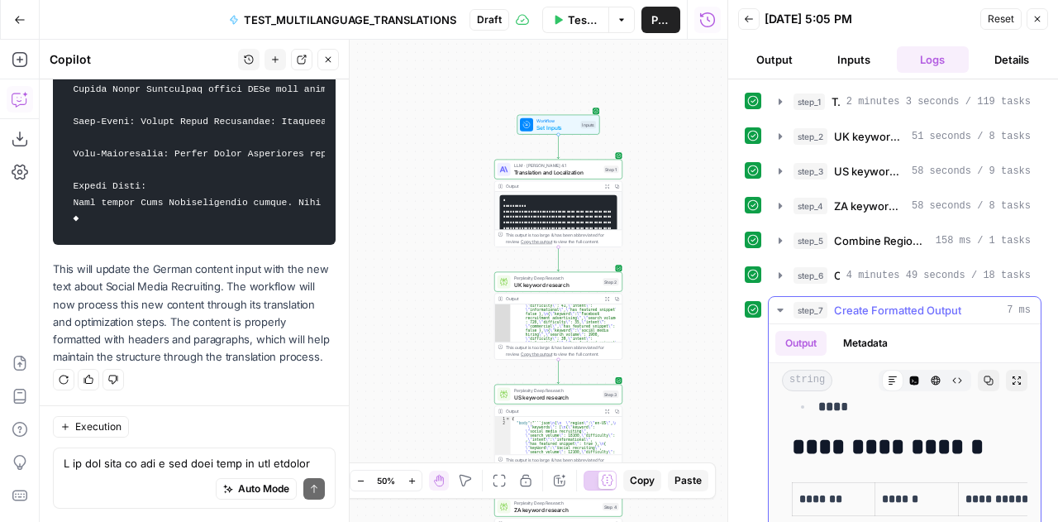
click at [883, 442] on h2 "**********" at bounding box center [892, 447] width 201 height 26
click at [985, 380] on icon "button" at bounding box center [989, 380] width 9 height 9
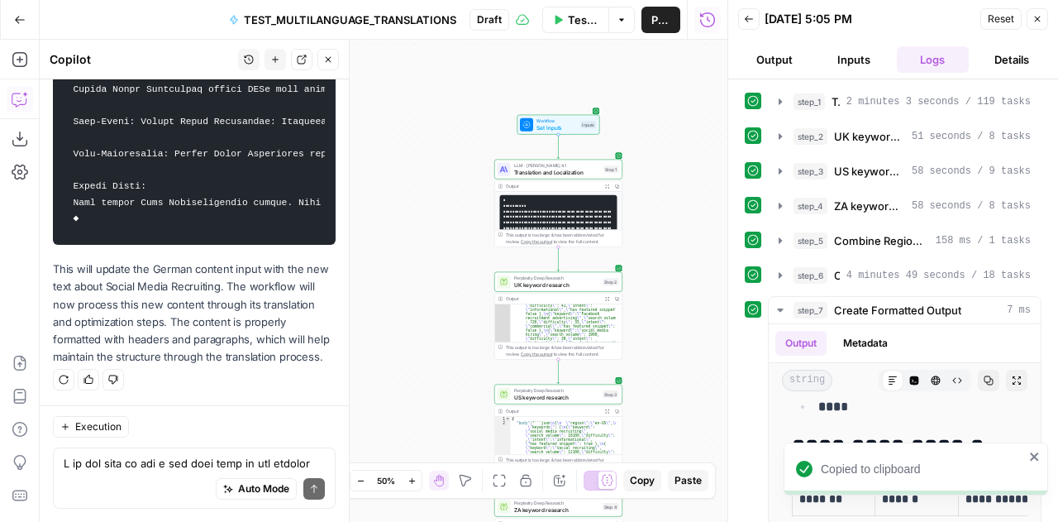
click at [541, 170] on span "Translation and Localization" at bounding box center [557, 172] width 87 height 8
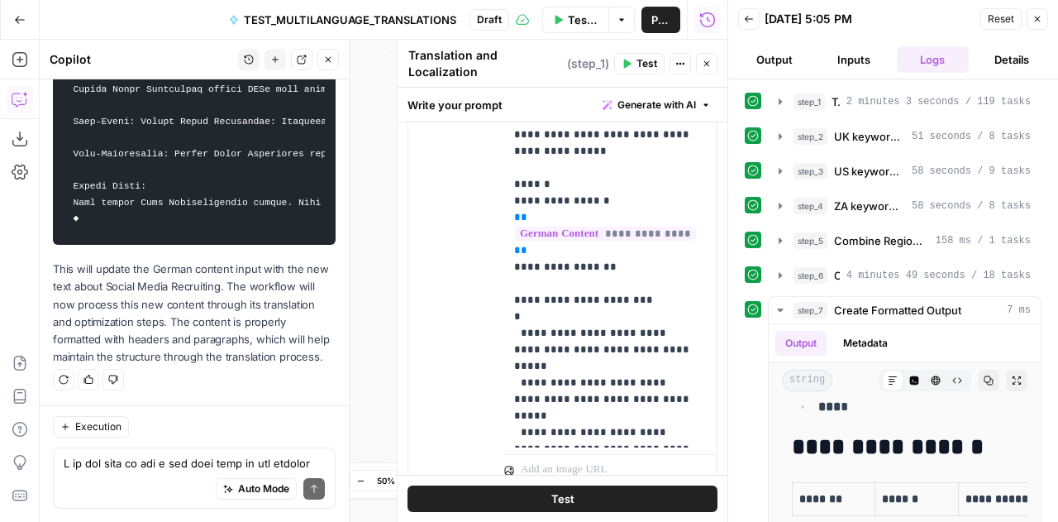
scroll to position [1038, 0]
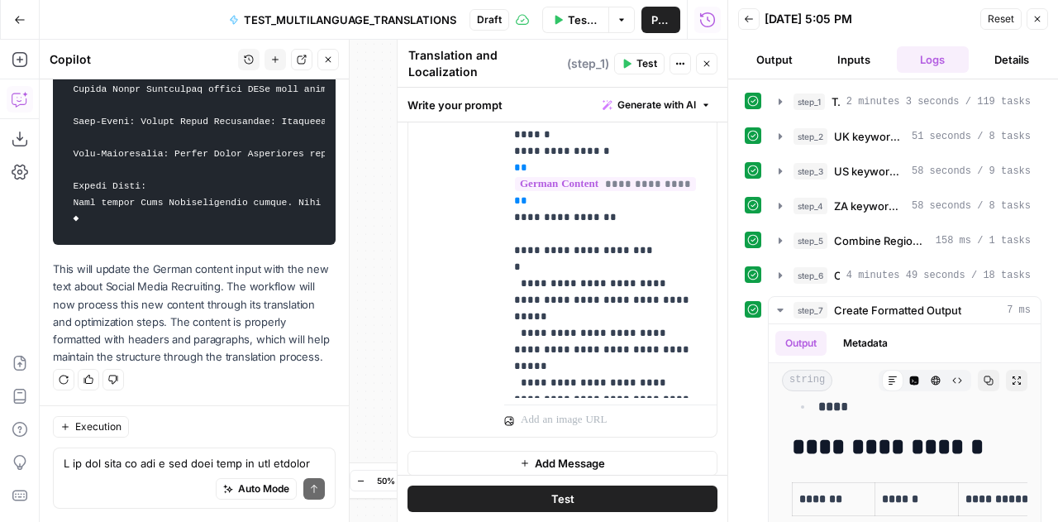
click at [1008, 19] on span "Reset" at bounding box center [1001, 19] width 26 height 15
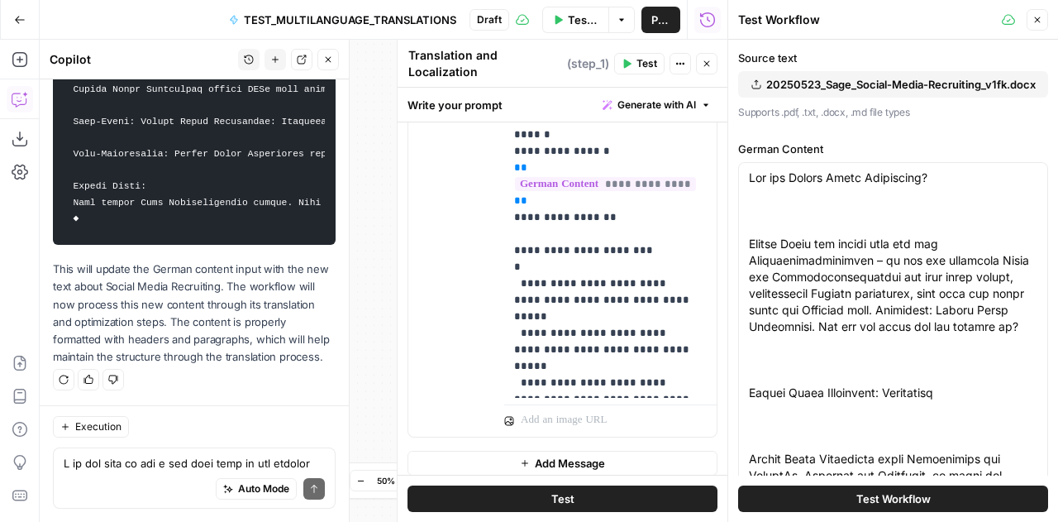
click at [1037, 23] on icon "button" at bounding box center [1038, 20] width 10 height 10
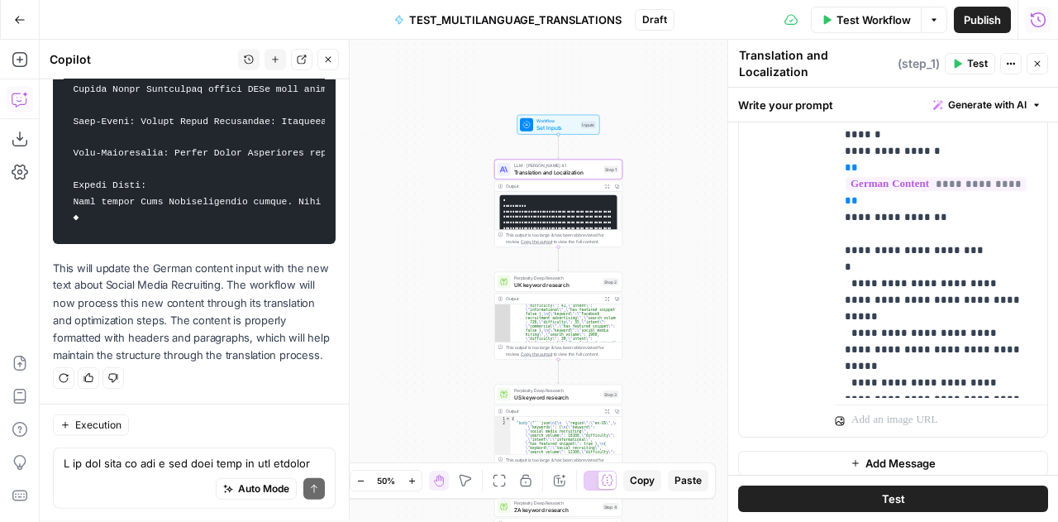
scroll to position [9464, 0]
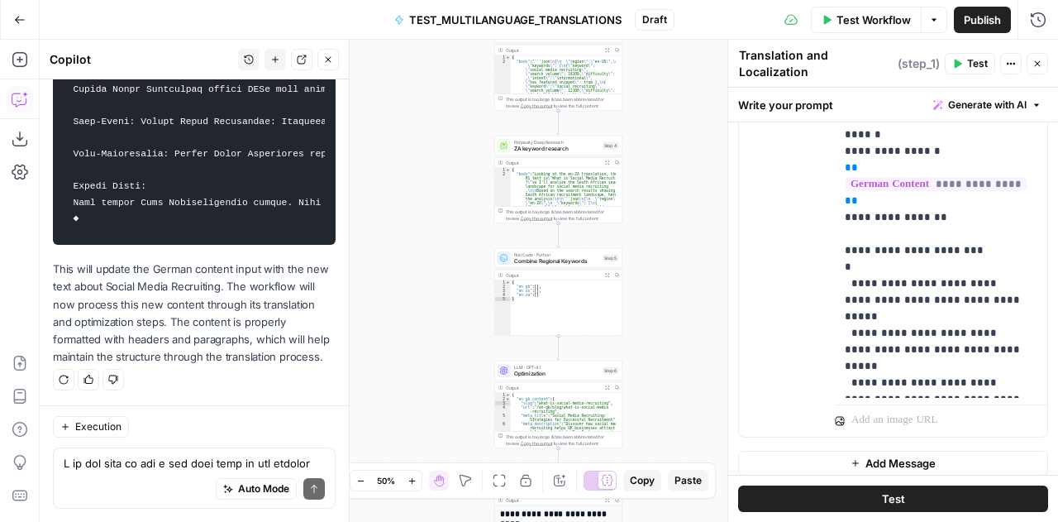
type textarea "**********"
click at [546, 409] on div "{ "en_gb_content" : { "slug" : "what-is-social-media-recruiting" , "url" : "/en…" at bounding box center [563, 422] width 106 height 59
click at [539, 371] on span "Optimization" at bounding box center [557, 374] width 86 height 8
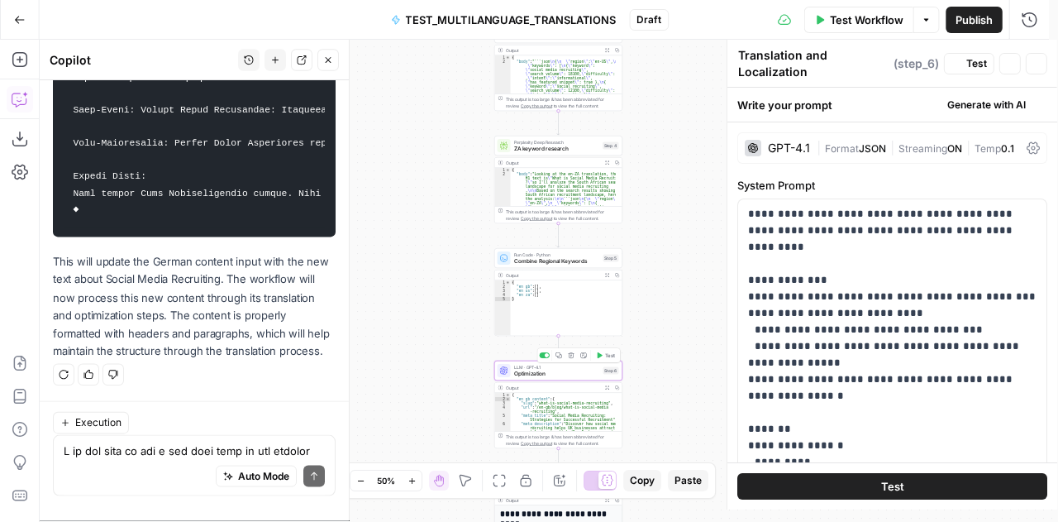
type textarea "Optimization"
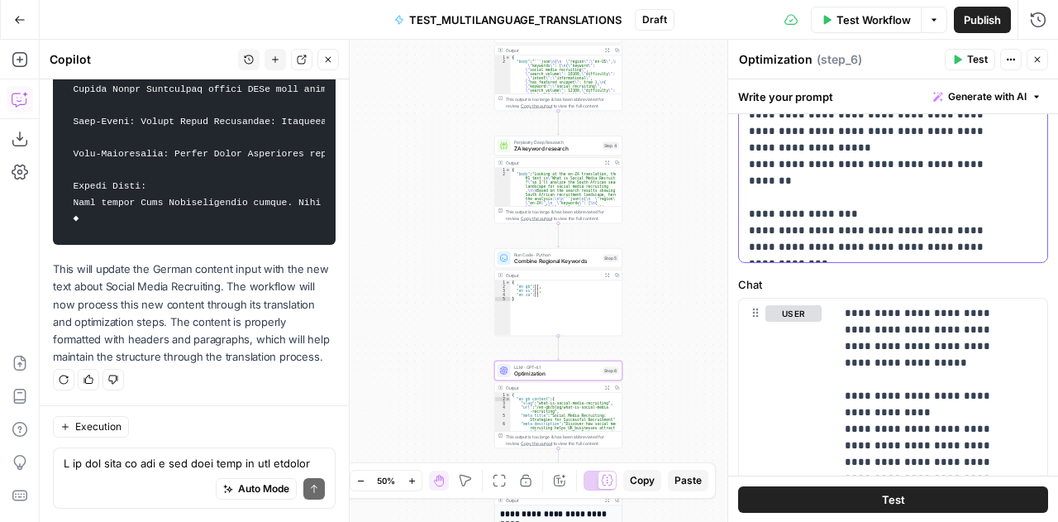
scroll to position [611, 0]
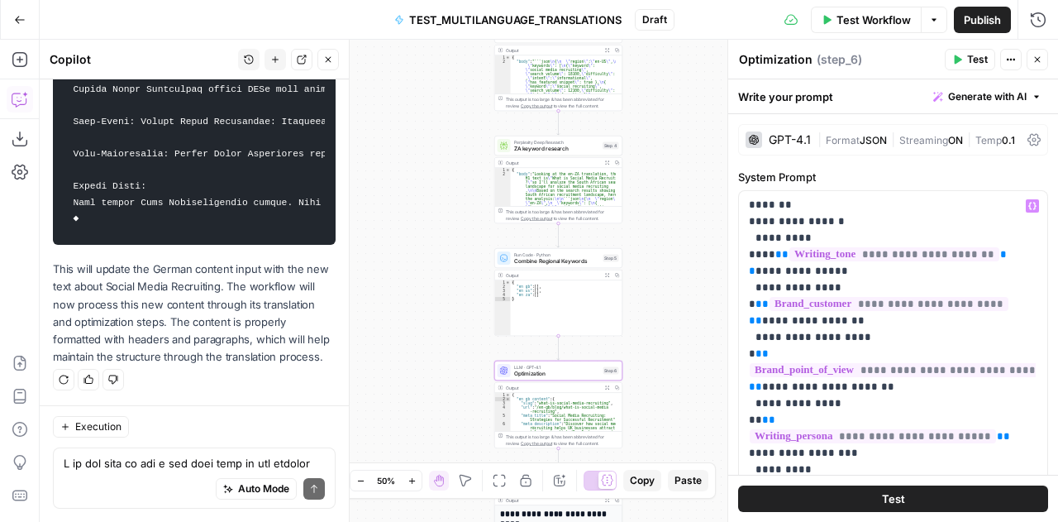
scroll to position [0, 0]
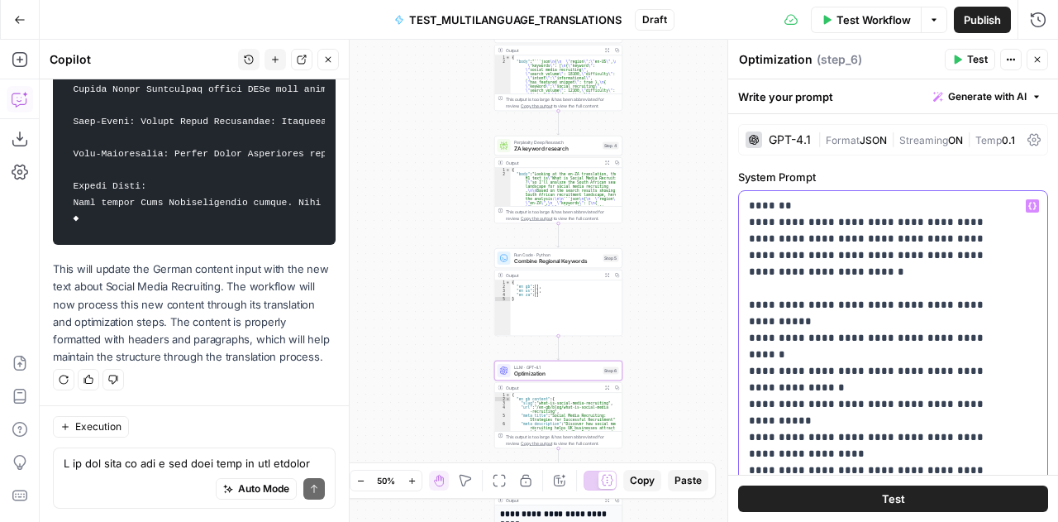
drag, startPoint x: 792, startPoint y: 206, endPoint x: 748, endPoint y: 208, distance: 44.7
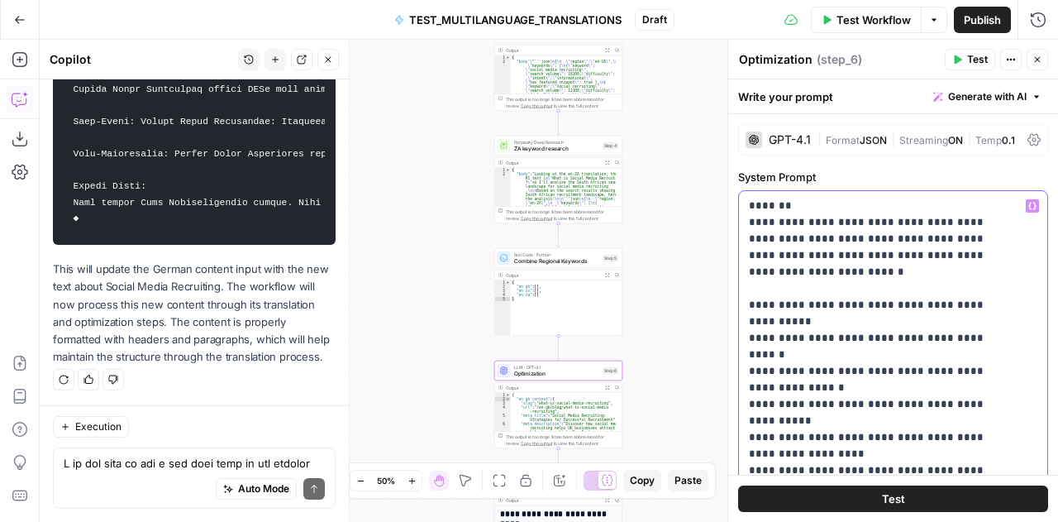
click at [748, 208] on div "**********" at bounding box center [887, 528] width 297 height 674
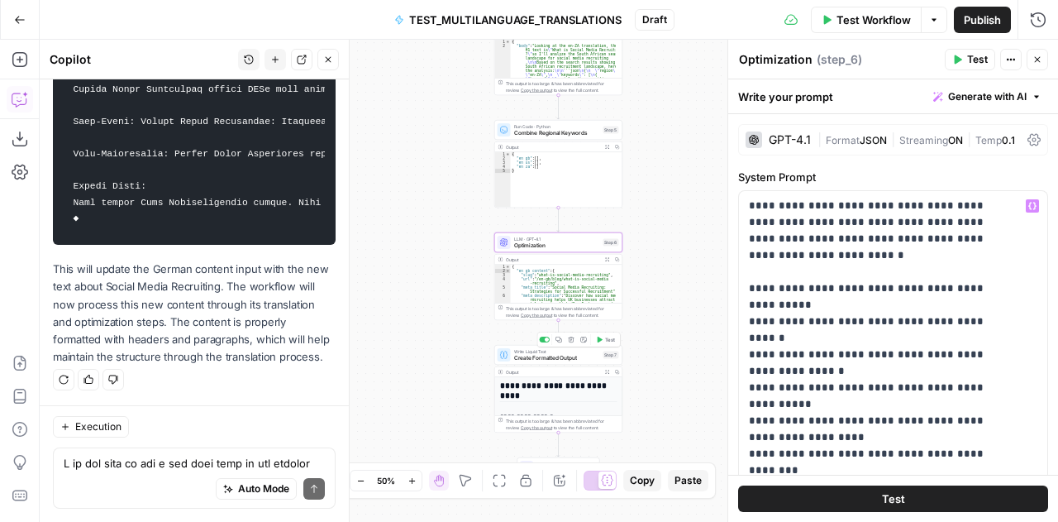
click at [542, 360] on span "Create Formatted Output" at bounding box center [557, 358] width 86 height 8
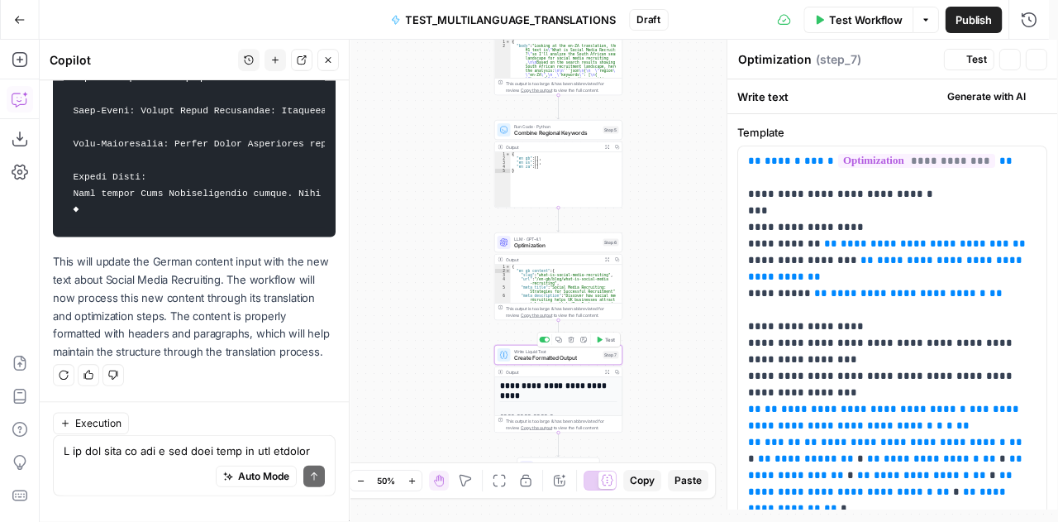
type textarea "Create Formatted Output"
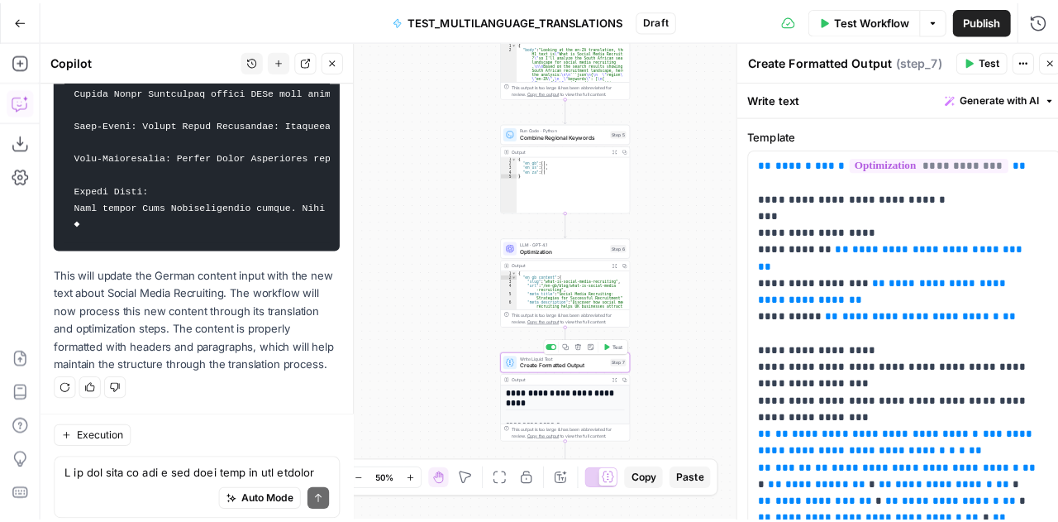
scroll to position [9464, 0]
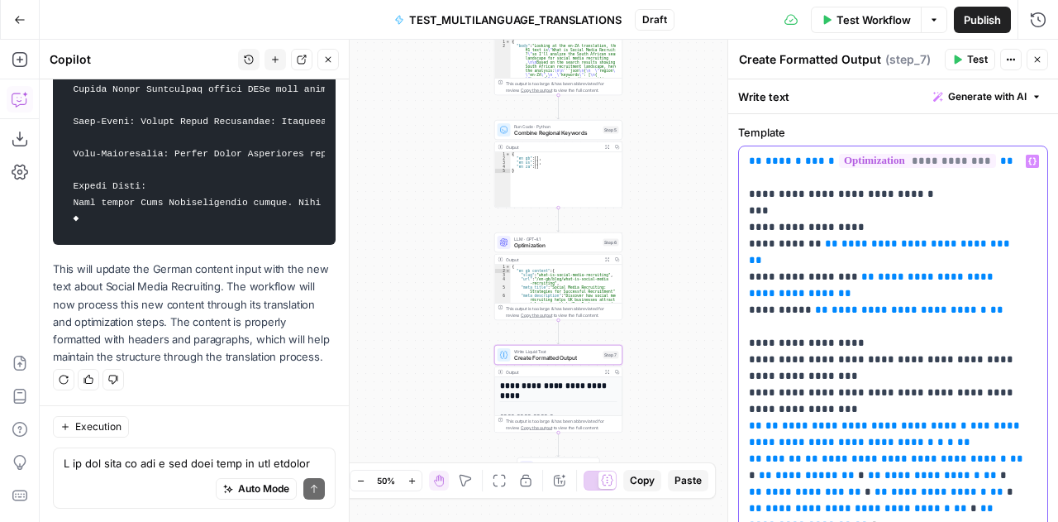
click at [1037, 62] on icon "button" at bounding box center [1038, 60] width 10 height 10
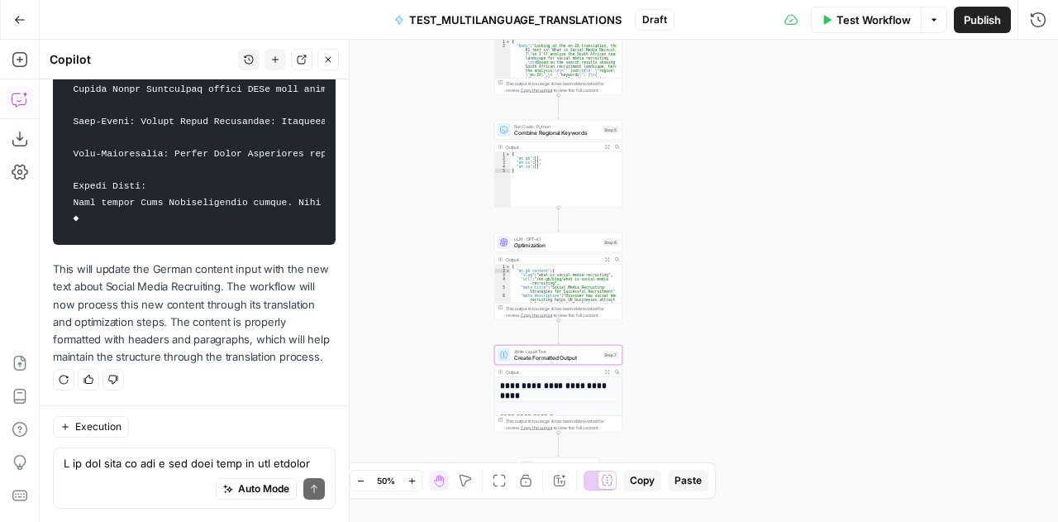
click at [867, 24] on span "Test Workflow" at bounding box center [874, 20] width 74 height 17
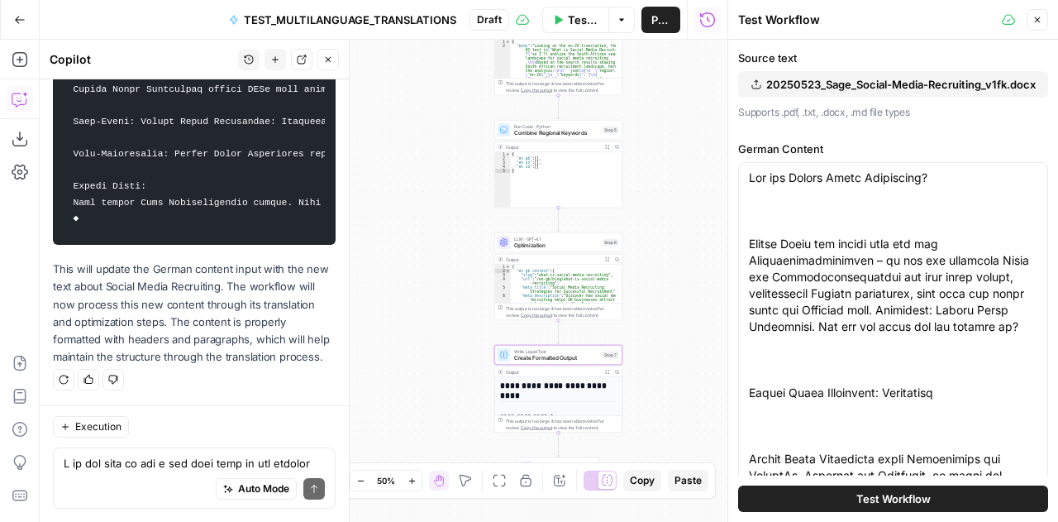
click at [873, 502] on span "Test Workflow" at bounding box center [894, 498] width 74 height 17
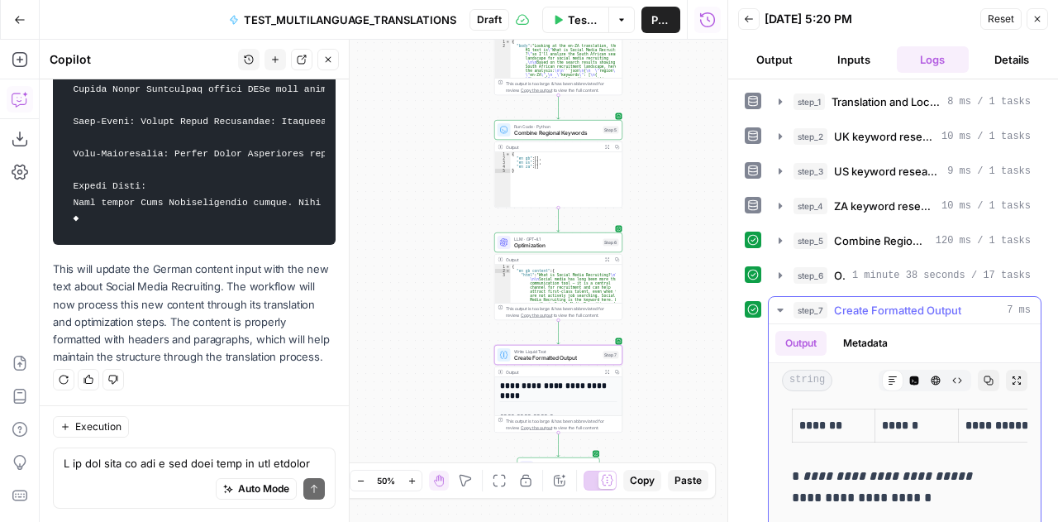
scroll to position [418, 0]
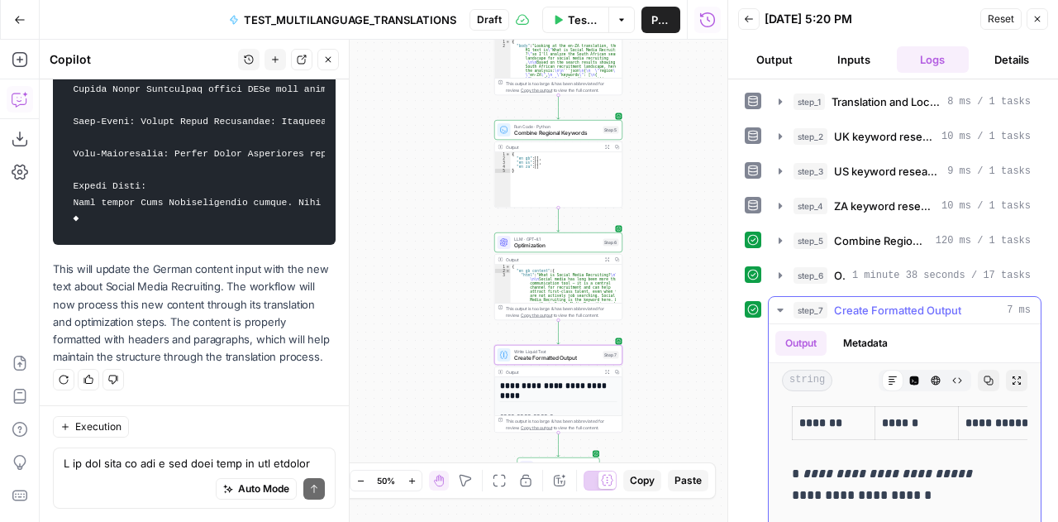
drag, startPoint x: 915, startPoint y: 489, endPoint x: 784, endPoint y: 461, distance: 134.5
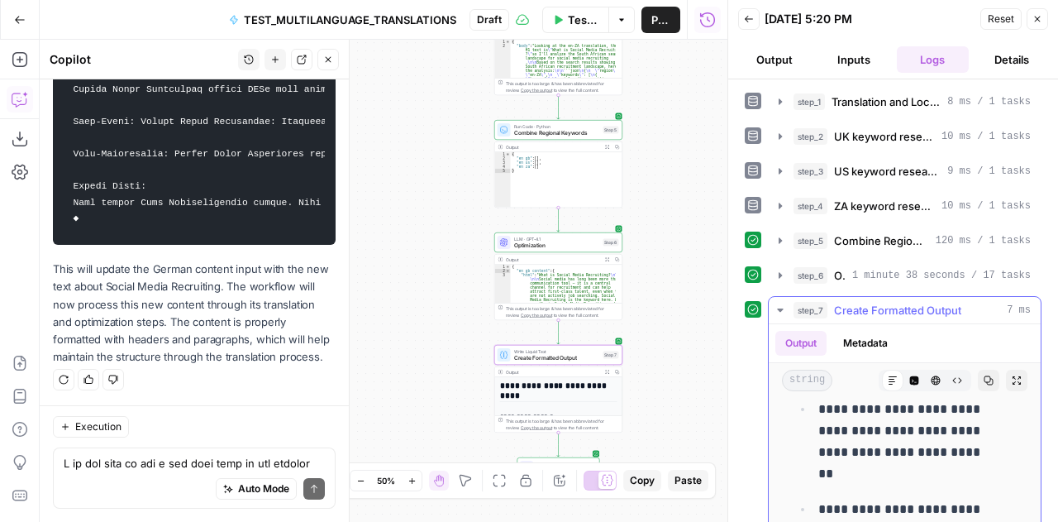
scroll to position [953, 0]
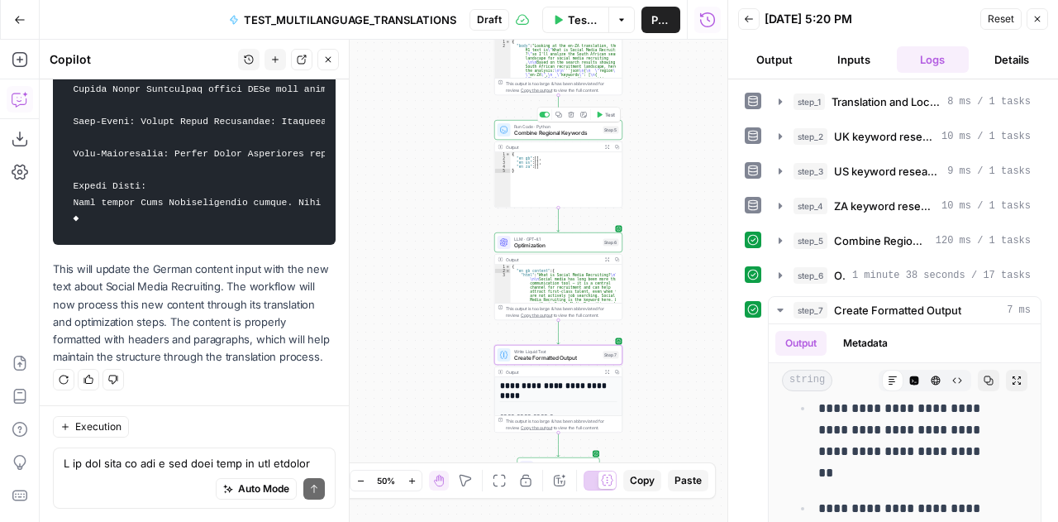
click at [519, 133] on span "Combine Regional Keywords" at bounding box center [557, 133] width 86 height 8
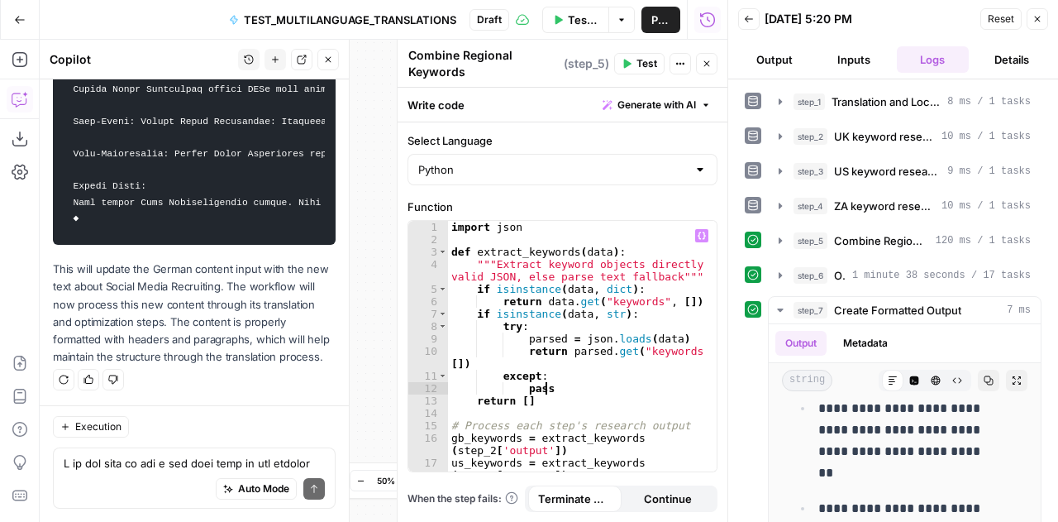
click at [617, 380] on div "import json def extract_keywords ( data ) : """Extract keyword objects directly…" at bounding box center [576, 366] width 257 height 290
type textarea "**********"
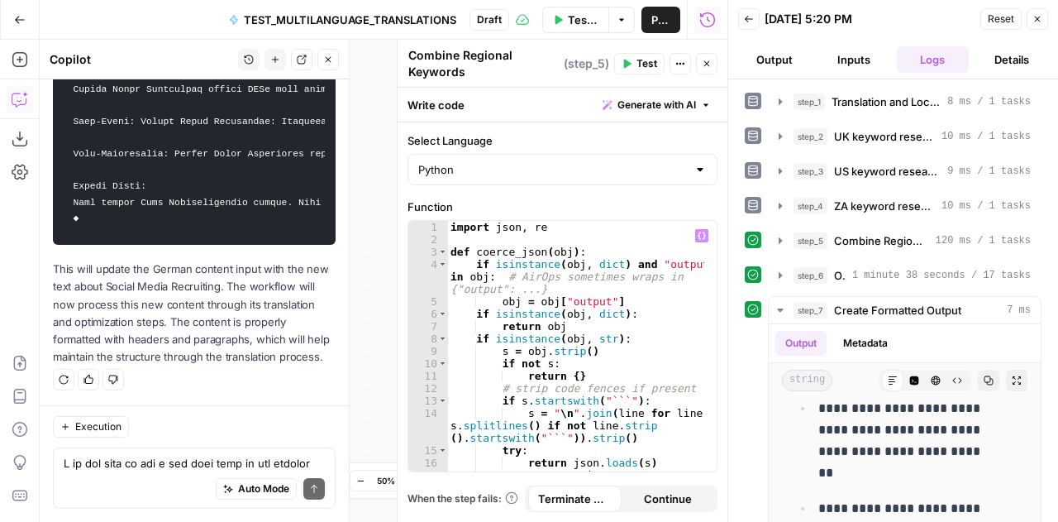
scroll to position [0, 0]
click at [1044, 16] on button "Close" at bounding box center [1038, 19] width 22 height 22
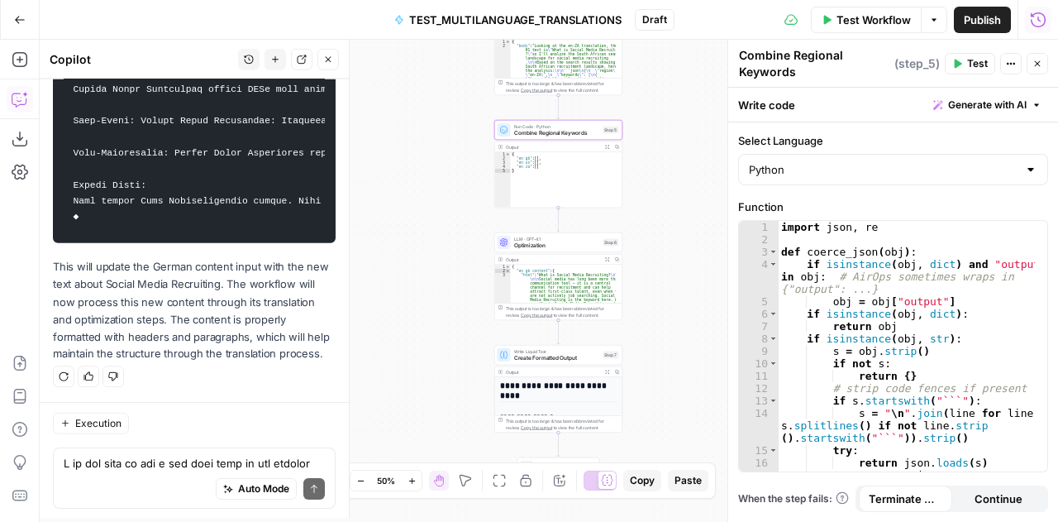
scroll to position [9464, 0]
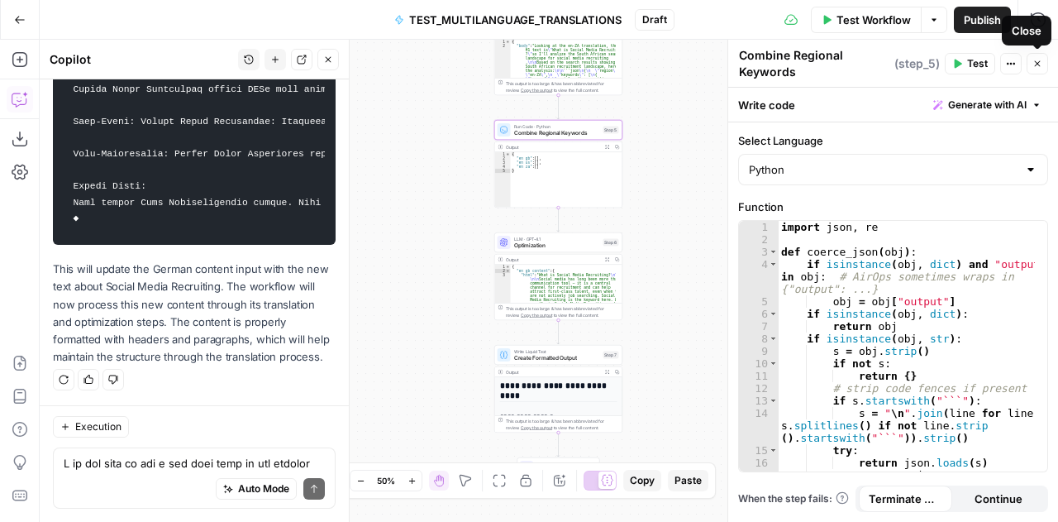
click at [1039, 65] on icon "button" at bounding box center [1038, 64] width 6 height 6
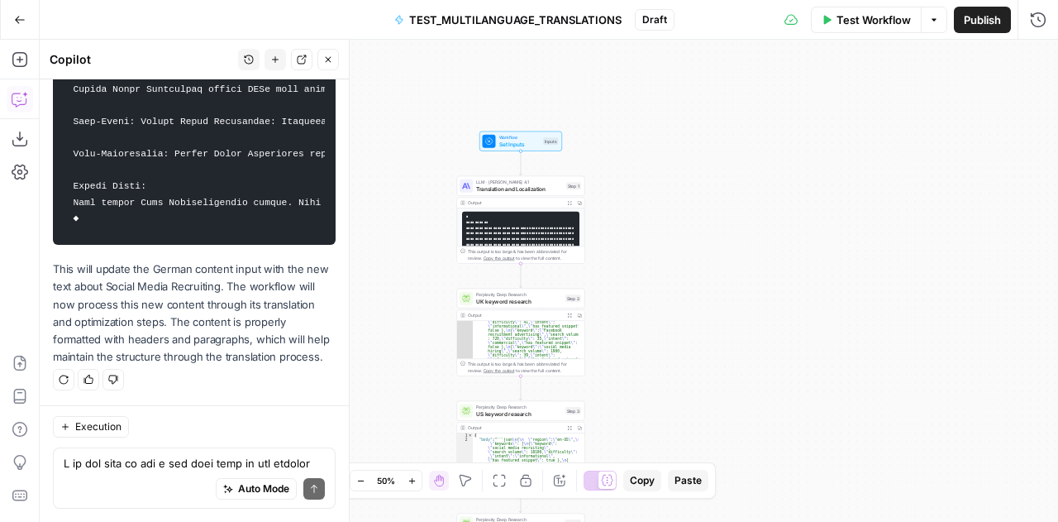
click at [513, 184] on span "Translation and Localization" at bounding box center [519, 188] width 87 height 8
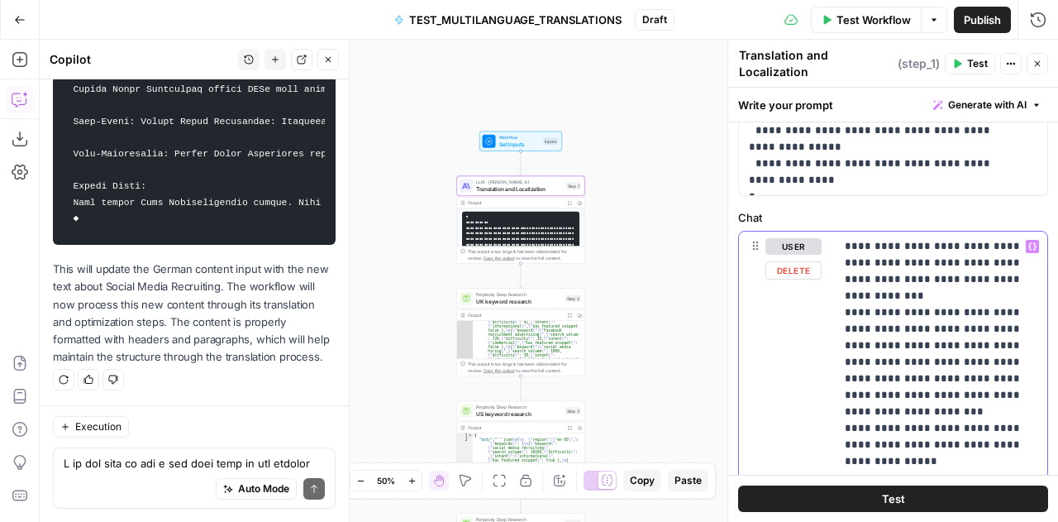
click at [961, 299] on p "**********" at bounding box center [935, 494] width 181 height 513
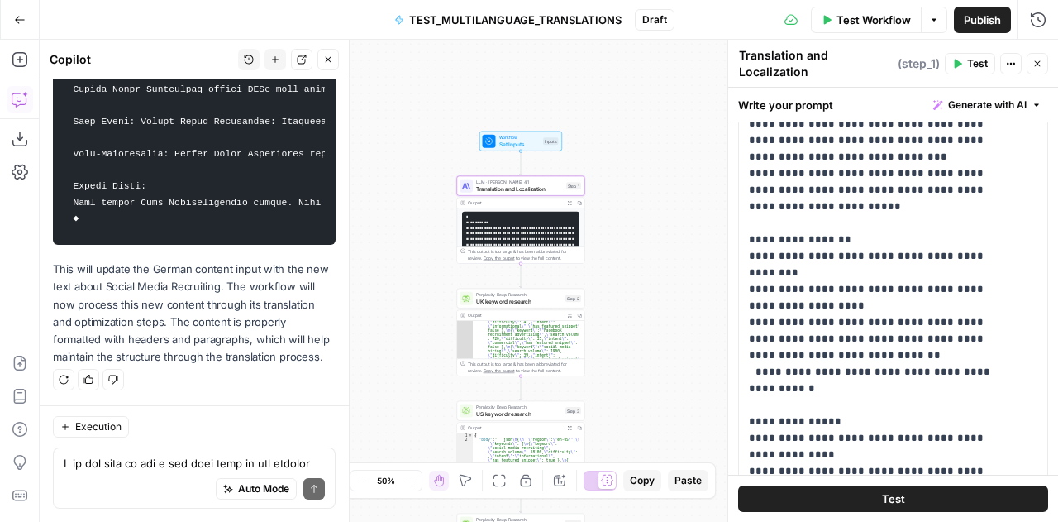
scroll to position [107, 0]
click at [961, 299] on p "**********" at bounding box center [881, 337] width 264 height 843
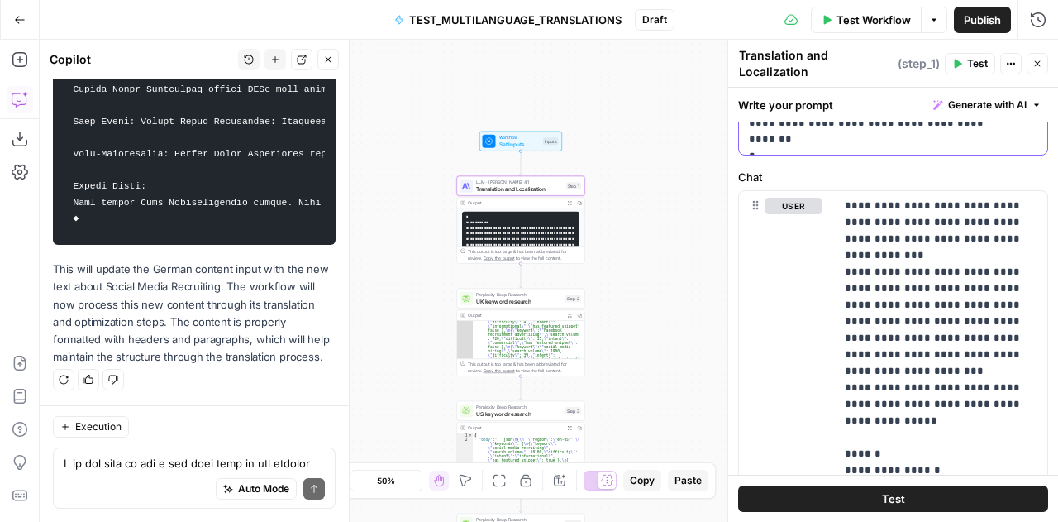
scroll to position [719, 0]
click at [933, 281] on p "**********" at bounding box center [935, 453] width 181 height 513
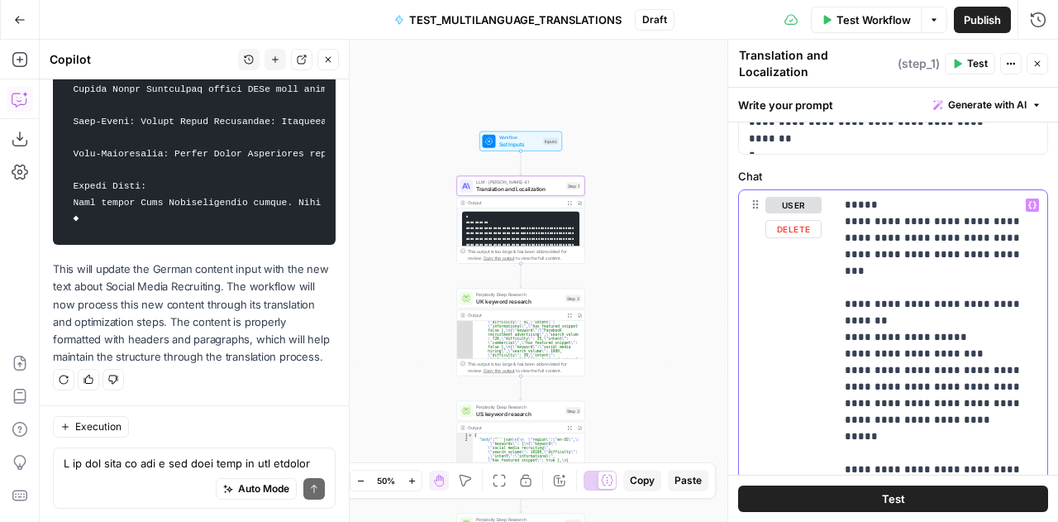
click at [894, 319] on p "**********" at bounding box center [935, 420] width 181 height 447
click at [487, 302] on span "UK keyword research" at bounding box center [519, 301] width 86 height 8
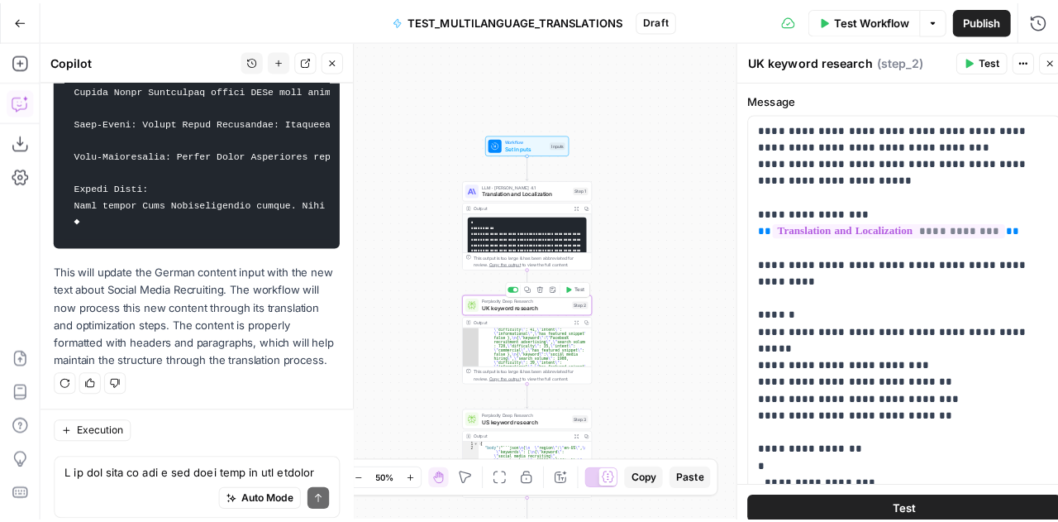
scroll to position [9464, 0]
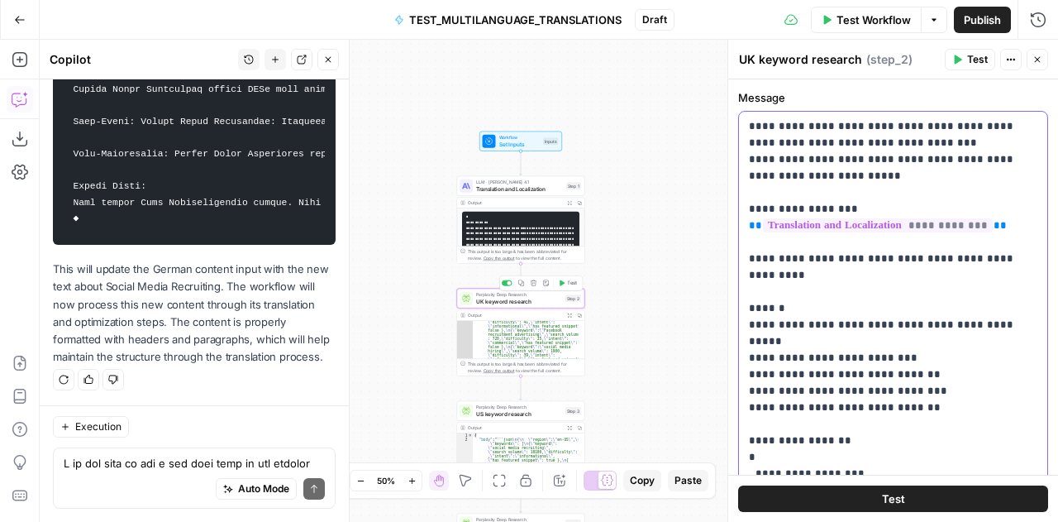
click at [854, 259] on p "**********" at bounding box center [887, 366] width 277 height 496
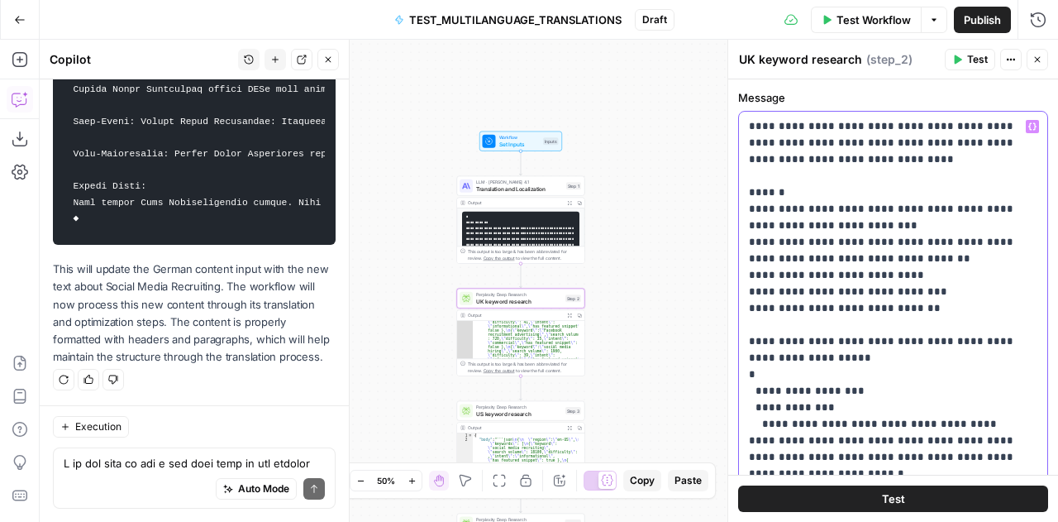
scroll to position [96, 0]
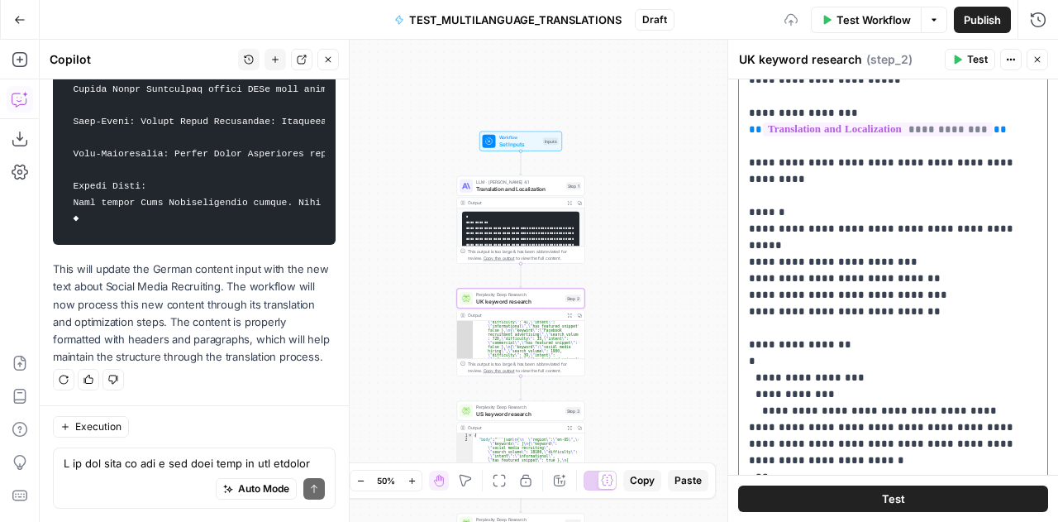
click at [854, 259] on p "**********" at bounding box center [887, 270] width 277 height 496
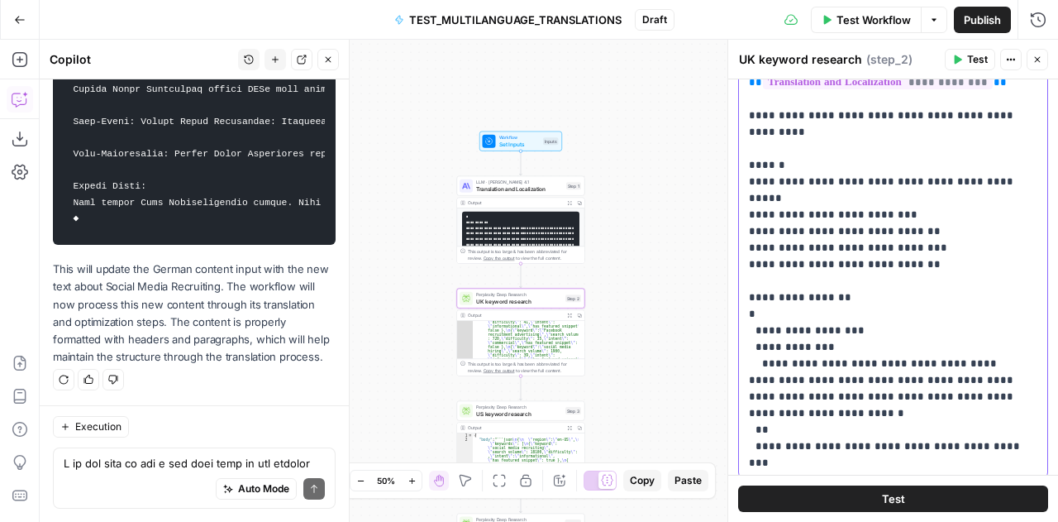
scroll to position [184, 0]
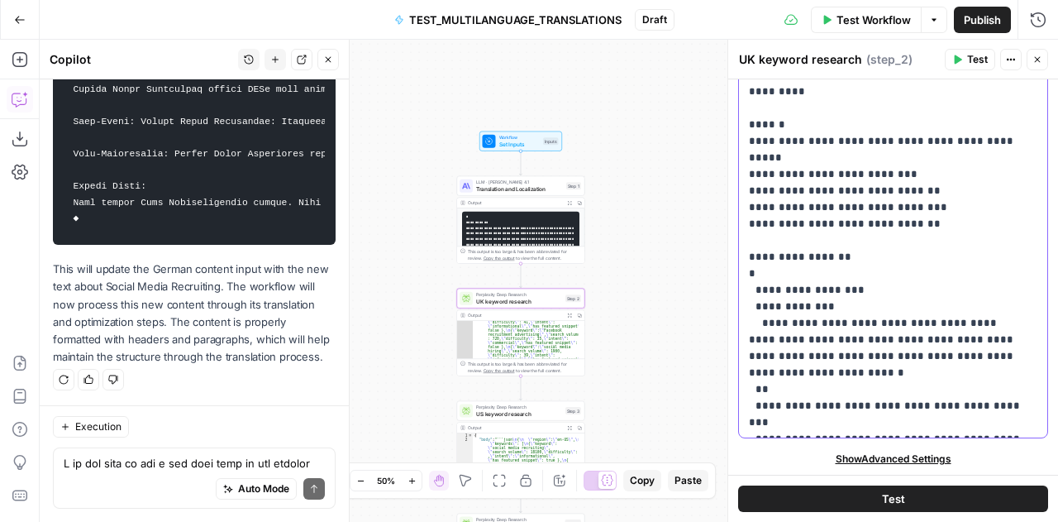
drag, startPoint x: 751, startPoint y: 261, endPoint x: 868, endPoint y: 478, distance: 246.4
click at [868, 478] on div "**********" at bounding box center [894, 300] width 330 height 442
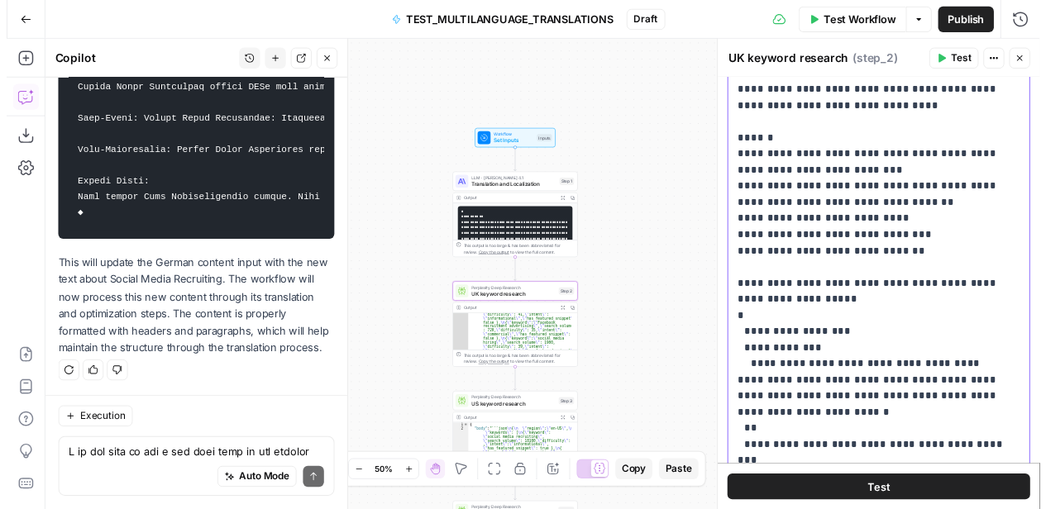
scroll to position [0, 0]
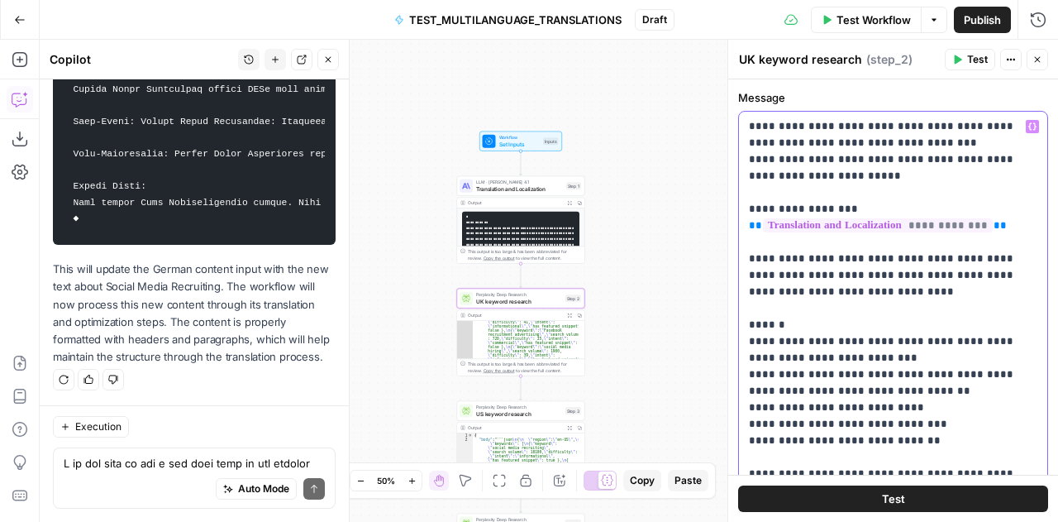
drag, startPoint x: 897, startPoint y: 292, endPoint x: 736, endPoint y: 257, distance: 165.0
click at [736, 257] on div "**********" at bounding box center [893, 281] width 331 height 482
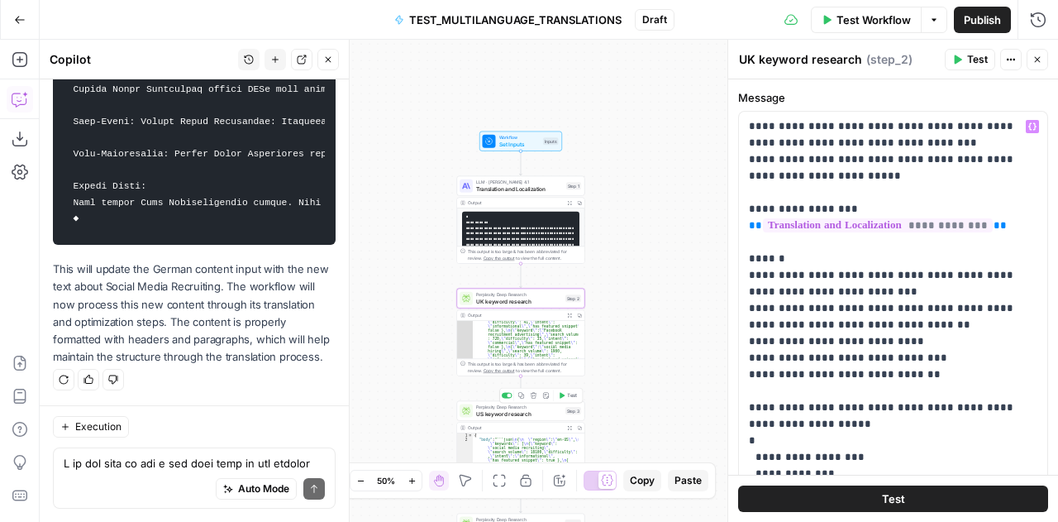
click at [503, 410] on span "US keyword research" at bounding box center [519, 413] width 86 height 8
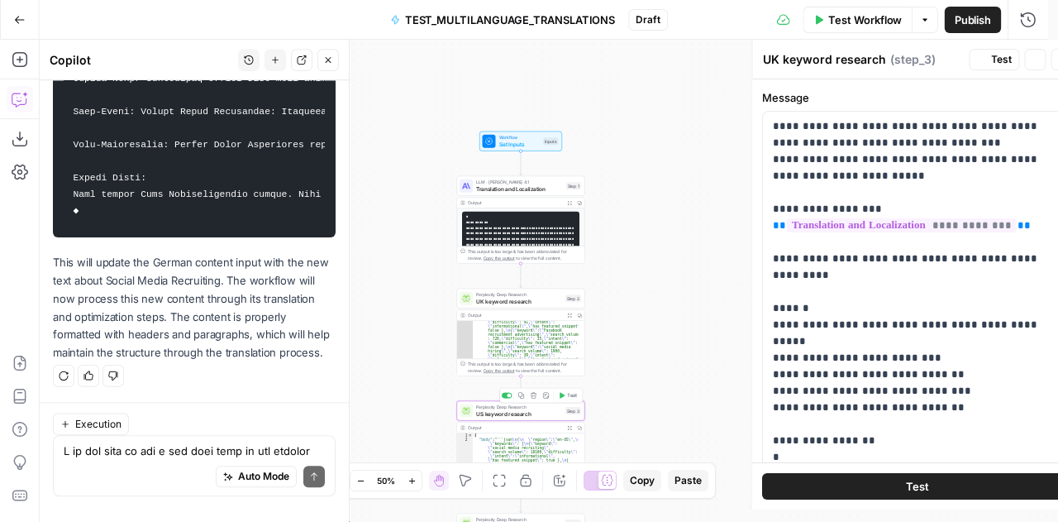
type textarea "US keyword research"
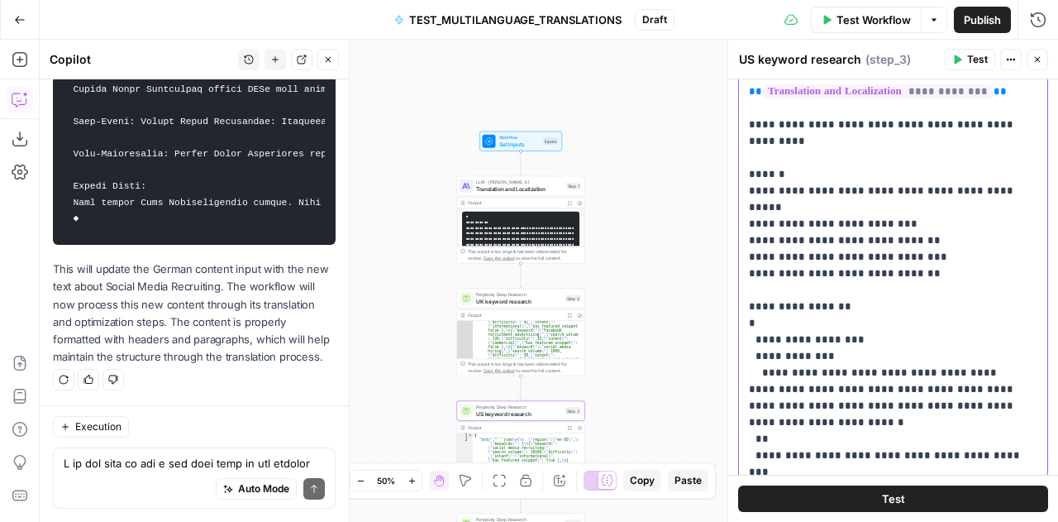
scroll to position [184, 0]
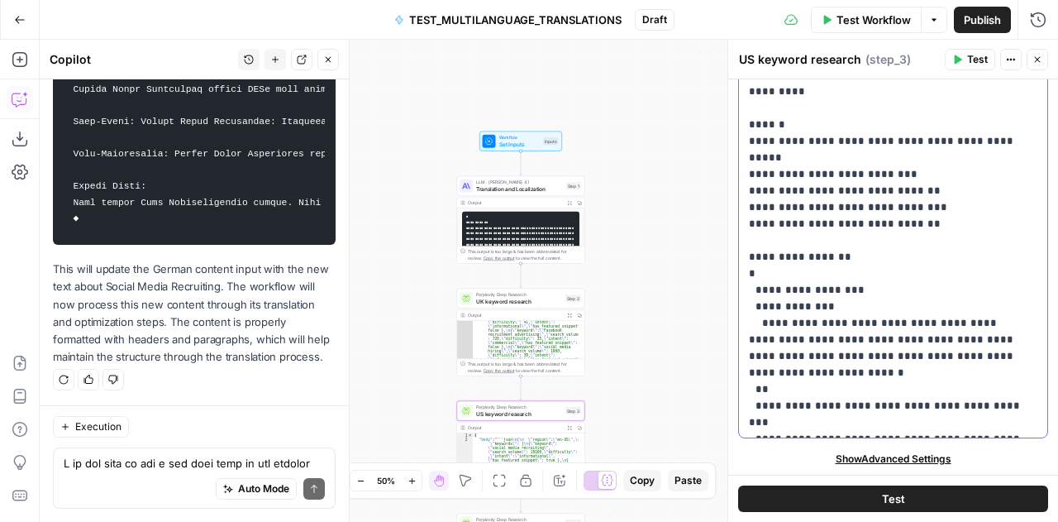
drag, startPoint x: 749, startPoint y: 310, endPoint x: 899, endPoint y: 420, distance: 185.7
click at [899, 420] on p "**********" at bounding box center [887, 183] width 277 height 496
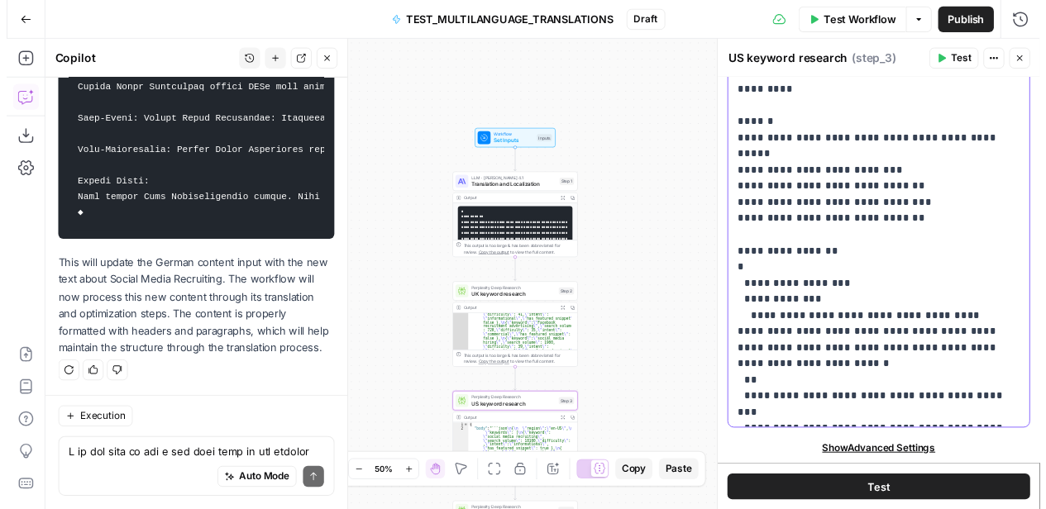
scroll to position [0, 0]
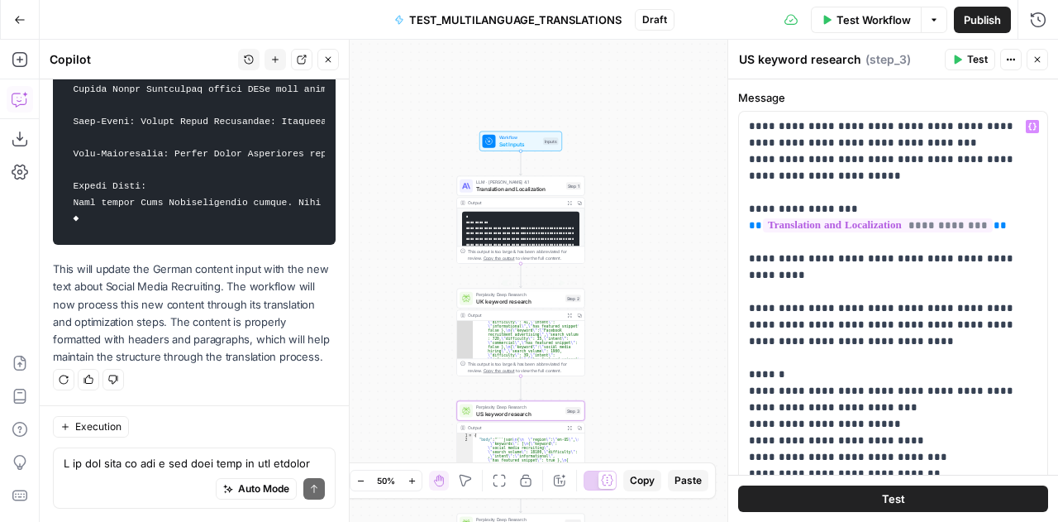
click at [496, 300] on span "UK keyword research" at bounding box center [519, 301] width 86 height 8
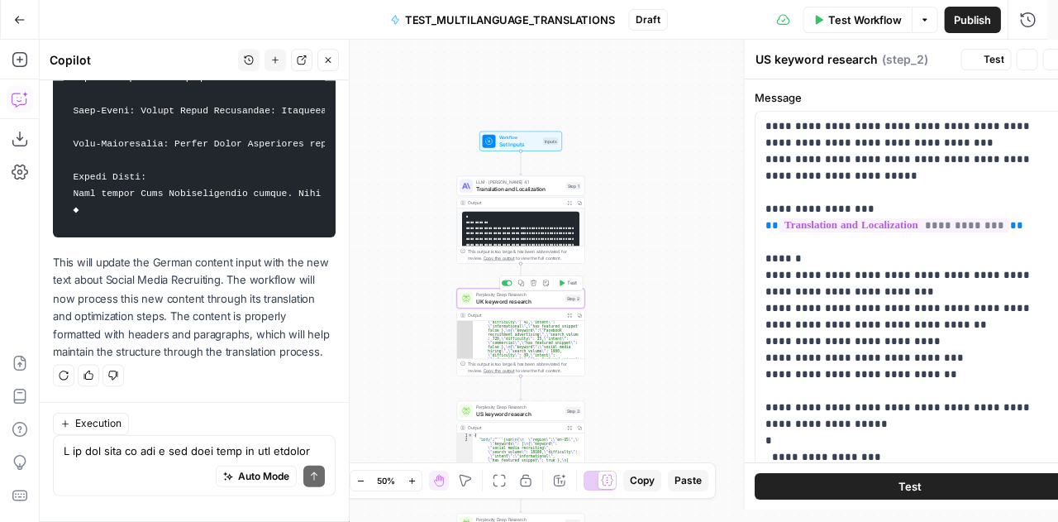
type textarea "UK keyword research"
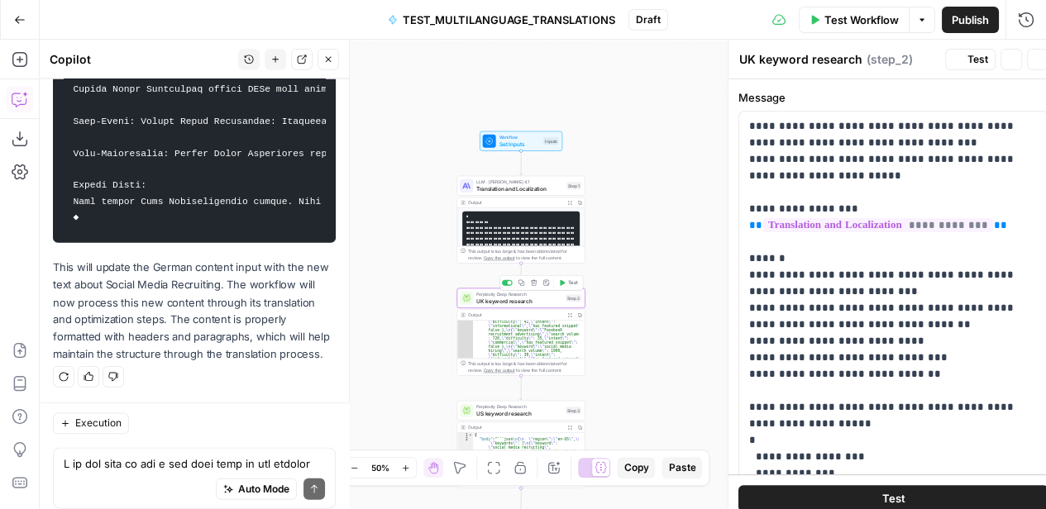
scroll to position [9464, 0]
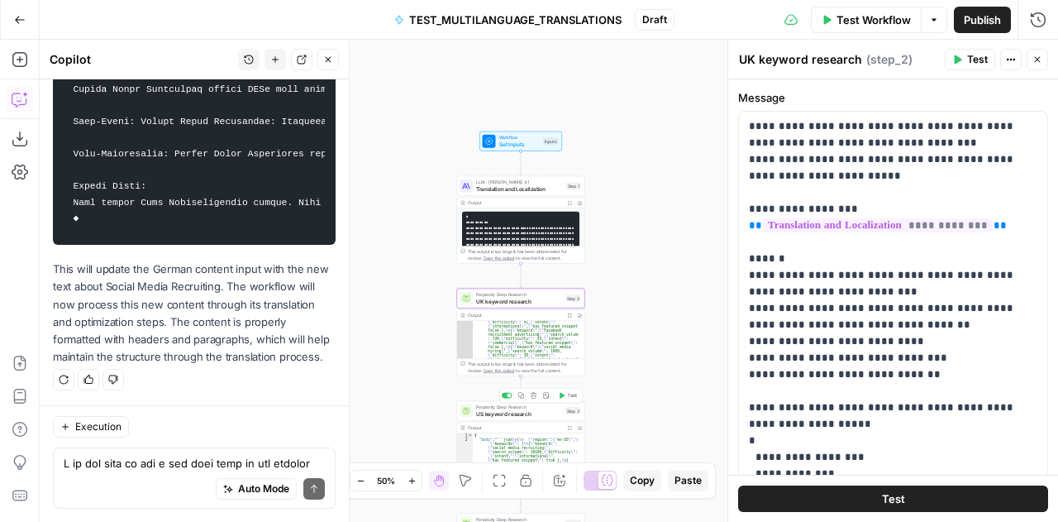
click at [487, 409] on span "US keyword research" at bounding box center [519, 413] width 86 height 8
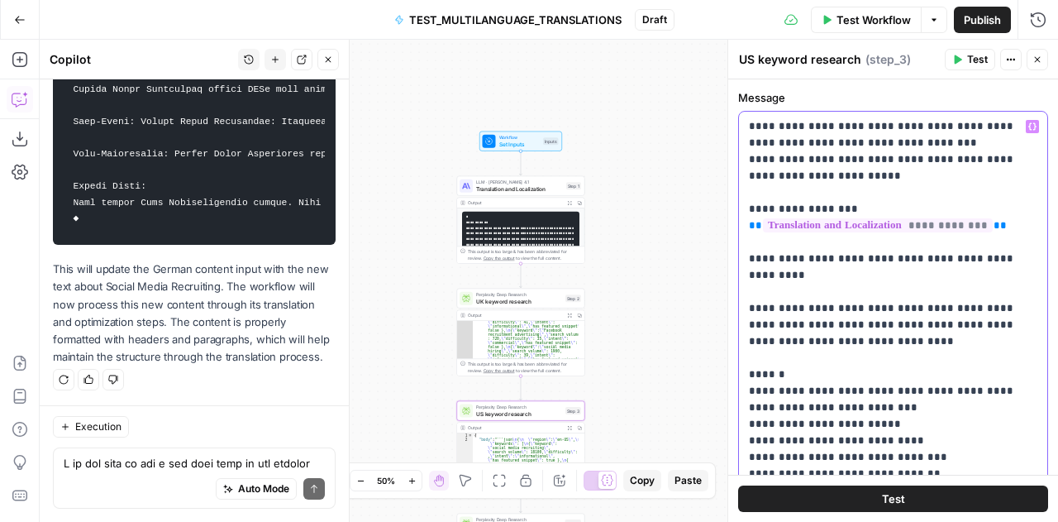
drag, startPoint x: 804, startPoint y: 274, endPoint x: 744, endPoint y: 262, distance: 60.7
click at [744, 262] on div "**********" at bounding box center [893, 416] width 308 height 609
copy p "**********"
click at [477, 300] on span "UK keyword research" at bounding box center [519, 301] width 86 height 8
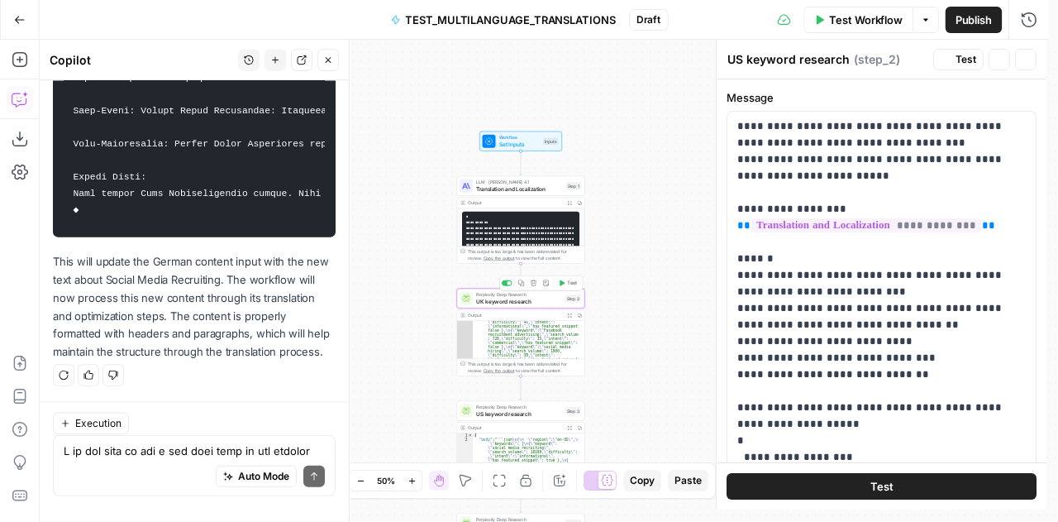
type textarea "UK keyword research"
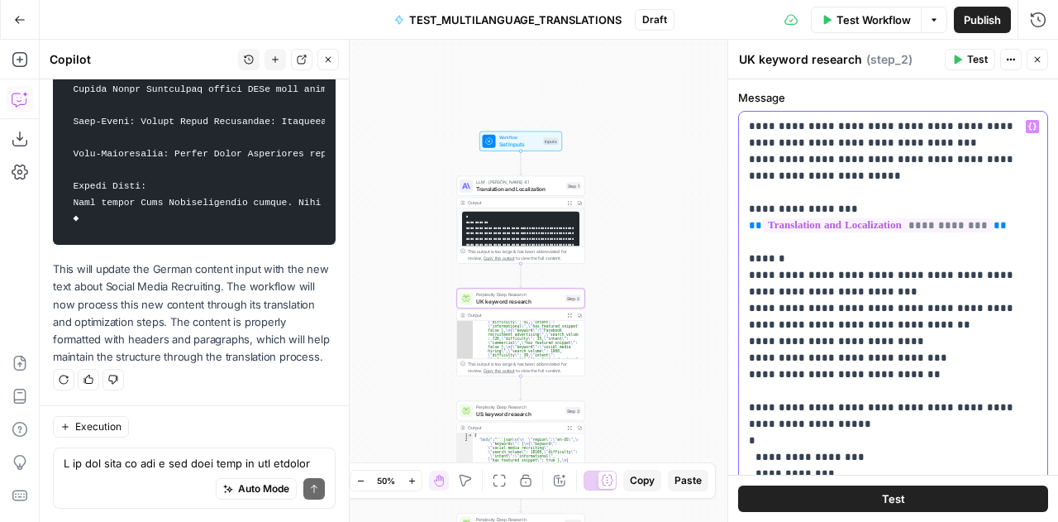
click at [1012, 224] on p "**********" at bounding box center [887, 366] width 277 height 496
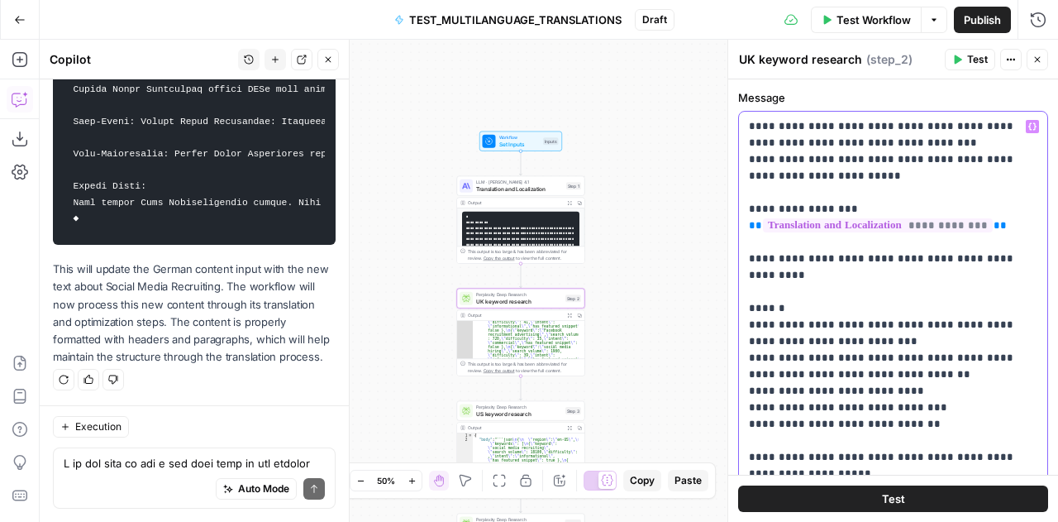
drag, startPoint x: 812, startPoint y: 254, endPoint x: 825, endPoint y: 258, distance: 13.9
click at [825, 258] on p "**********" at bounding box center [887, 391] width 277 height 546
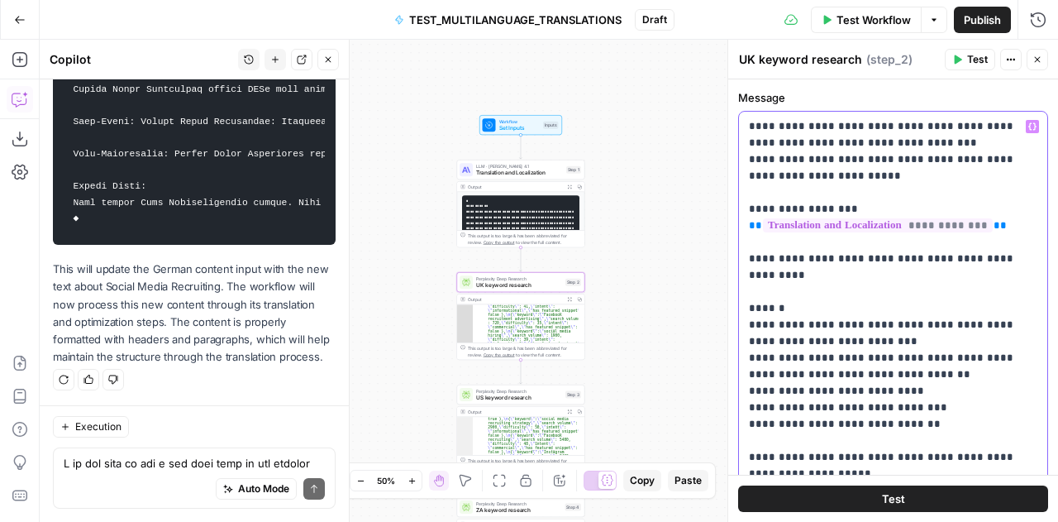
scroll to position [225, 0]
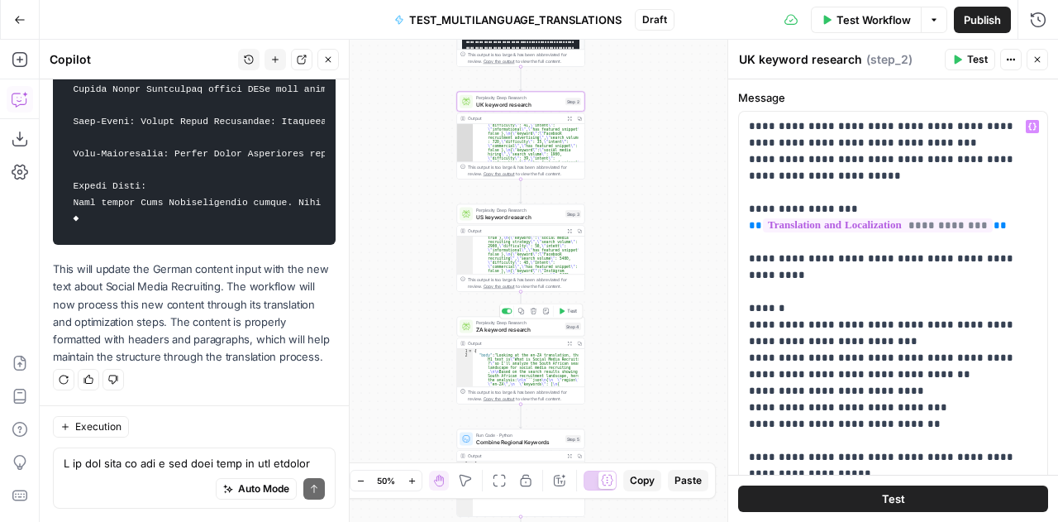
click at [485, 327] on span "ZA keyword research" at bounding box center [518, 329] width 85 height 8
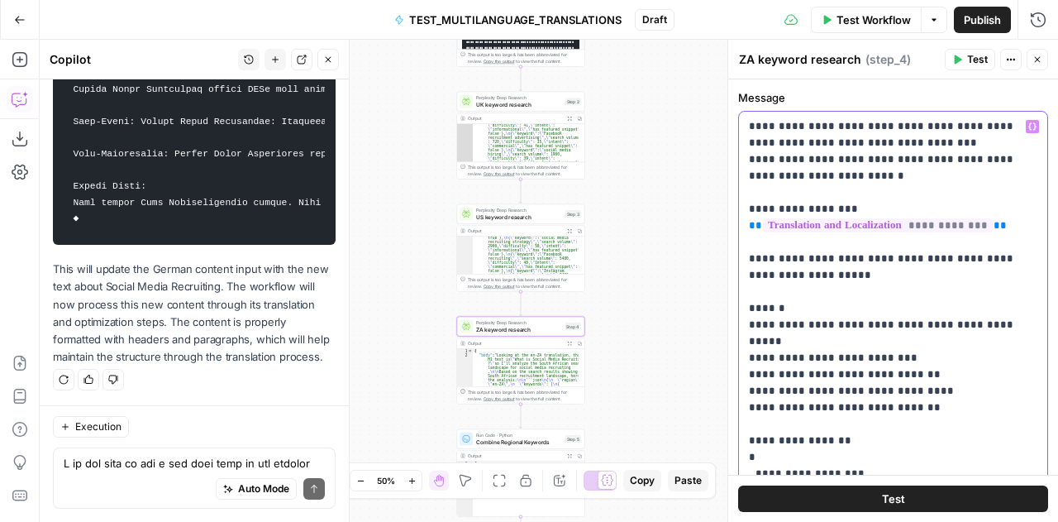
scroll to position [184, 0]
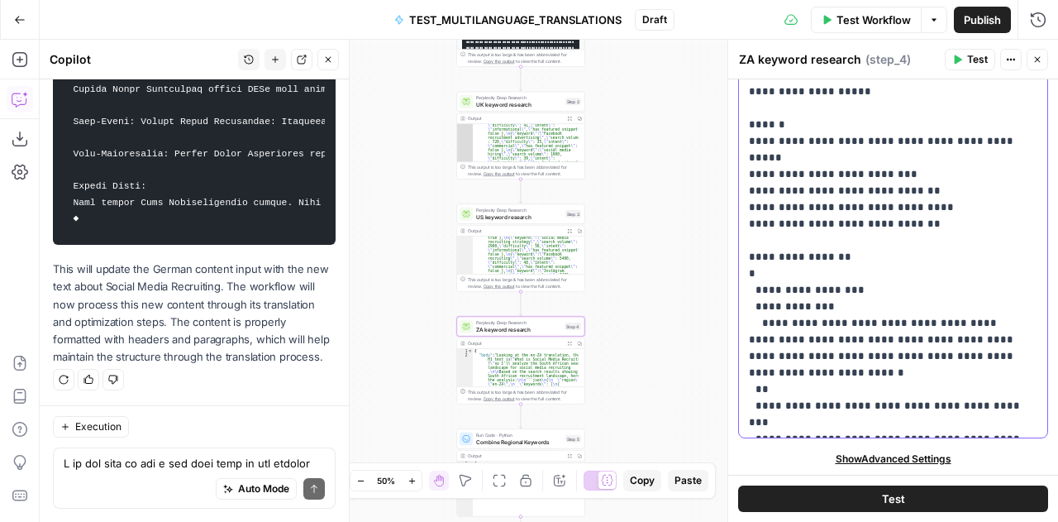
drag, startPoint x: 746, startPoint y: 252, endPoint x: 1011, endPoint y: 419, distance: 313.6
click at [1011, 419] on div "**********" at bounding box center [893, 182] width 308 height 509
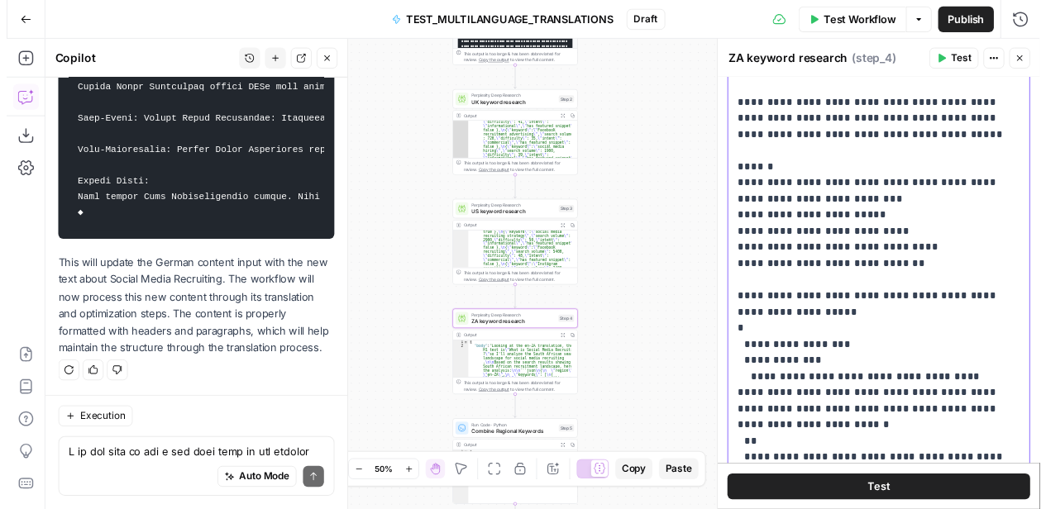
scroll to position [0, 0]
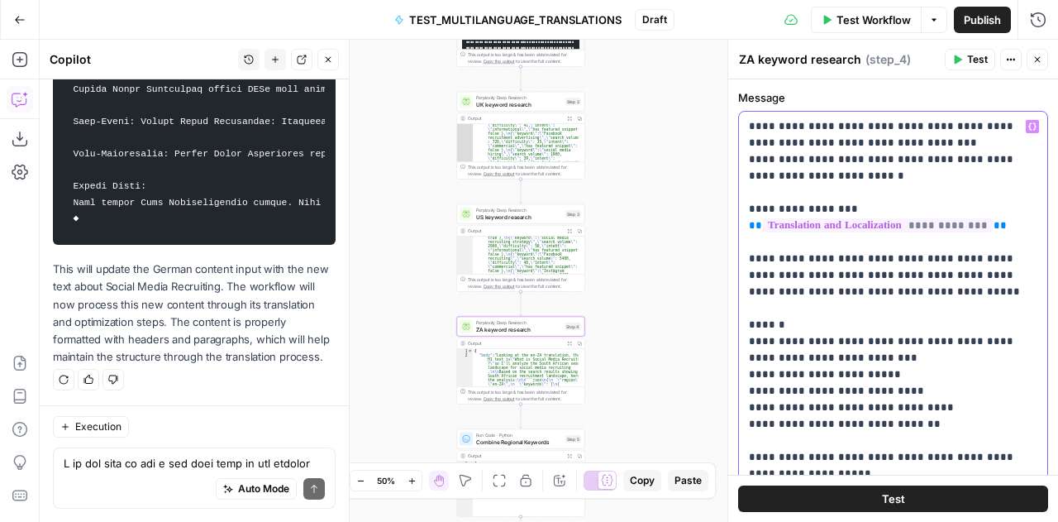
drag, startPoint x: 922, startPoint y: 301, endPoint x: 750, endPoint y: 257, distance: 177.5
click at [750, 257] on p "**********" at bounding box center [887, 399] width 277 height 562
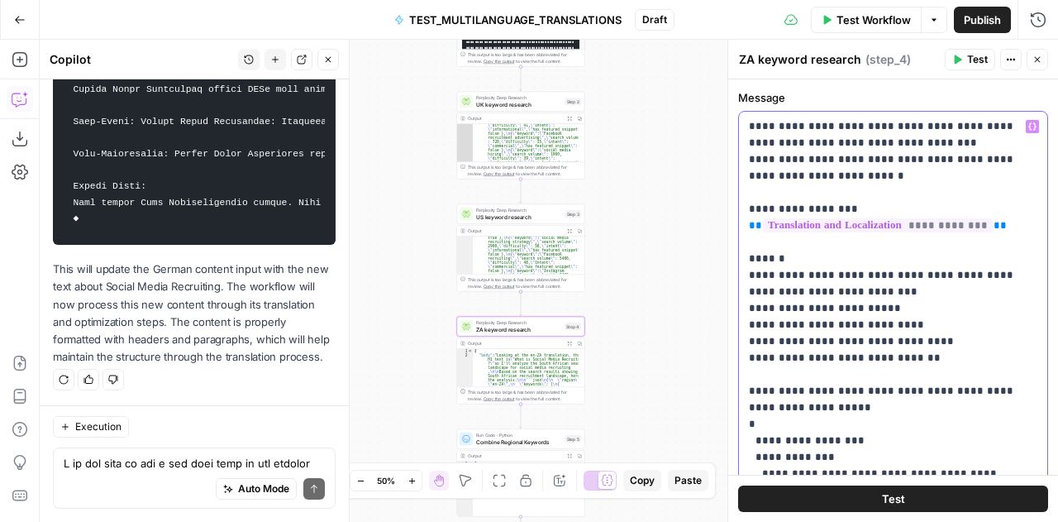
drag, startPoint x: 817, startPoint y: 176, endPoint x: 839, endPoint y: 177, distance: 21.5
click at [839, 177] on p "**********" at bounding box center [887, 366] width 277 height 496
click at [905, 173] on p "**********" at bounding box center [887, 366] width 277 height 496
click at [490, 217] on span "US keyword research" at bounding box center [519, 217] width 86 height 8
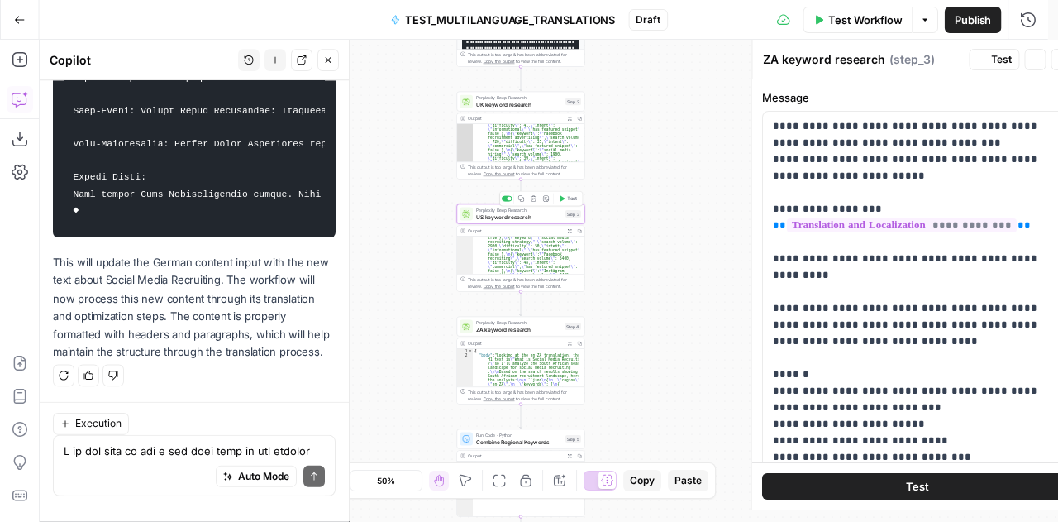
type textarea "US keyword research"
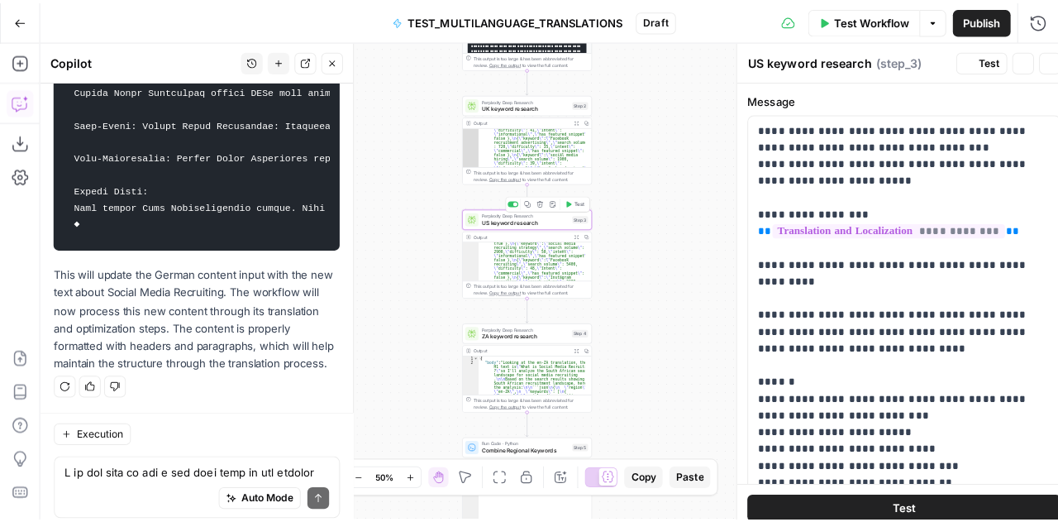
scroll to position [9464, 0]
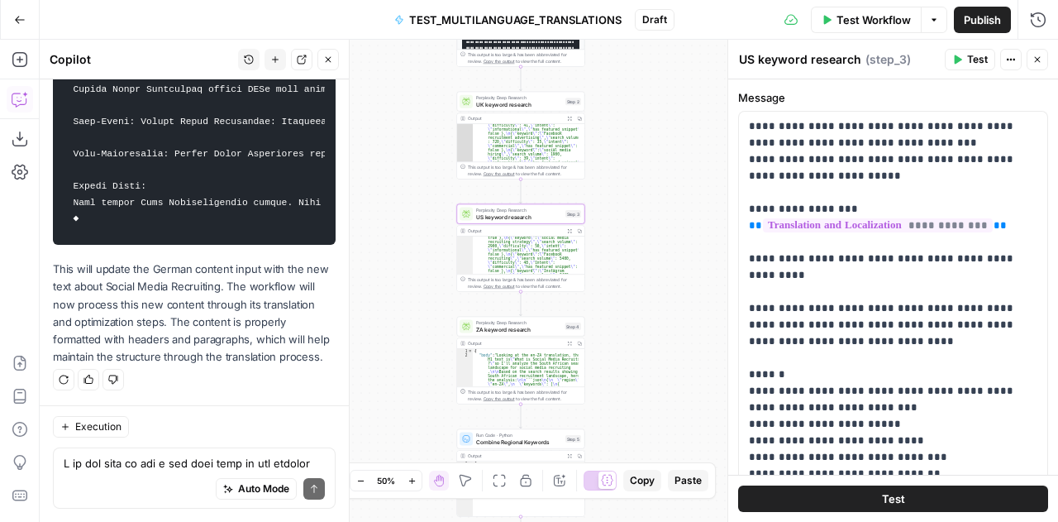
click at [491, 107] on span "UK keyword research" at bounding box center [519, 104] width 86 height 8
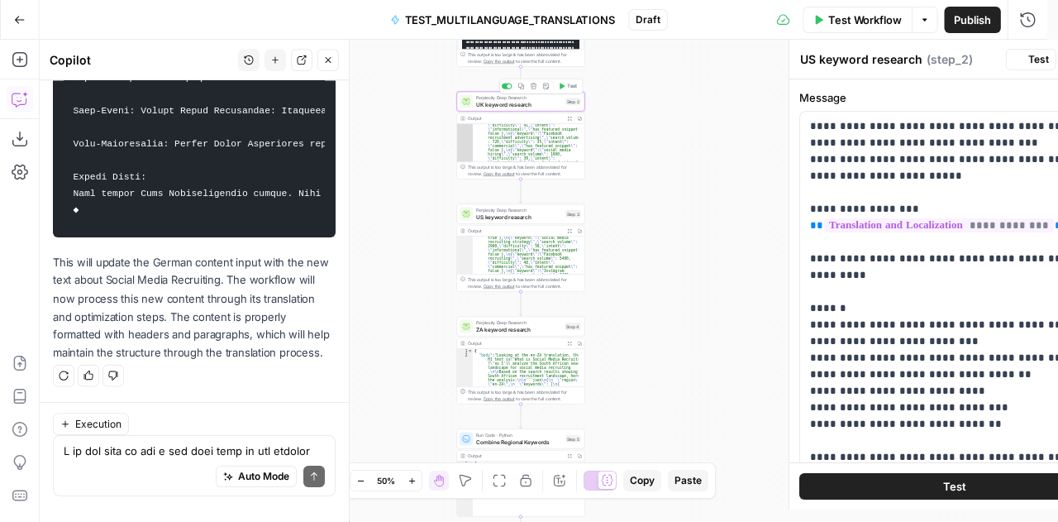
type textarea "UK keyword research"
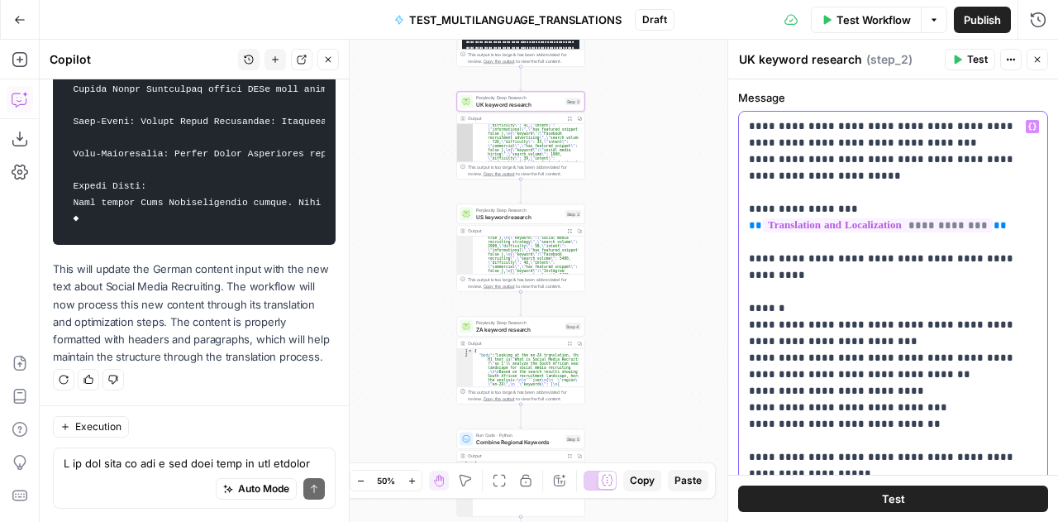
click at [834, 283] on p "**********" at bounding box center [887, 391] width 277 height 546
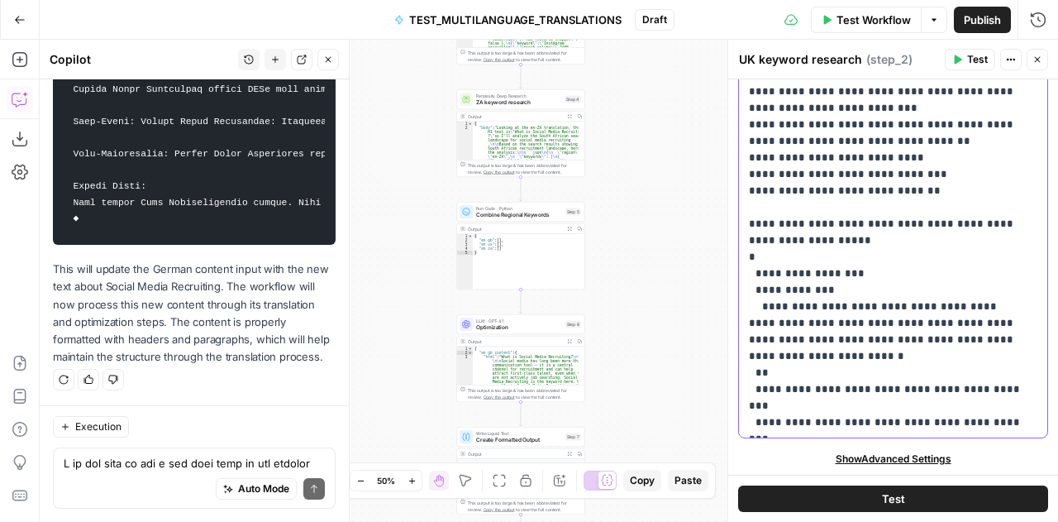
scroll to position [233, 0]
